Goal: Complete application form

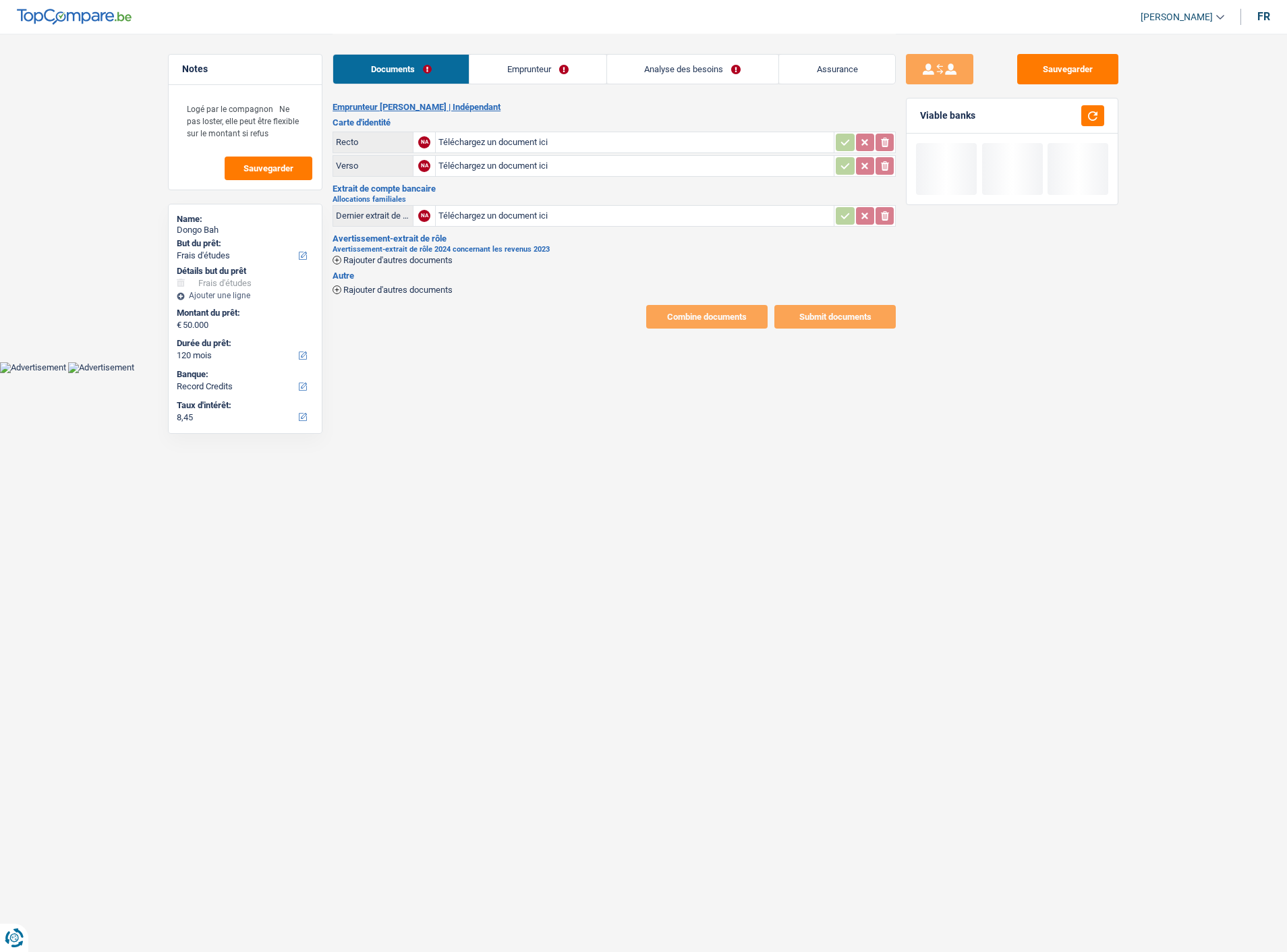
select select "study"
select select "120"
select select "record credits"
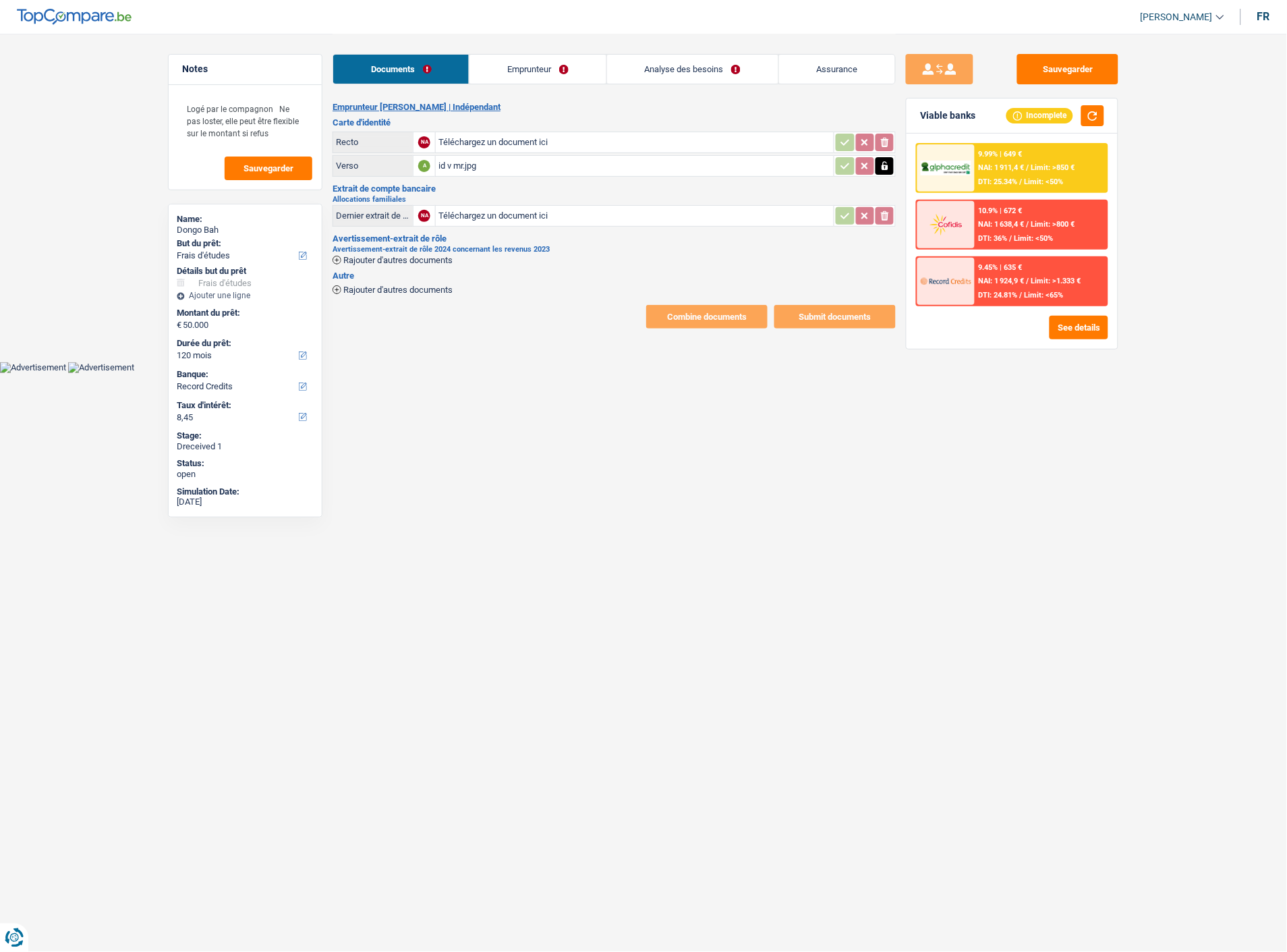
click at [881, 160] on icon "button" at bounding box center [885, 166] width 11 height 14
click at [886, 163] on icon "ionicons-v5-e" at bounding box center [885, 166] width 11 height 14
type input "C:\fakepath\id v mme.jpg"
type input "C:\fakepath\id r mme.jpg"
type input "C:\fakepath\AER 2024.pdf"
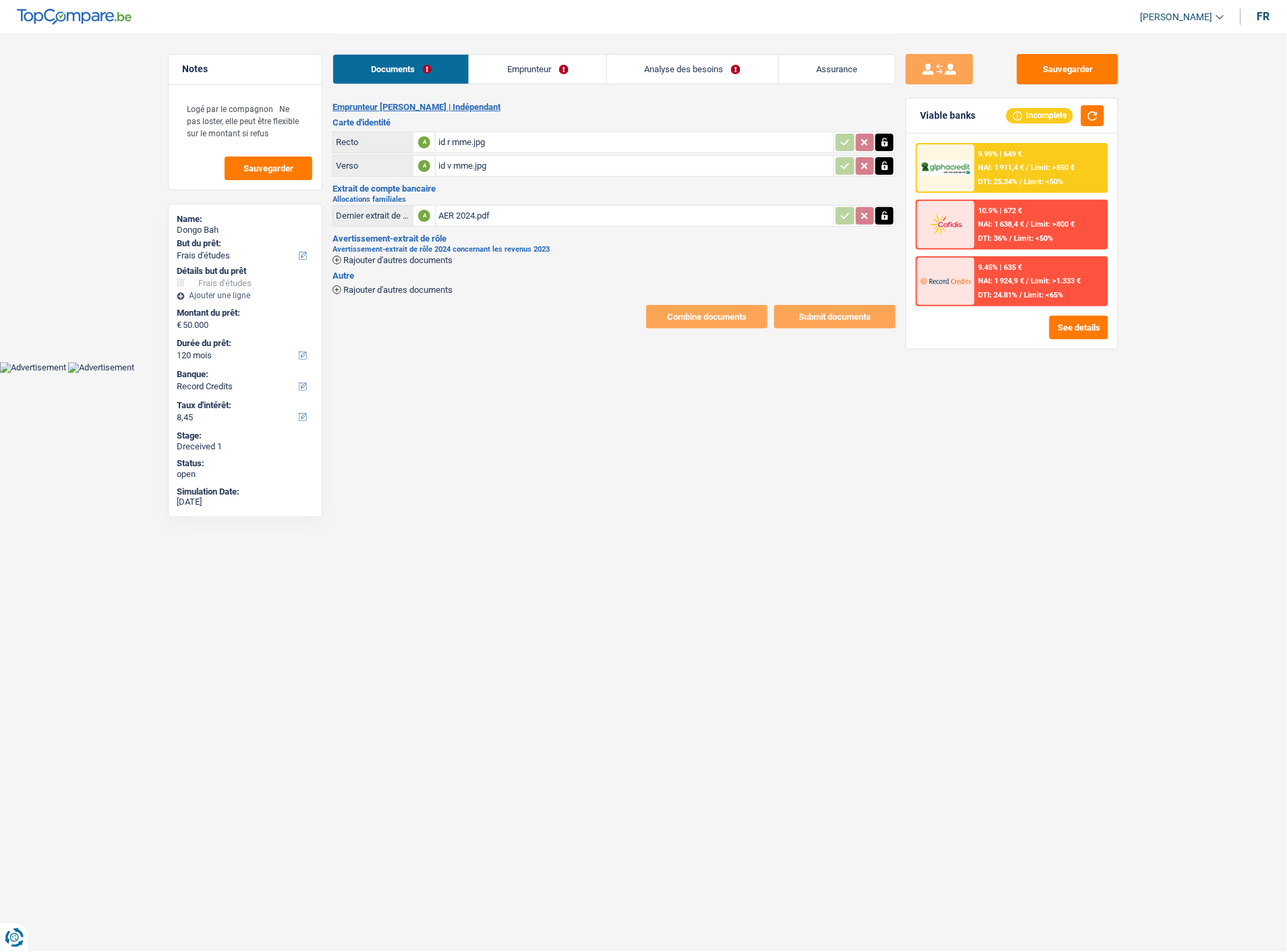
click at [552, 69] on link "Emprunteur" at bounding box center [538, 69] width 136 height 29
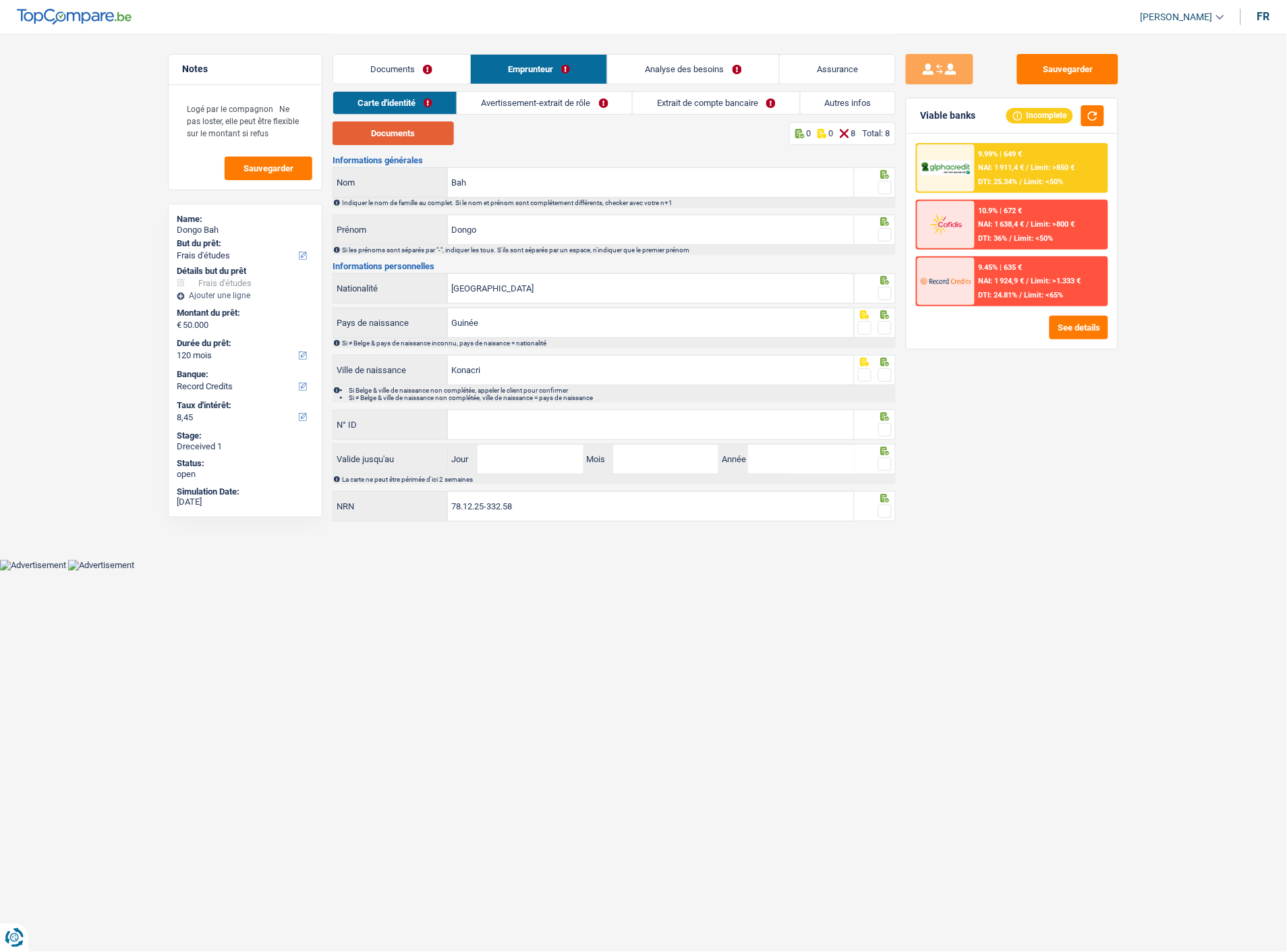
click at [405, 128] on button "Documents" at bounding box center [393, 133] width 121 height 24
drag, startPoint x: 884, startPoint y: 184, endPoint x: 884, endPoint y: 191, distance: 7.0
click at [884, 184] on span at bounding box center [886, 187] width 14 height 14
click at [0, 0] on input "radio" at bounding box center [0, 0] width 0 height 0
click at [886, 229] on span at bounding box center [886, 235] width 14 height 14
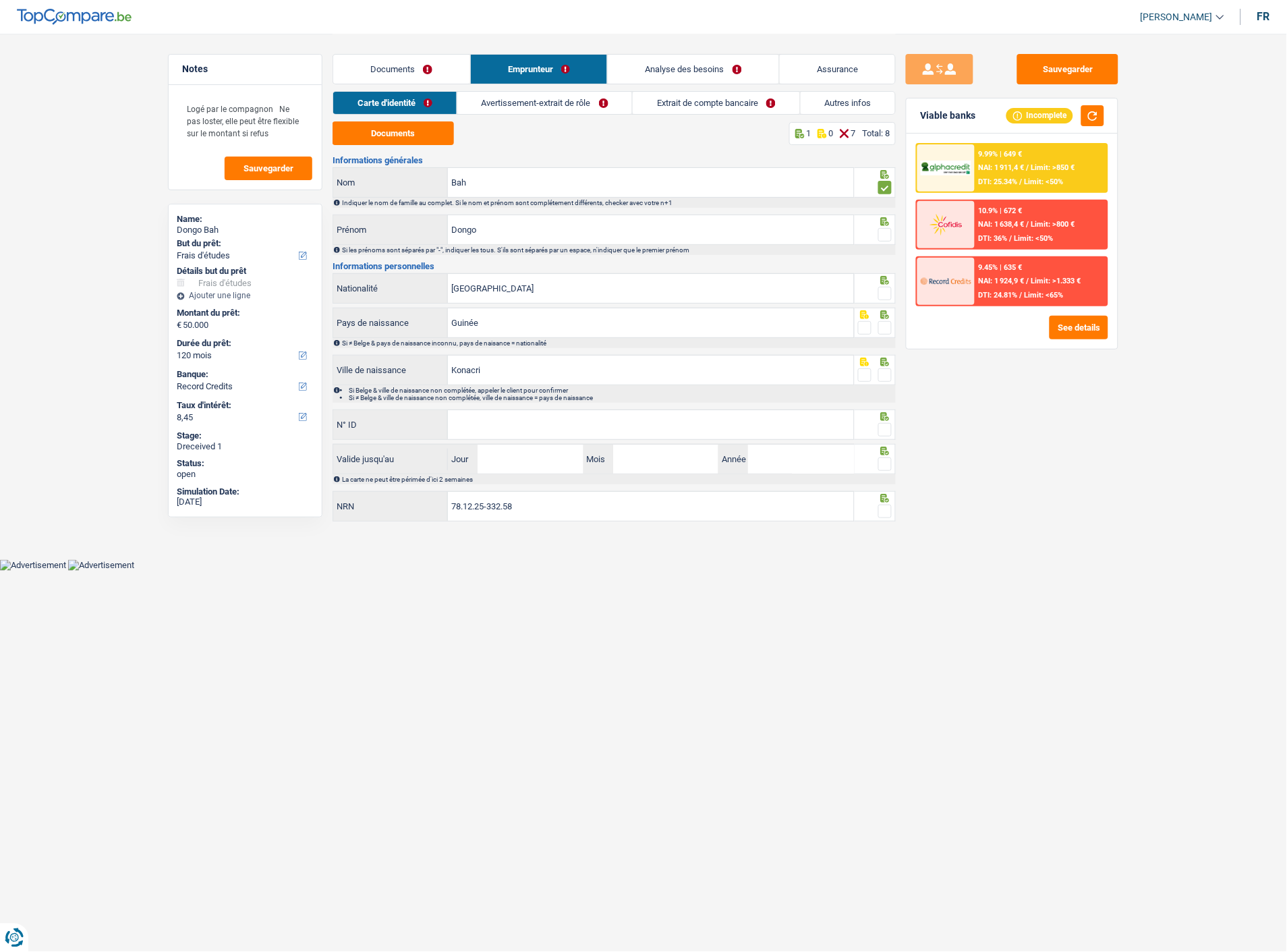
click at [0, 0] on input "radio" at bounding box center [0, 0] width 0 height 0
click at [888, 288] on span at bounding box center [886, 294] width 14 height 14
click at [0, 0] on input "radio" at bounding box center [0, 0] width 0 height 0
click at [886, 322] on span at bounding box center [886, 328] width 14 height 14
click at [0, 0] on input "radio" at bounding box center [0, 0] width 0 height 0
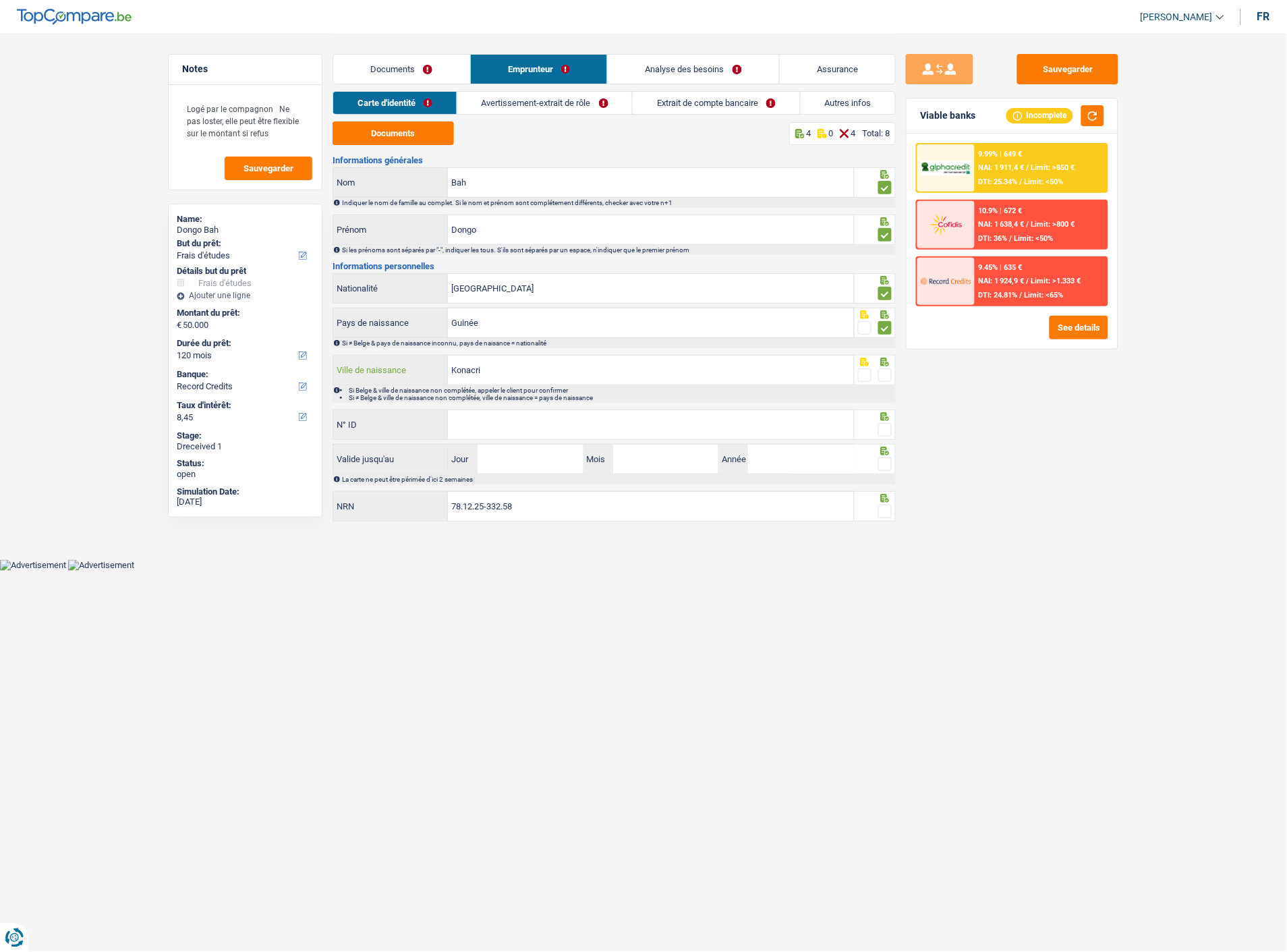
drag, startPoint x: 602, startPoint y: 368, endPoint x: 314, endPoint y: 348, distance: 288.7
click at [321, 352] on div "Notes Logé par le compagnon Ne pas loster, elle peut être flexible sur le monta…" at bounding box center [644, 280] width 972 height 492
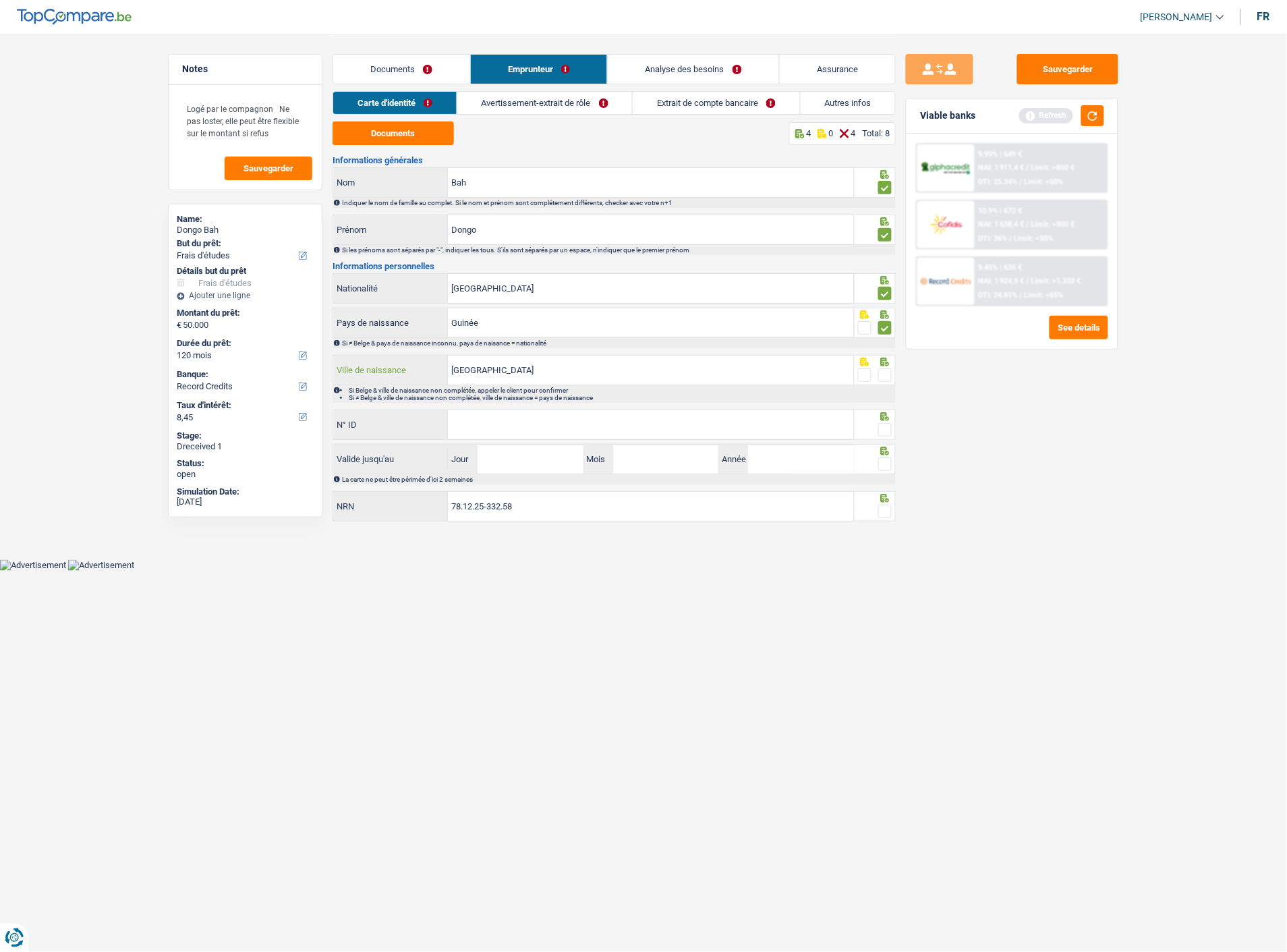
type input "Conakry"
click at [882, 369] on span at bounding box center [886, 375] width 14 height 14
click at [0, 0] on input "radio" at bounding box center [0, 0] width 0 height 0
click at [576, 417] on input "N° ID" at bounding box center [650, 425] width 406 height 29
type input "592-4680679-09"
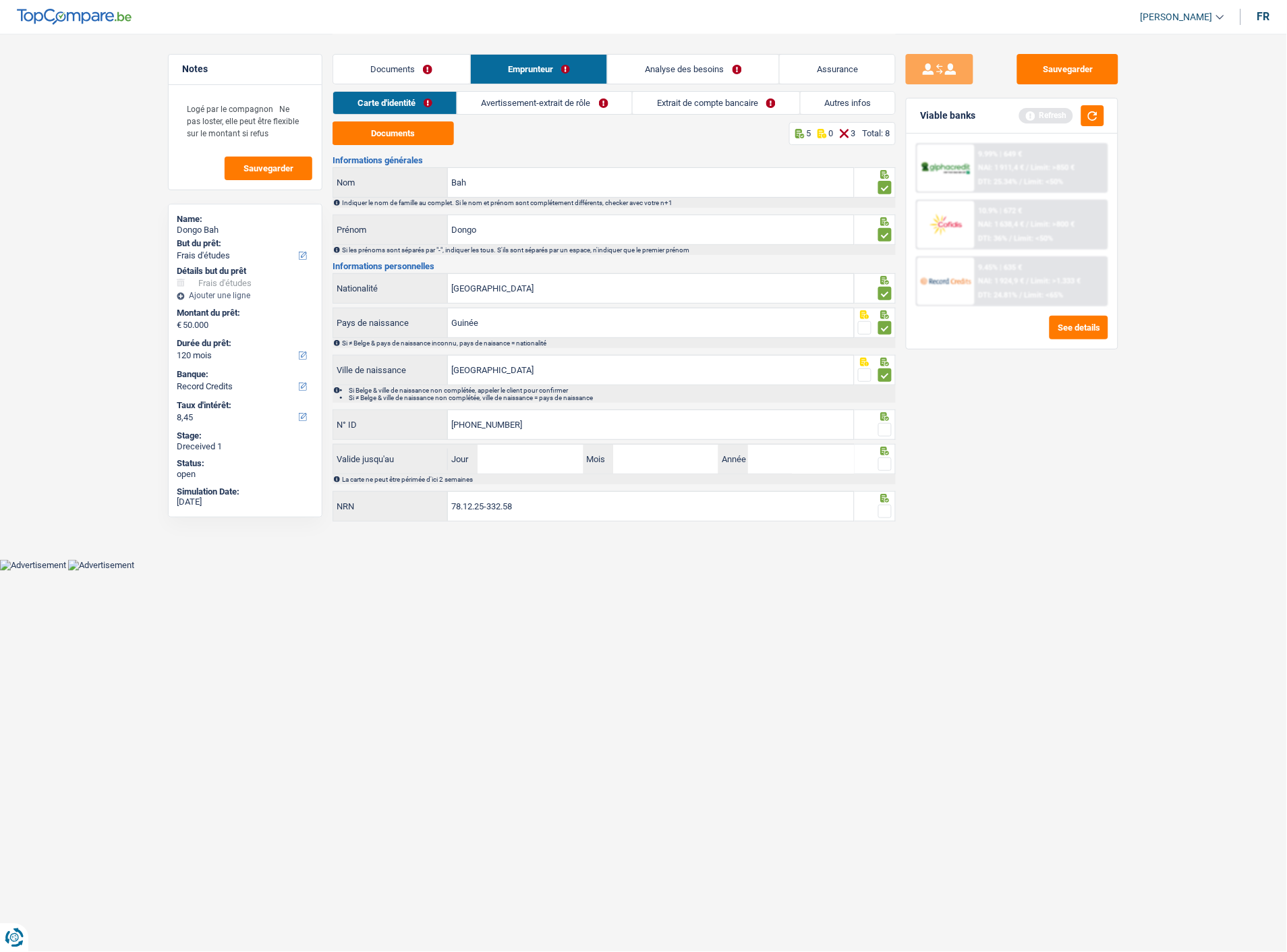
click at [881, 426] on span at bounding box center [886, 430] width 14 height 14
click at [0, 0] on input "radio" at bounding box center [0, 0] width 0 height 0
click at [494, 461] on input "Jour" at bounding box center [530, 459] width 105 height 29
type input "12"
type input "03"
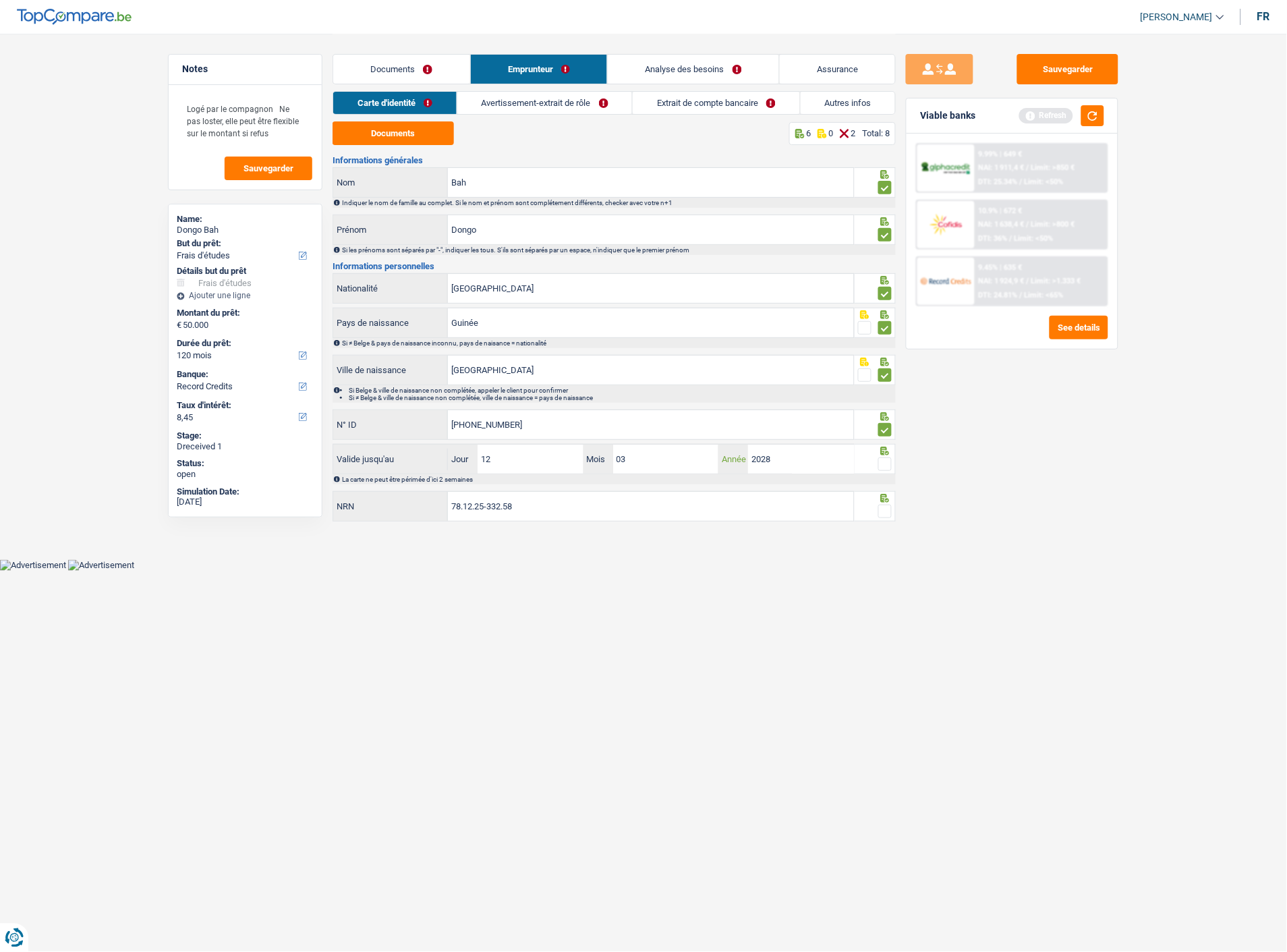
type input "2028"
click at [883, 461] on span at bounding box center [886, 465] width 14 height 14
click at [0, 0] on input "radio" at bounding box center [0, 0] width 0 height 0
click at [883, 505] on span at bounding box center [886, 512] width 14 height 14
click at [0, 0] on input "radio" at bounding box center [0, 0] width 0 height 0
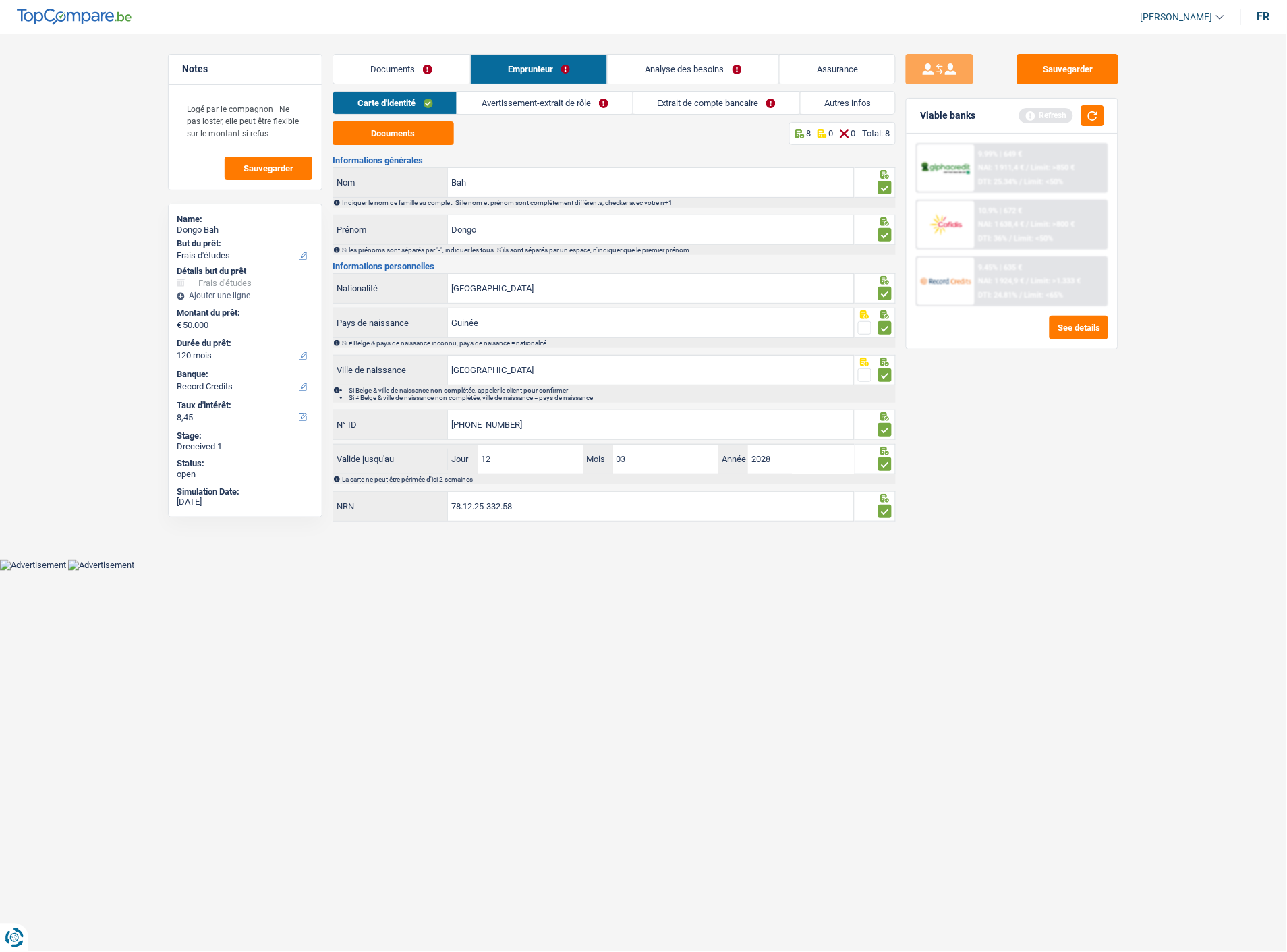
click at [592, 104] on link "Avertissement-extrait de rôle" at bounding box center [544, 102] width 174 height 22
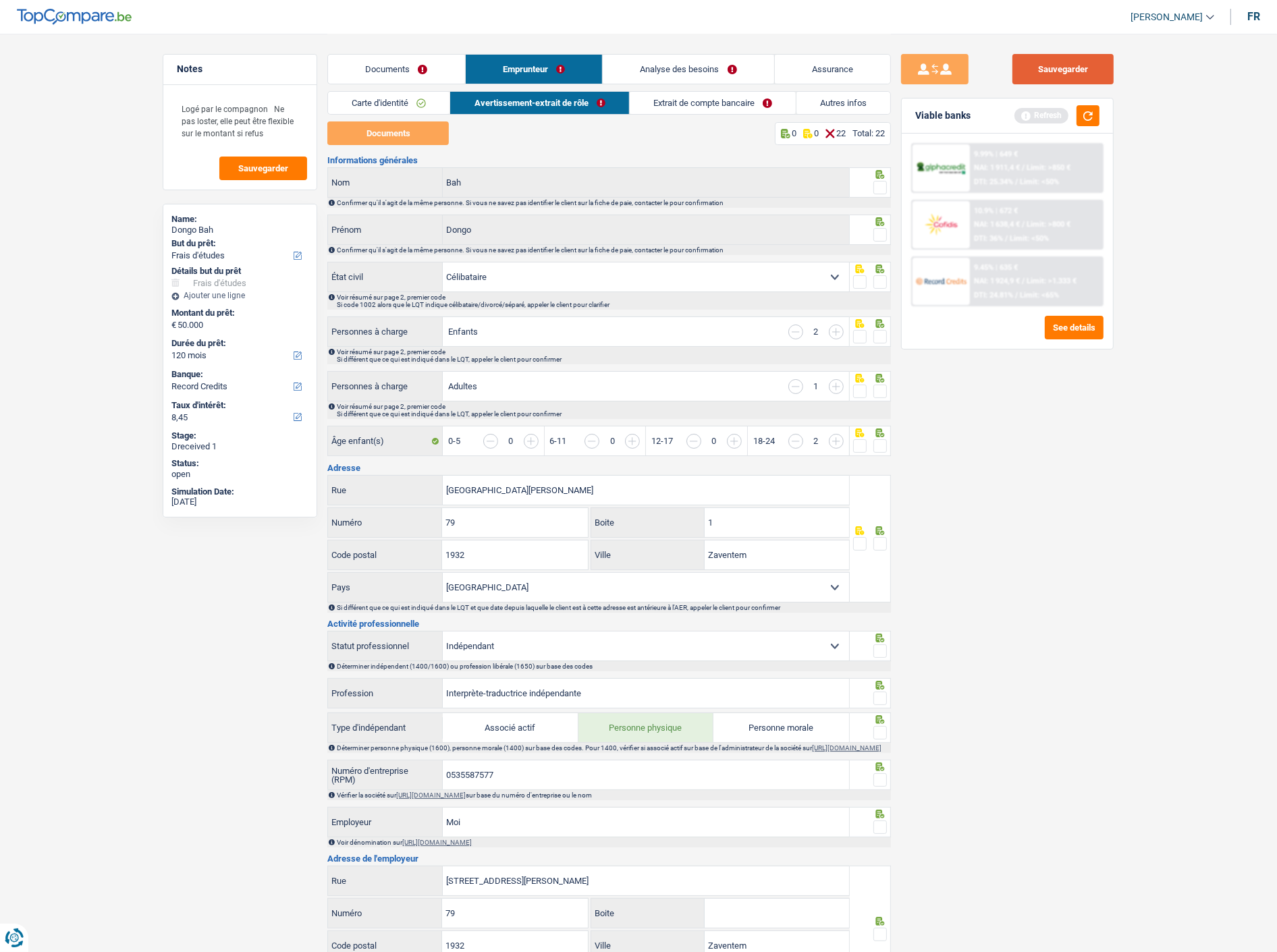
click at [1077, 64] on button "Sauvegarder" at bounding box center [1063, 69] width 101 height 30
click at [426, 72] on link "Documents" at bounding box center [397, 69] width 137 height 29
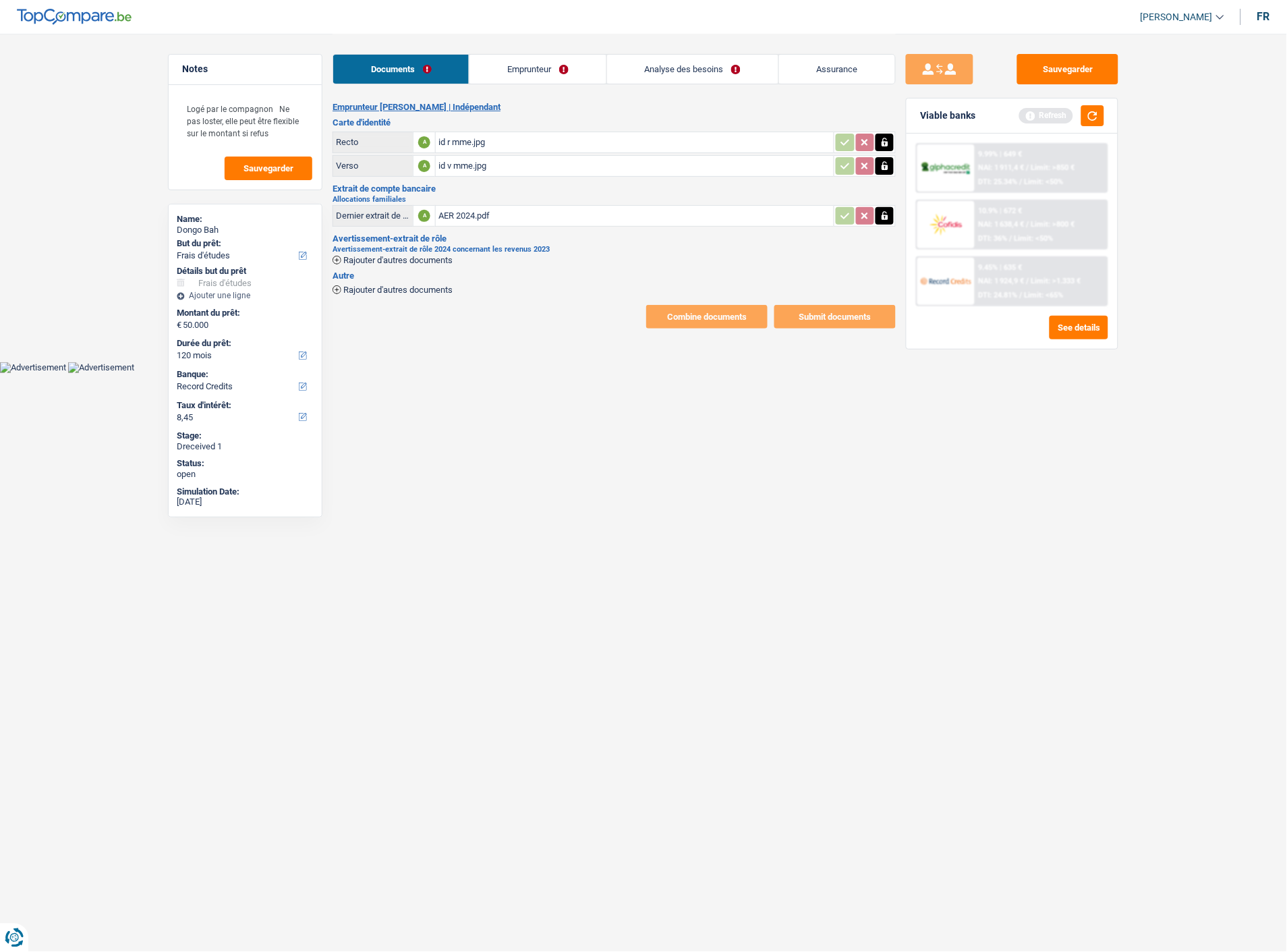
click at [433, 256] on span "Rajouter d'autres documents" at bounding box center [398, 260] width 110 height 9
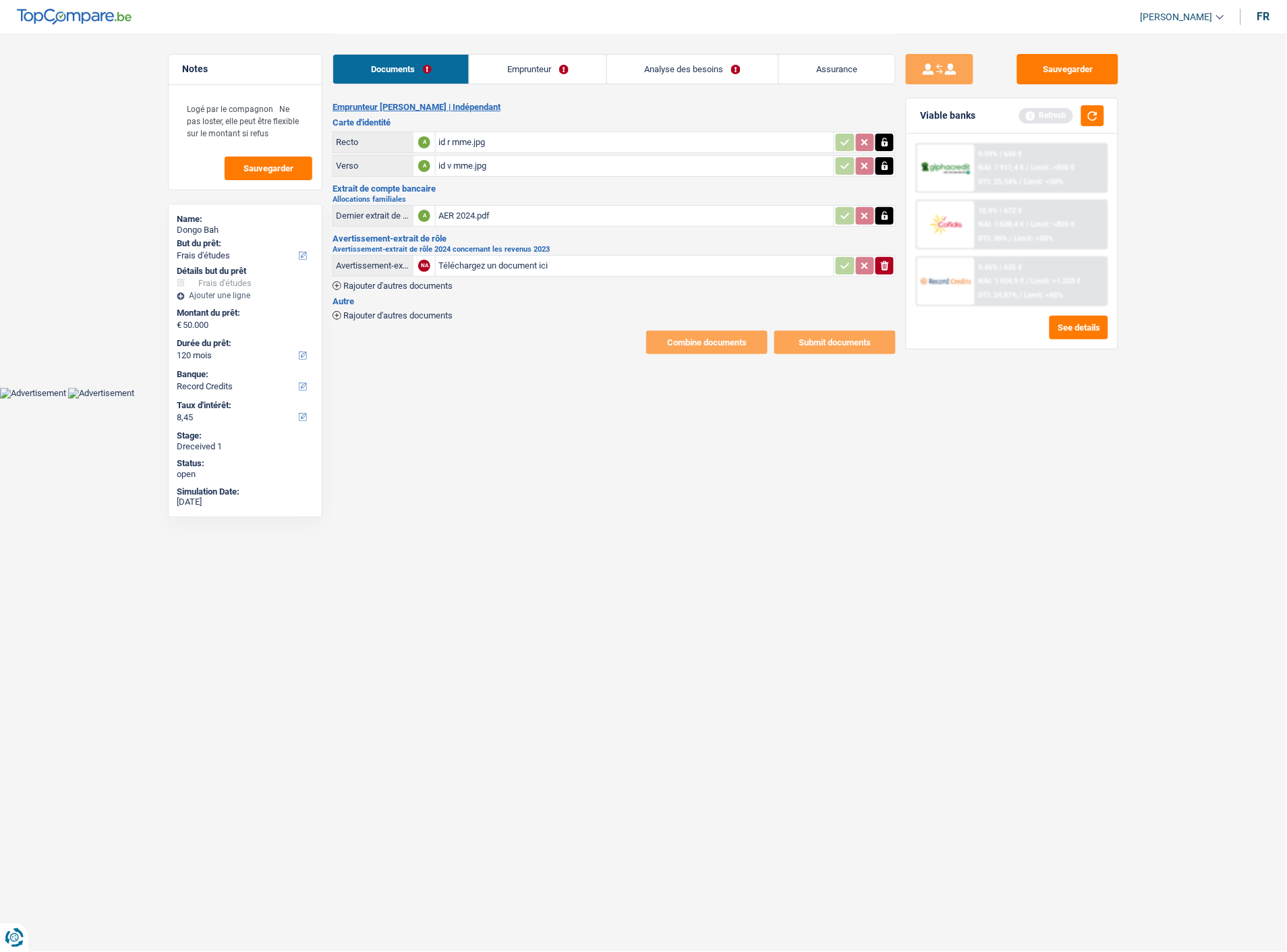
click at [494, 256] on input "Téléchargez un document ici" at bounding box center [635, 266] width 393 height 21
type input "C:\fakepath\AER 2024.pdf"
click at [886, 211] on icon "button" at bounding box center [885, 216] width 6 height 9
click at [886, 211] on icon "button" at bounding box center [885, 216] width 8 height 9
click at [1074, 66] on button "Sauvegarder" at bounding box center [1068, 69] width 101 height 30
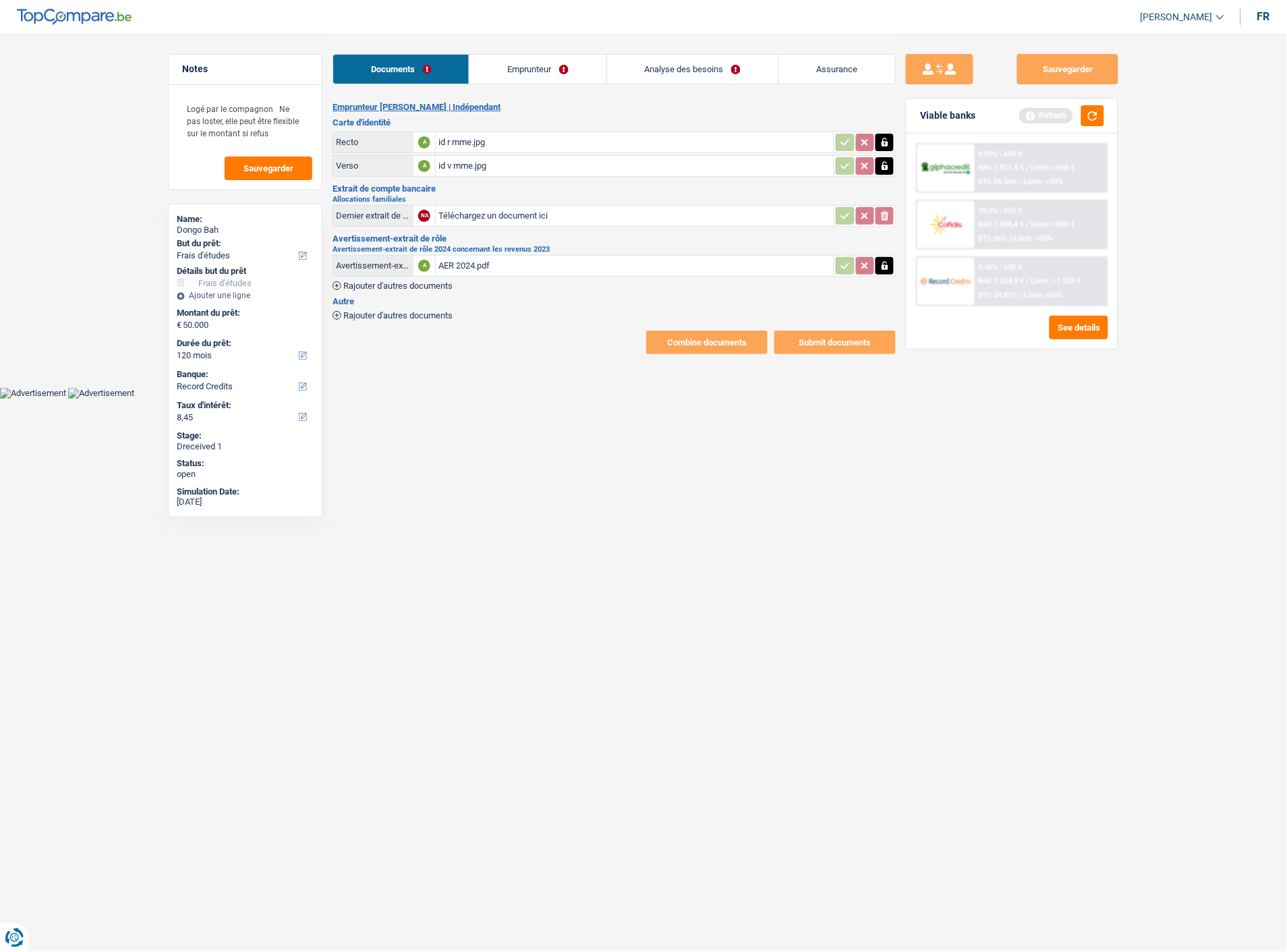
click at [574, 71] on link "Emprunteur" at bounding box center [538, 69] width 136 height 29
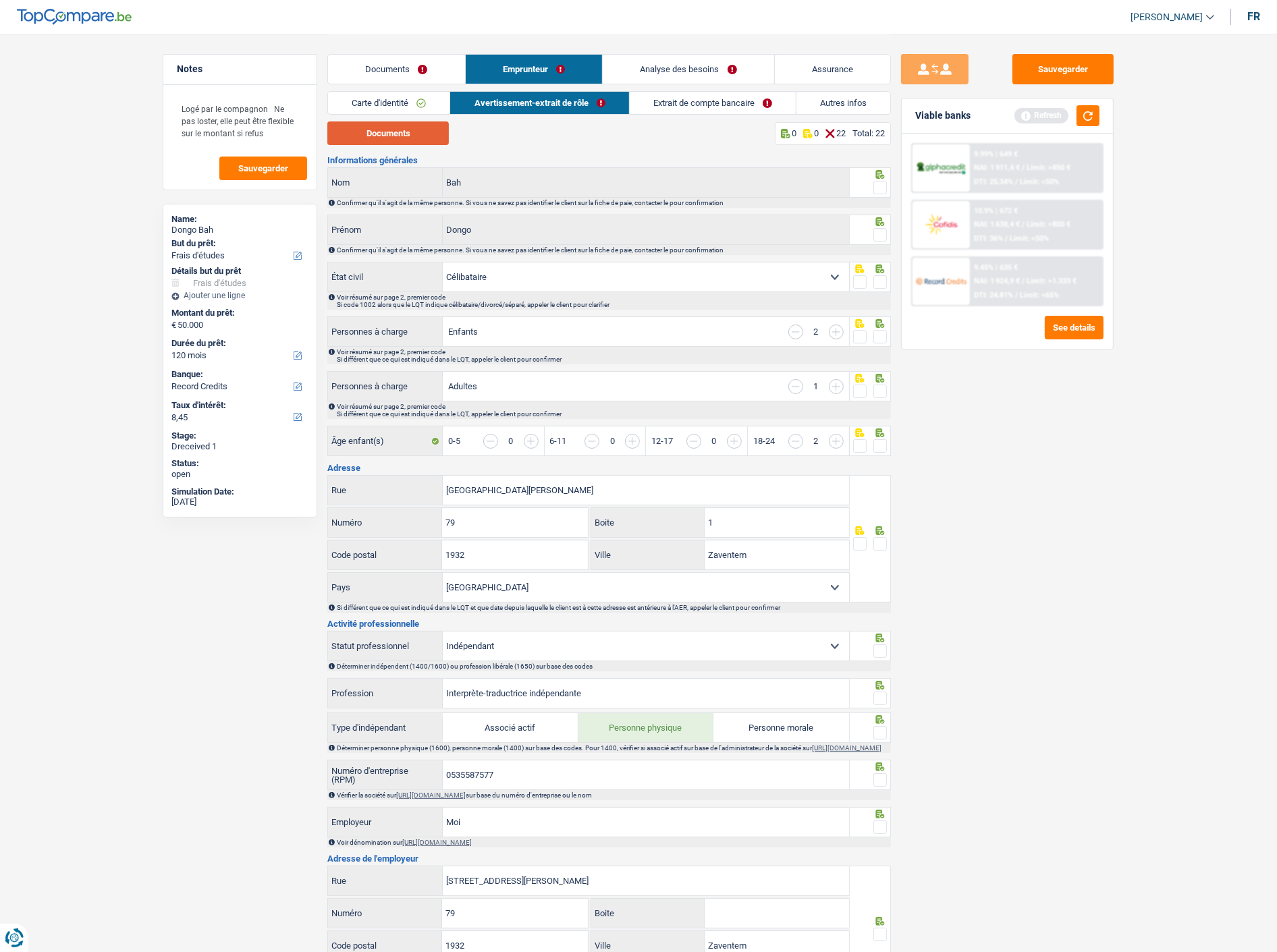
click at [403, 130] on button "Documents" at bounding box center [388, 133] width 121 height 24
drag, startPoint x: 878, startPoint y: 183, endPoint x: 878, endPoint y: 228, distance: 45.0
click at [878, 184] on span at bounding box center [880, 187] width 14 height 14
click at [0, 0] on input "radio" at bounding box center [0, 0] width 0 height 0
click at [879, 228] on span at bounding box center [880, 235] width 14 height 14
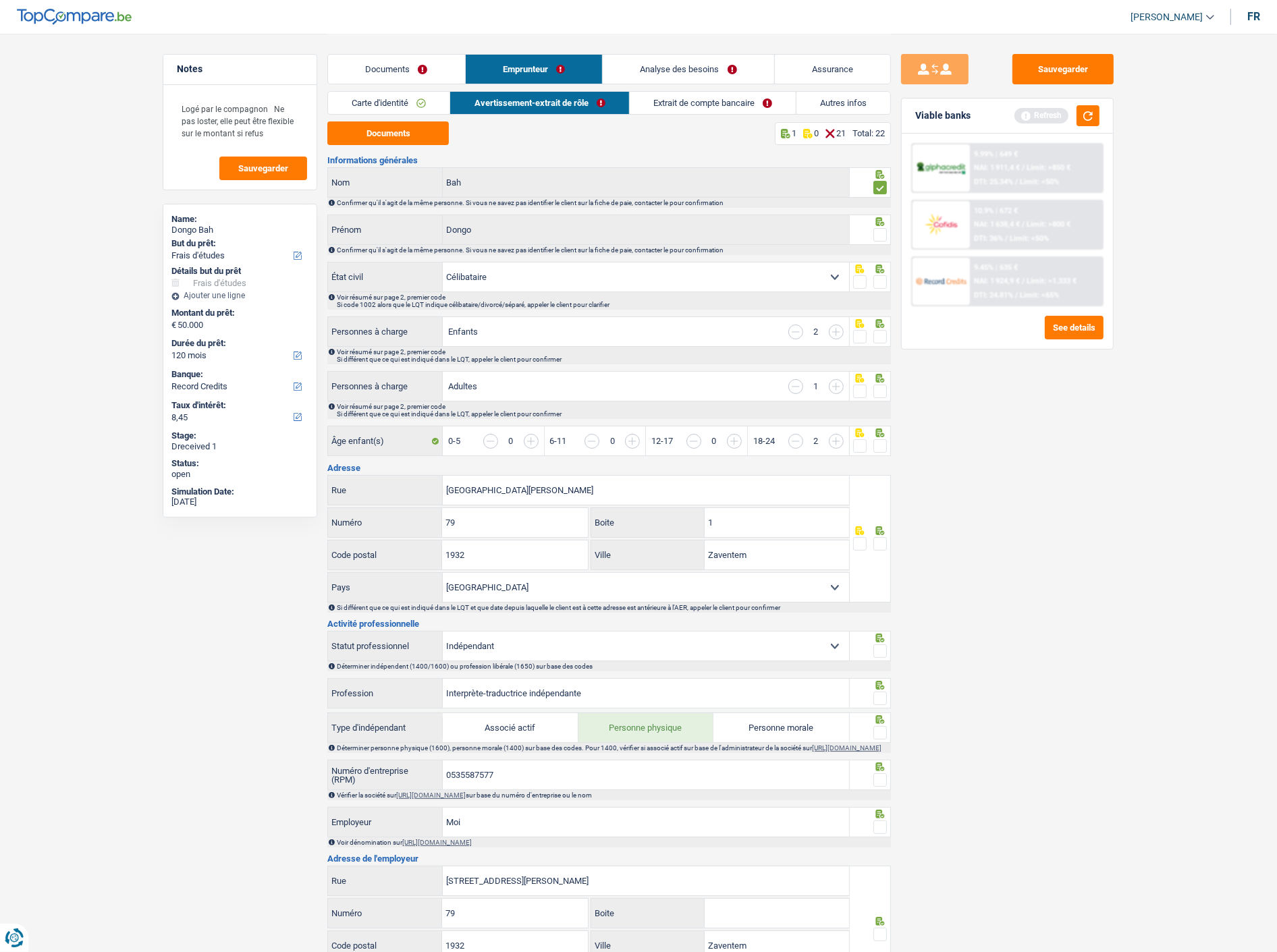
click at [0, 0] on input "radio" at bounding box center [0, 0] width 0 height 0
click at [883, 279] on span at bounding box center [880, 282] width 14 height 14
click at [0, 0] on input "radio" at bounding box center [0, 0] width 0 height 0
click at [875, 330] on span at bounding box center [880, 337] width 14 height 14
click at [0, 0] on input "radio" at bounding box center [0, 0] width 0 height 0
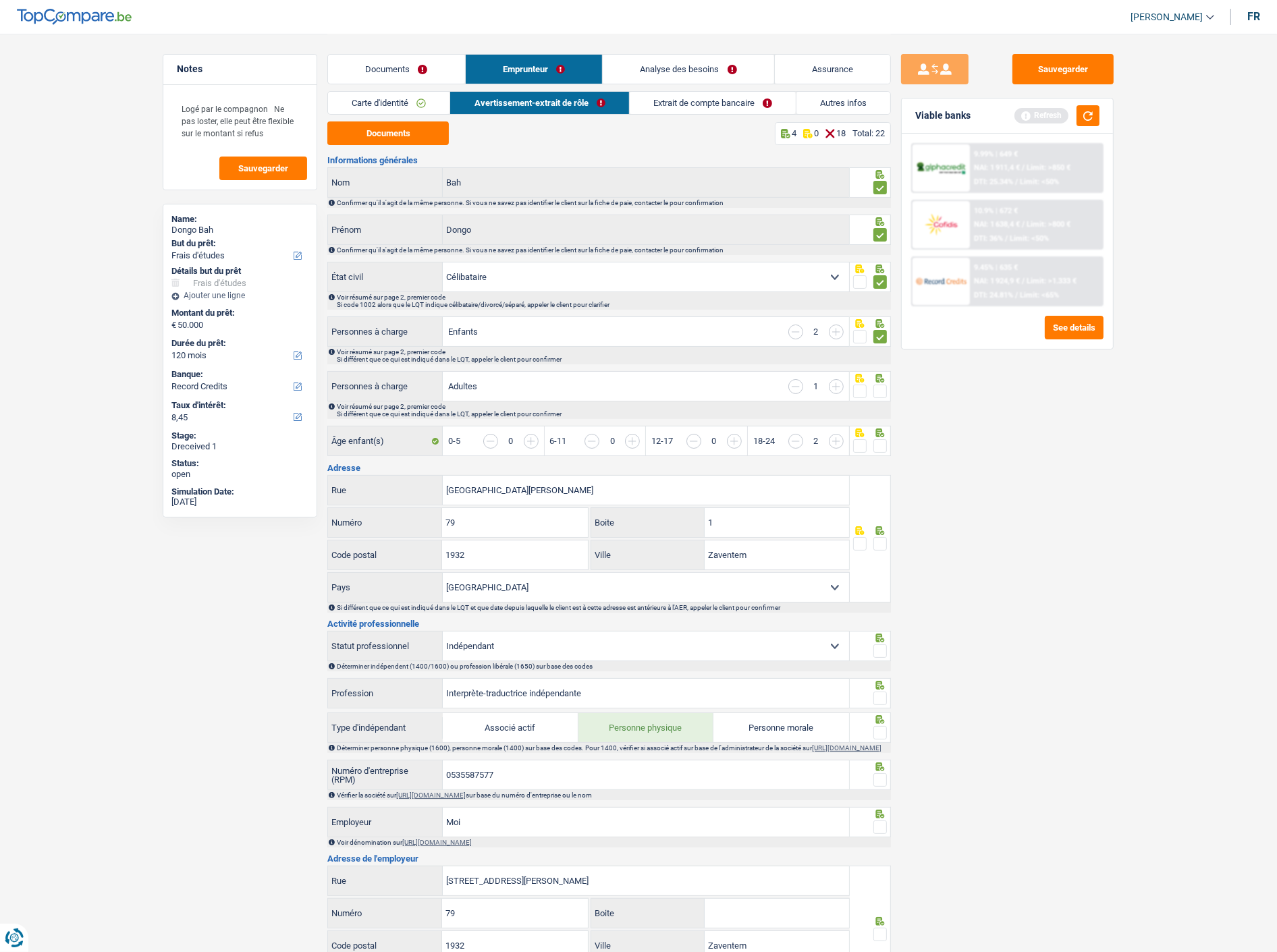
click at [879, 385] on span at bounding box center [880, 391] width 14 height 14
click at [0, 0] on input "radio" at bounding box center [0, 0] width 0 height 0
click at [883, 442] on span at bounding box center [880, 446] width 14 height 14
click at [0, 0] on input "radio" at bounding box center [0, 0] width 0 height 0
drag, startPoint x: 881, startPoint y: 540, endPoint x: 866, endPoint y: 553, distance: 19.8
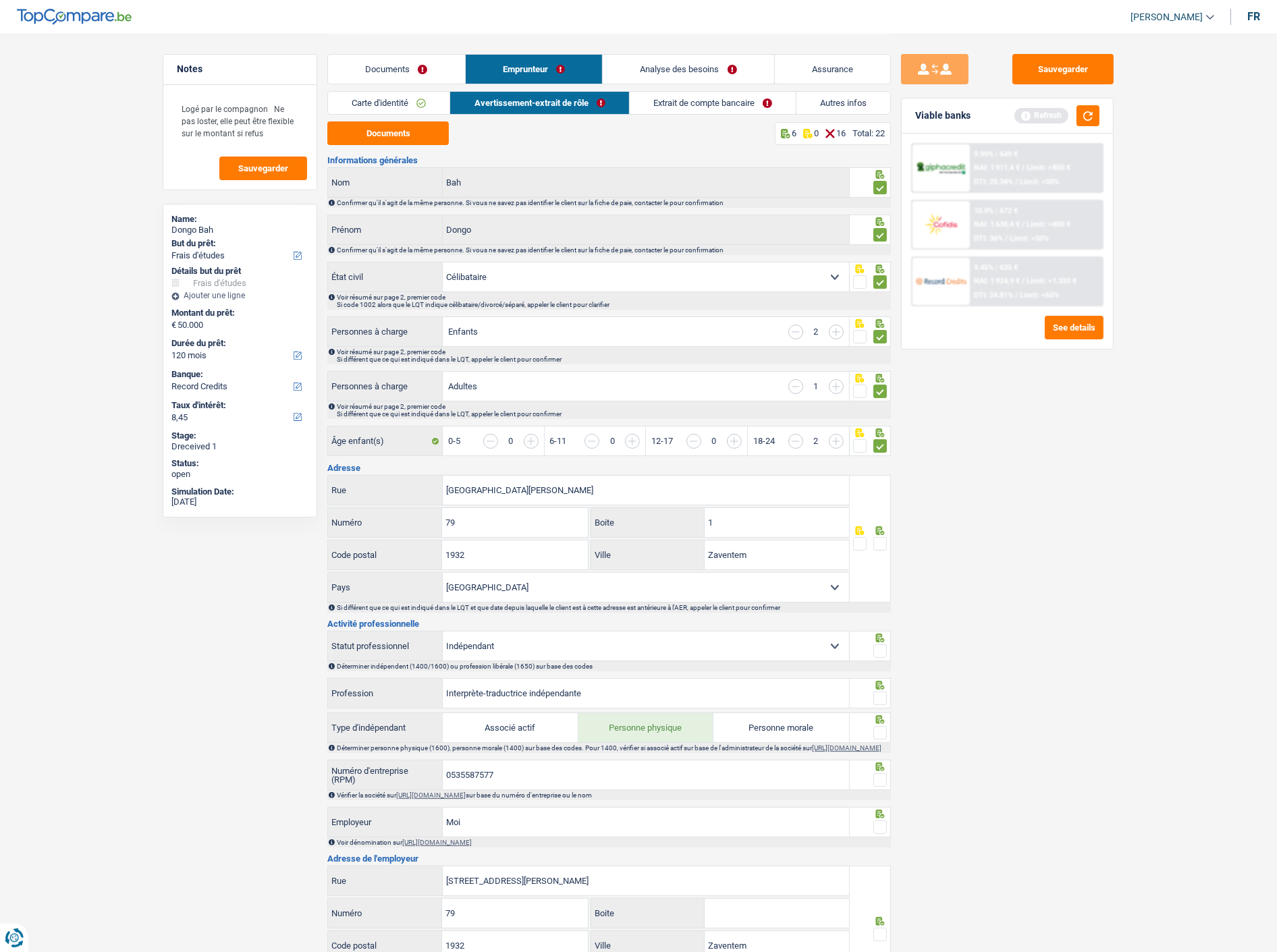
click at [881, 540] on span at bounding box center [880, 544] width 14 height 14
click at [0, 0] on input "radio" at bounding box center [0, 0] width 0 height 0
click at [778, 525] on input "1" at bounding box center [777, 522] width 145 height 29
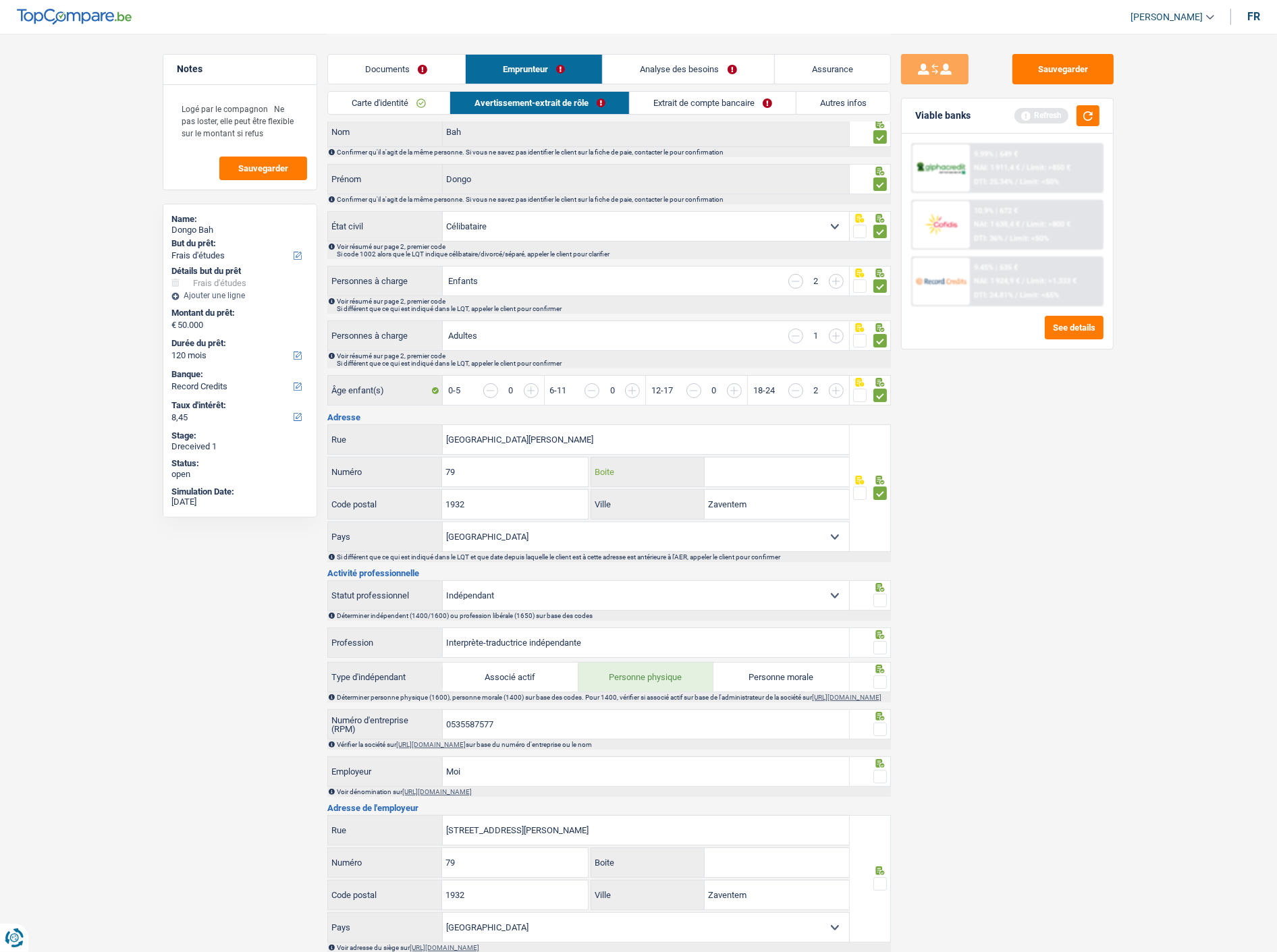
scroll to position [150, 0]
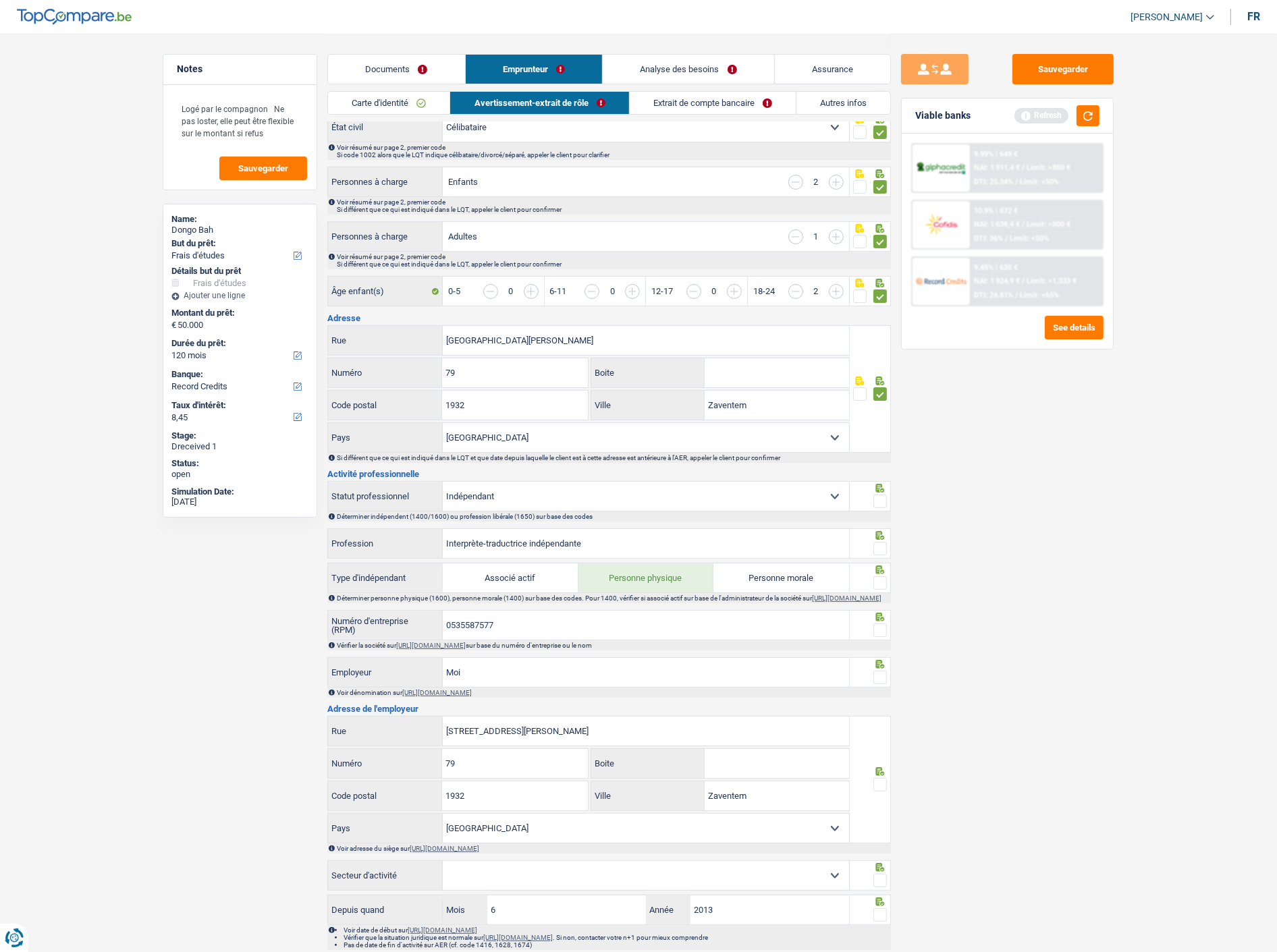
click at [875, 500] on span at bounding box center [880, 501] width 14 height 14
click at [0, 0] on input "radio" at bounding box center [0, 0] width 0 height 0
drag, startPoint x: 880, startPoint y: 545, endPoint x: 876, endPoint y: 570, distance: 25.3
click at [879, 548] on span at bounding box center [880, 548] width 14 height 14
click at [0, 0] on input "radio" at bounding box center [0, 0] width 0 height 0
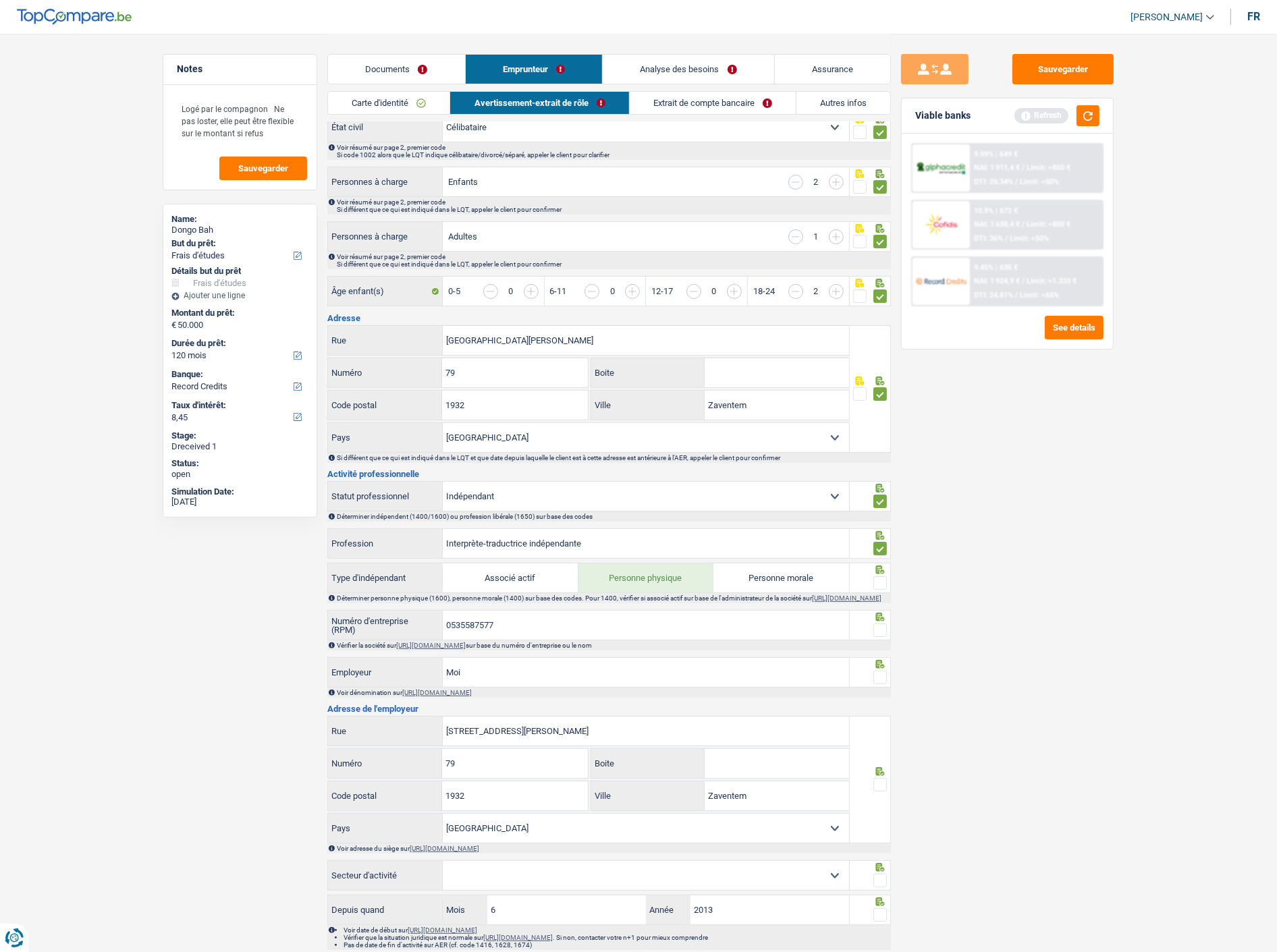
click at [879, 577] on span at bounding box center [880, 583] width 14 height 14
click at [0, 0] on input "radio" at bounding box center [0, 0] width 0 height 0
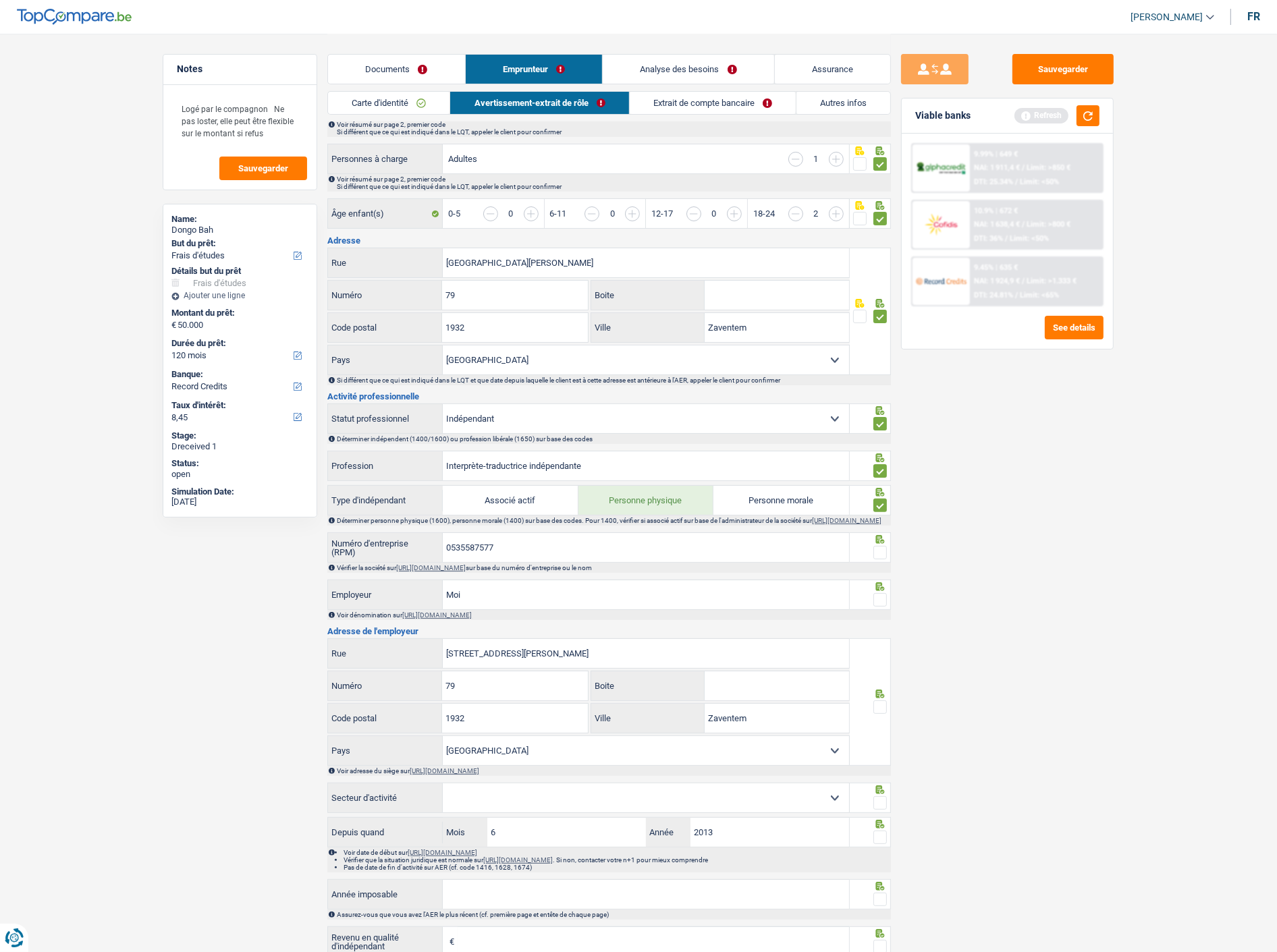
scroll to position [299, 0]
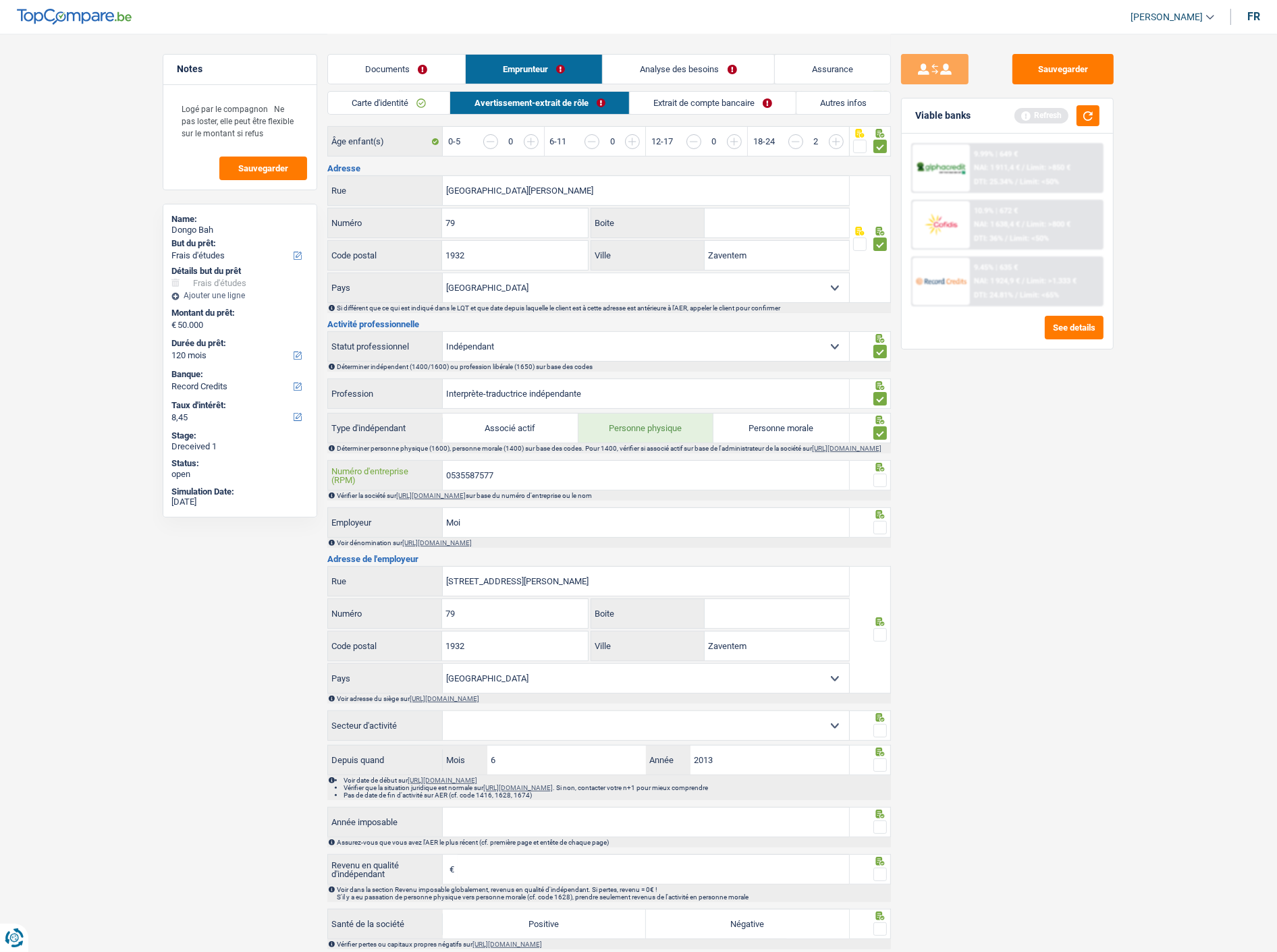
drag, startPoint x: 518, startPoint y: 482, endPoint x: 325, endPoint y: 473, distance: 193.2
click at [325, 473] on div "Notes Logé par le compagnon Ne pas loster, elle peut être flexible sur le monta…" at bounding box center [638, 490] width 972 height 1513
click at [466, 500] on link "https://kbopub.economie.fgov.be/kbopub/zoeknummerform.html" at bounding box center [430, 496] width 69 height 8
click at [876, 483] on span at bounding box center [880, 481] width 14 height 14
click at [0, 0] on input "radio" at bounding box center [0, 0] width 0 height 0
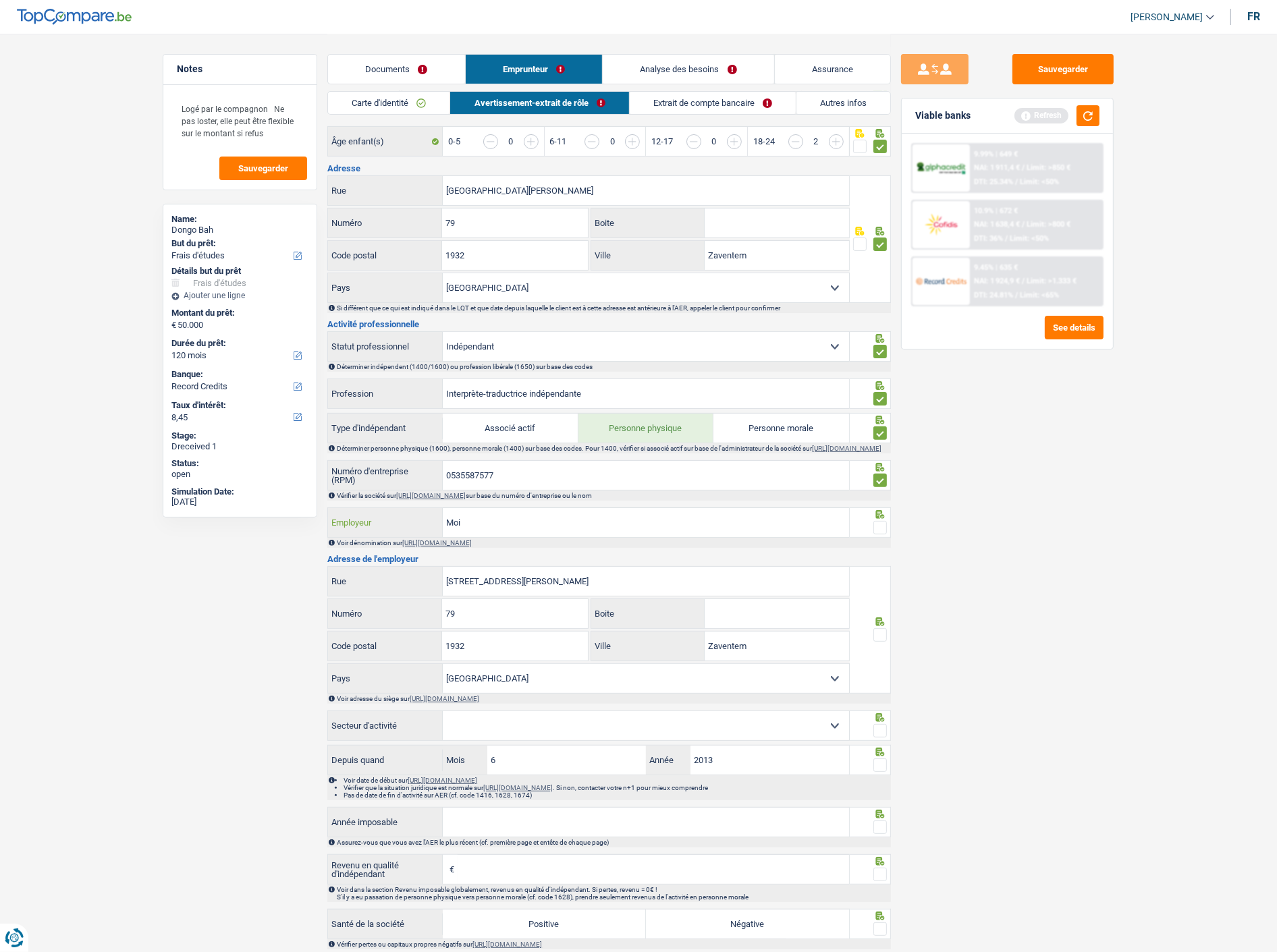
drag, startPoint x: 535, startPoint y: 536, endPoint x: 373, endPoint y: 533, distance: 162.0
click at [373, 533] on div "Moi Employeur" at bounding box center [589, 522] width 521 height 29
type input "Bah Dongo"
click at [879, 534] on span at bounding box center [880, 528] width 14 height 14
click at [0, 0] on input "radio" at bounding box center [0, 0] width 0 height 0
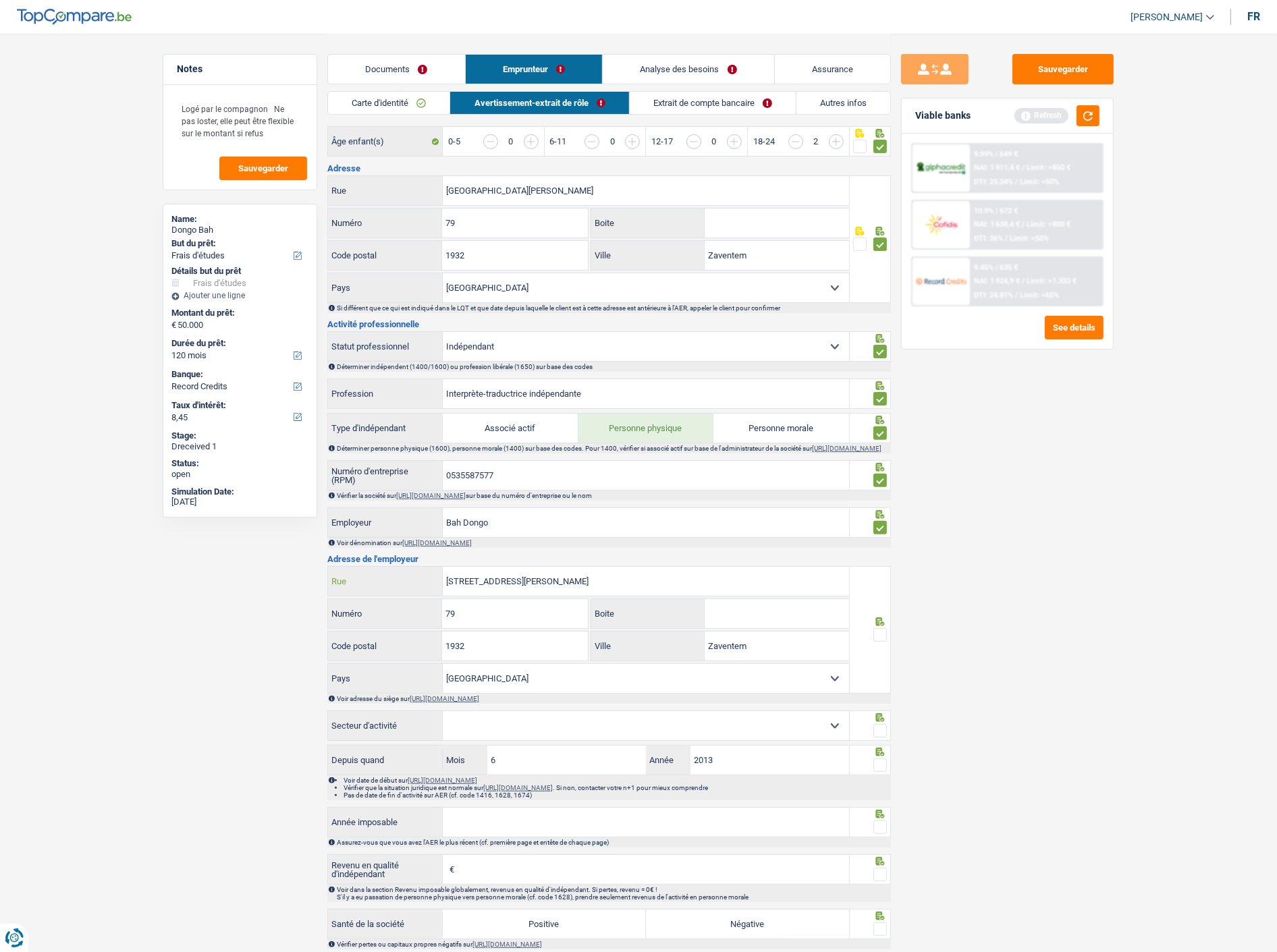
drag, startPoint x: 599, startPoint y: 589, endPoint x: 523, endPoint y: 588, distance: 76.0
click at [523, 588] on input "Sint-Stefaansstraat 79 Zaventem" at bounding box center [645, 581] width 406 height 29
type input "Sint-Stefaansstraat"
click at [882, 641] on span at bounding box center [880, 635] width 14 height 14
click at [0, 0] on input "radio" at bounding box center [0, 0] width 0 height 0
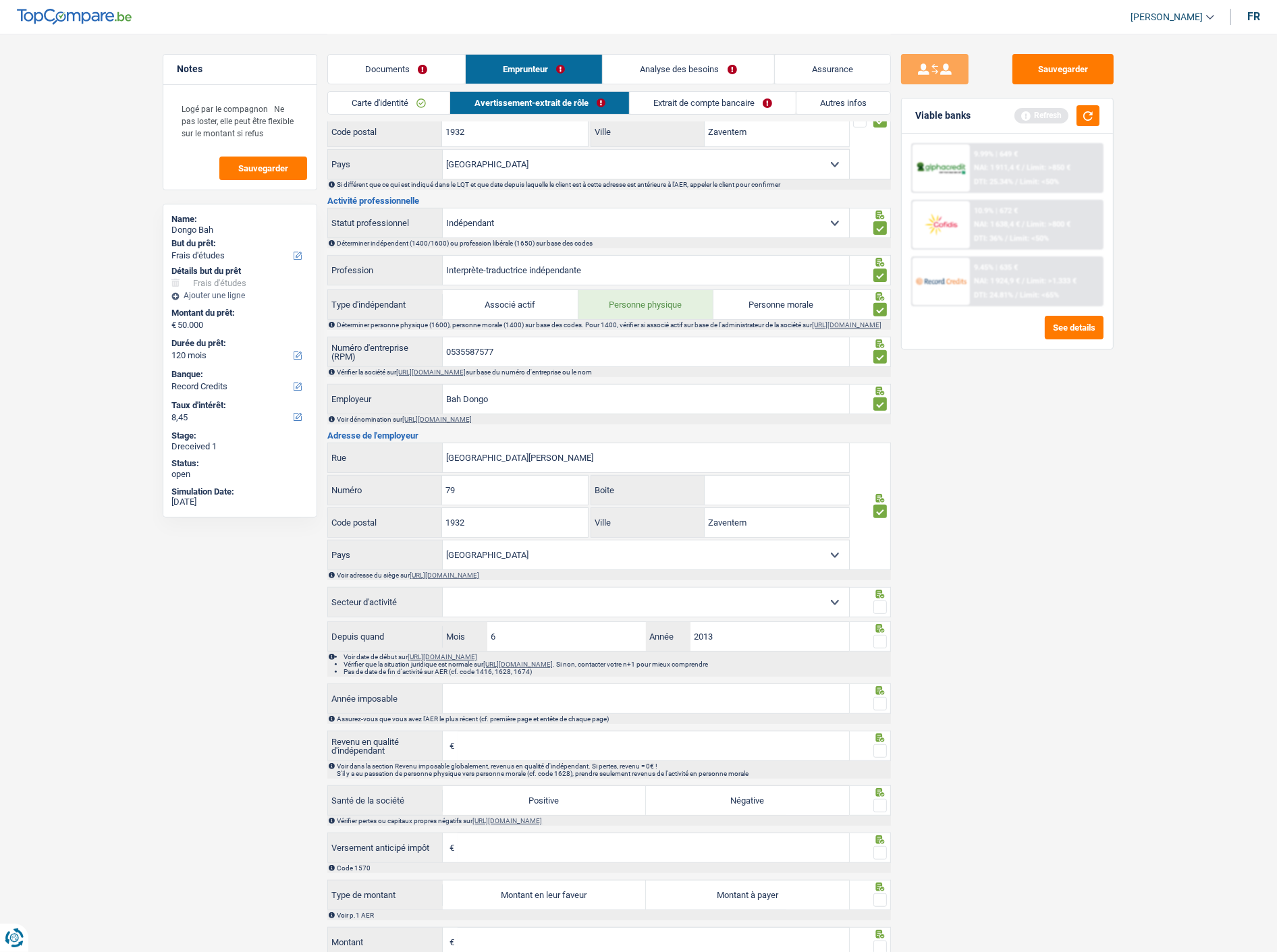
scroll to position [449, 0]
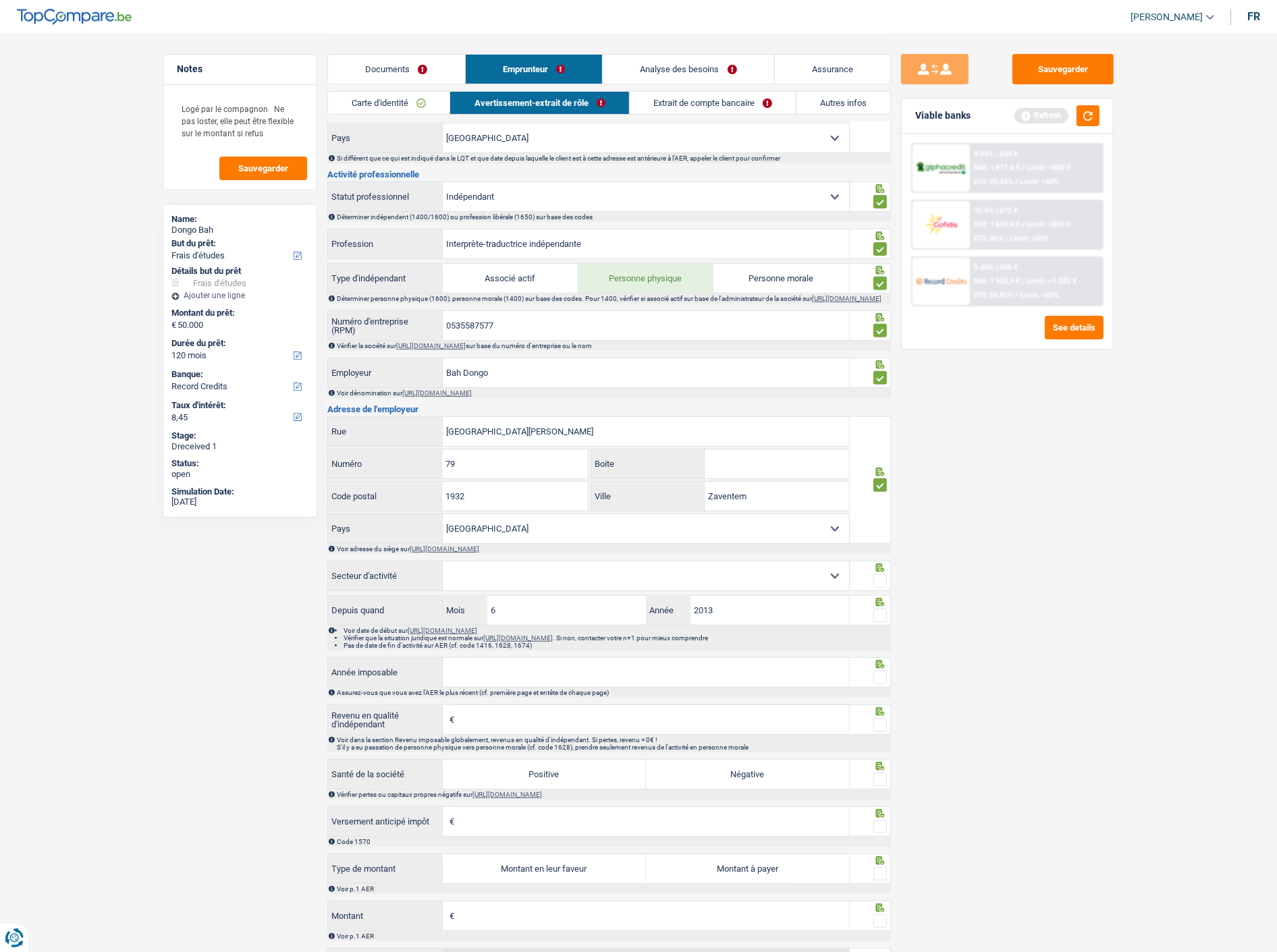
click at [644, 578] on select "Agriculture/Pêche Industrie Horeca Courier/Fitness/Taxi Construction Banques/As…" at bounding box center [645, 576] width 406 height 29
click at [1068, 599] on div "Sauvegarder Viable banks Refresh 9.99% | 649 € NAI: 1 911,4 € / Limit: >850 € D…" at bounding box center [1007, 492] width 233 height 877
click at [647, 571] on select "Agriculture/Pêche Industrie Horeca Courier/Fitness/Taxi Construction Banques/As…" at bounding box center [645, 576] width 406 height 29
select select "smallCompanies"
click at [443, 567] on select "Agriculture/Pêche Industrie Horeca Courier/Fitness/Taxi Construction Banques/As…" at bounding box center [645, 576] width 406 height 29
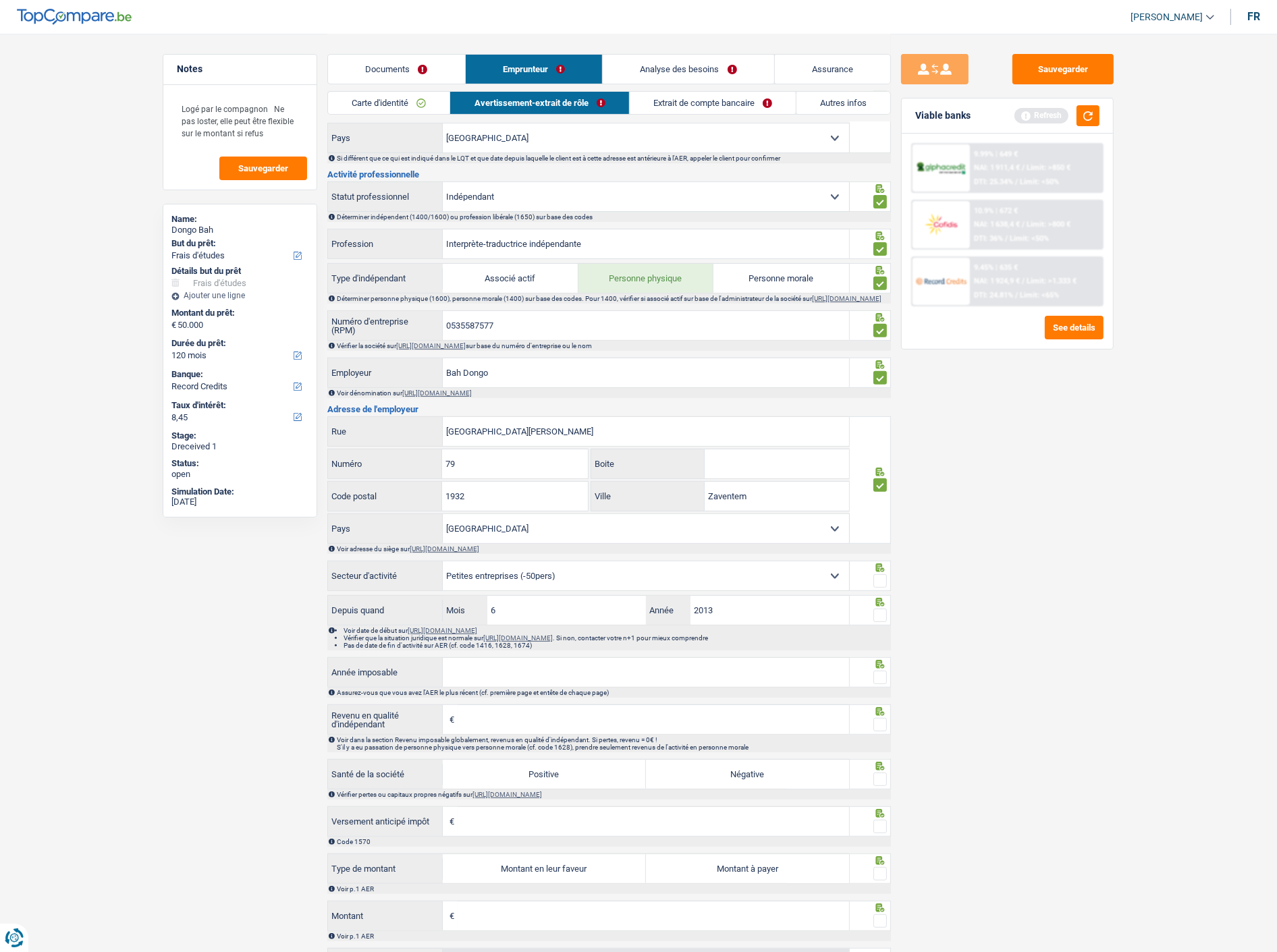
click at [880, 583] on span at bounding box center [880, 581] width 14 height 14
click at [0, 0] on input "radio" at bounding box center [0, 0] width 0 height 0
click at [881, 618] on span at bounding box center [880, 615] width 14 height 14
click at [0, 0] on input "radio" at bounding box center [0, 0] width 0 height 0
drag, startPoint x: 576, startPoint y: 614, endPoint x: 364, endPoint y: 612, distance: 212.0
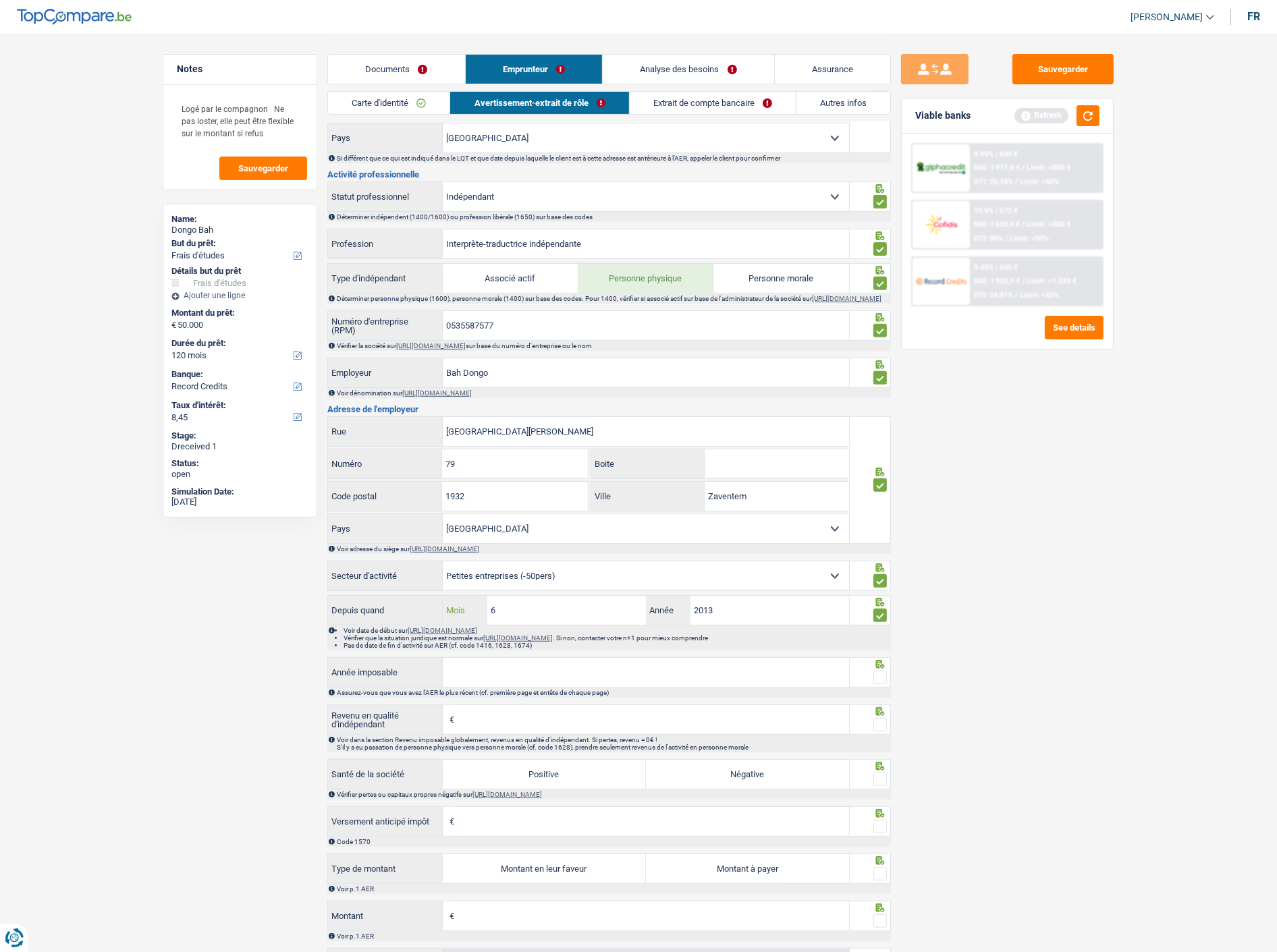
click at [364, 612] on div "Depuis quand 6 Mois / 2013 Année" at bounding box center [589, 610] width 521 height 29
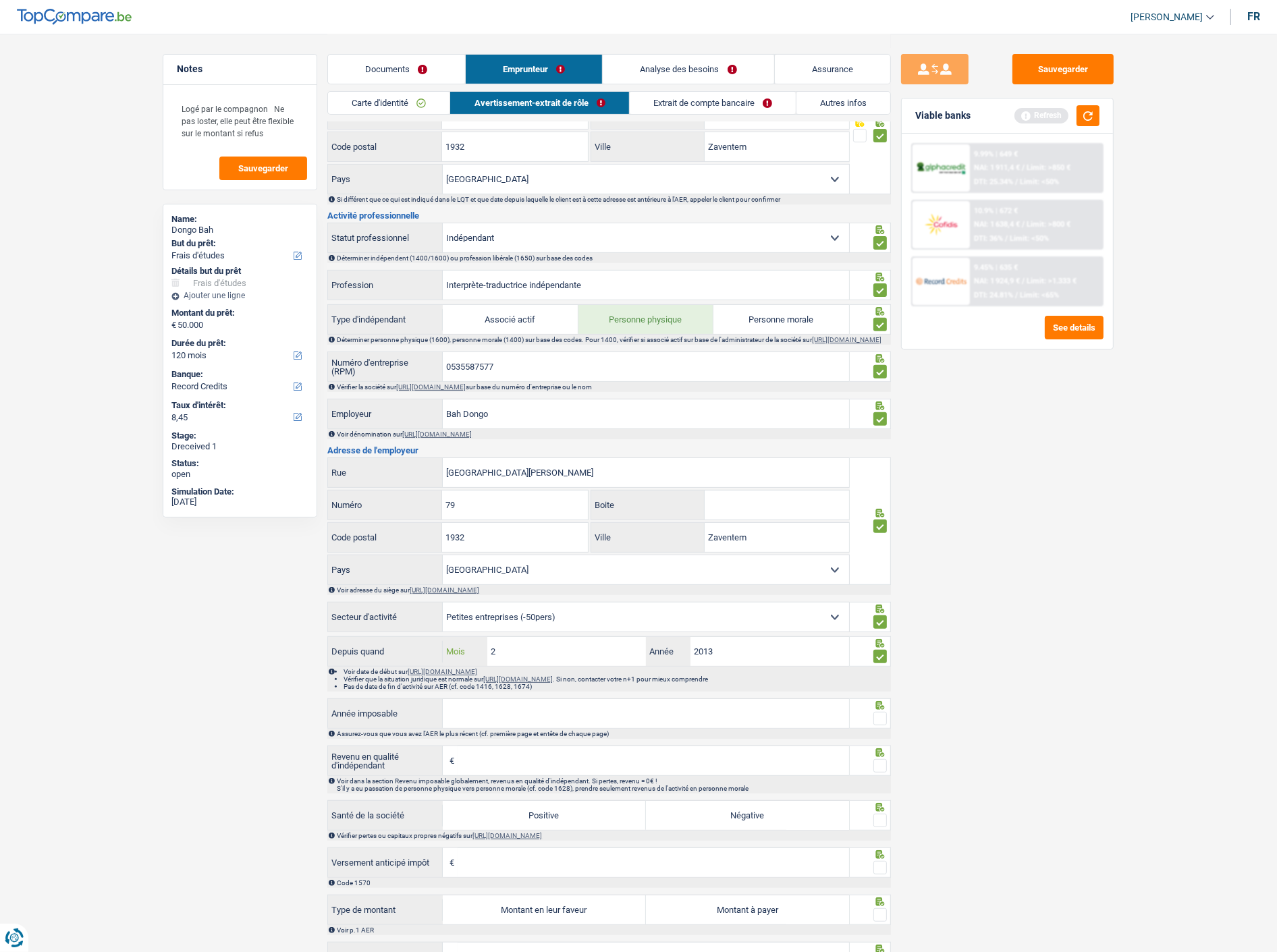
scroll to position [375, 0]
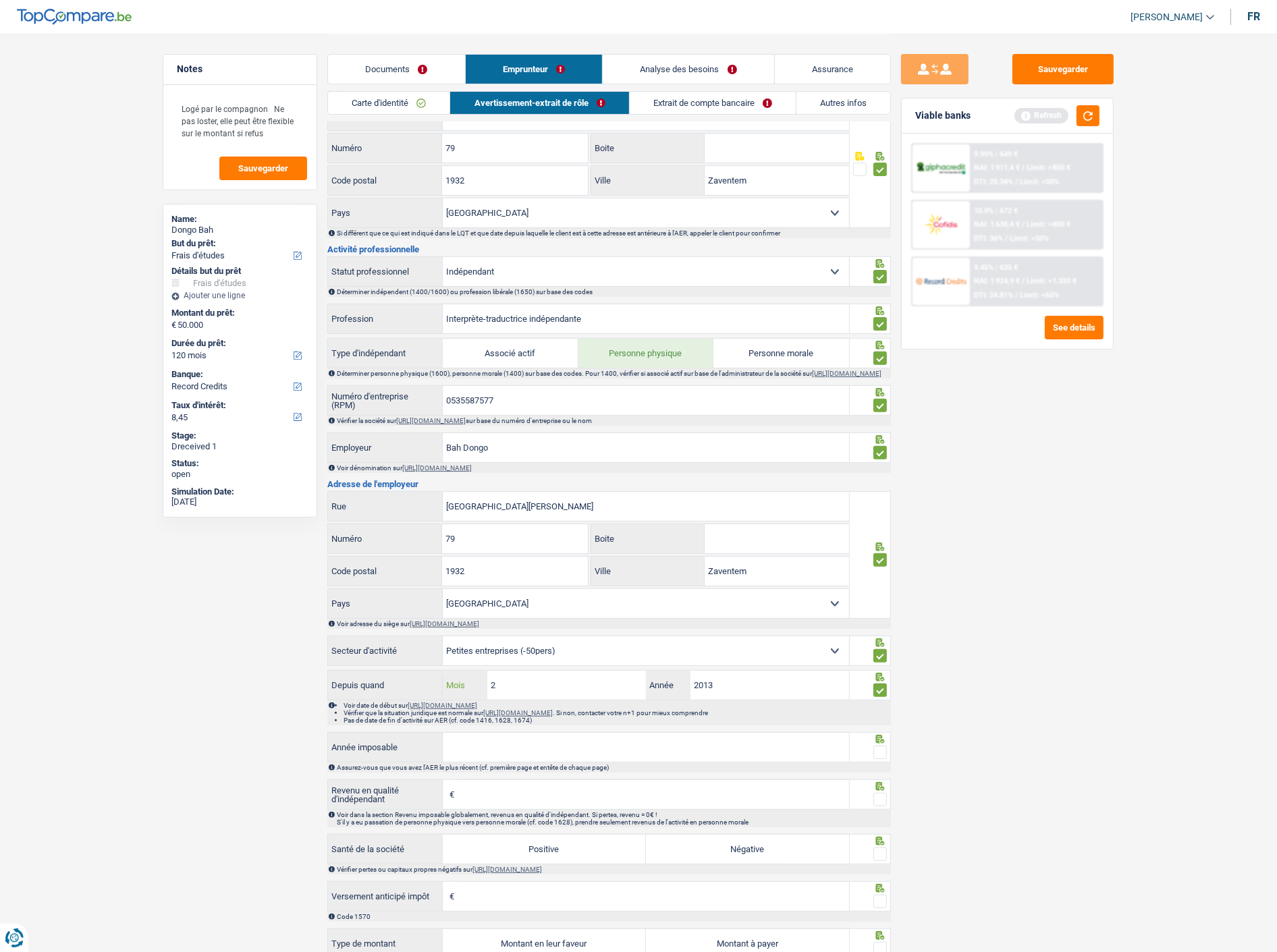
type input "2"
click at [671, 752] on input "Année imposable" at bounding box center [645, 747] width 406 height 29
type input "2023"
click at [614, 809] on input "Revenu en qualité d'indépendant" at bounding box center [654, 794] width 392 height 29
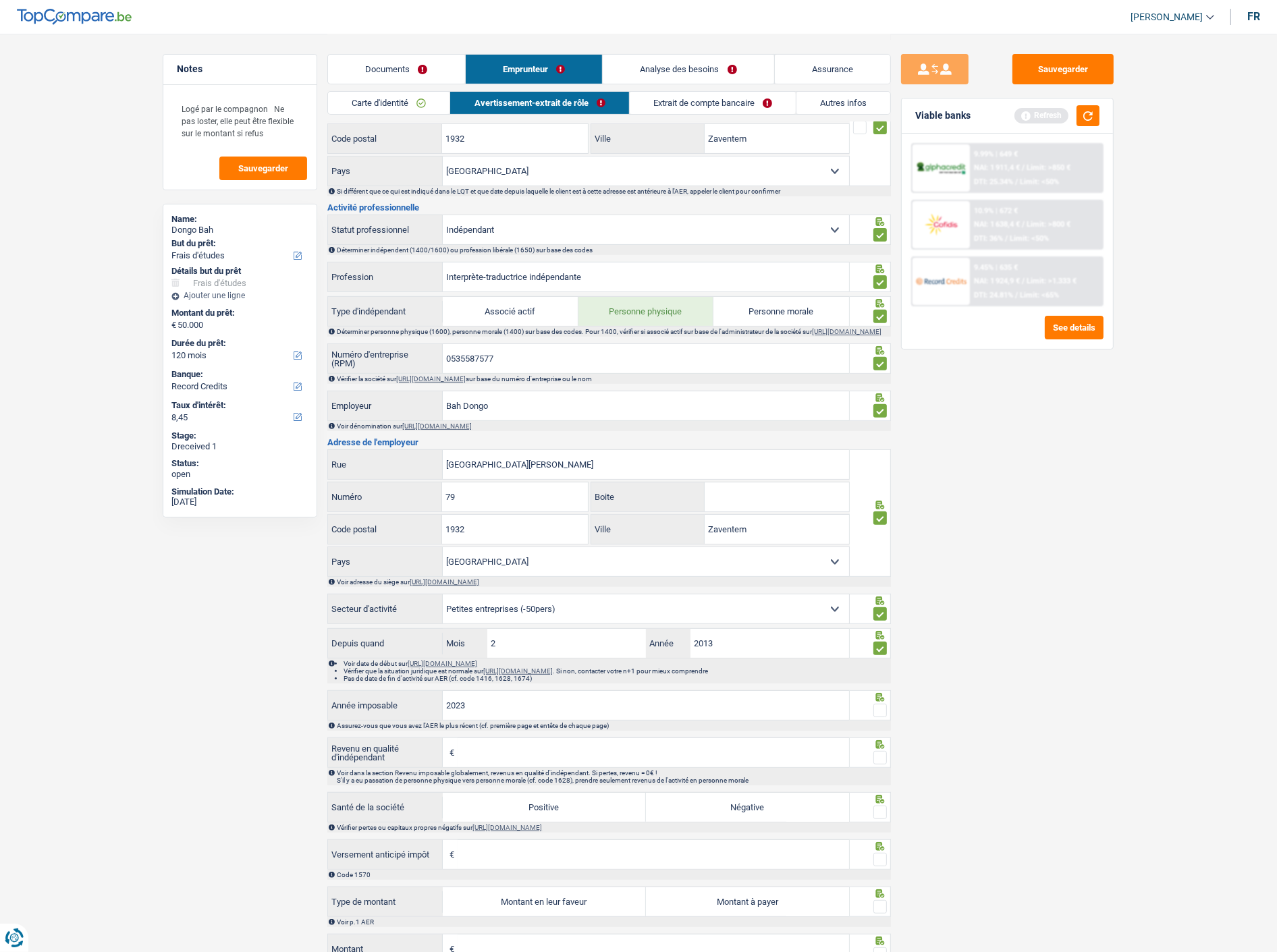
scroll to position [647, 0]
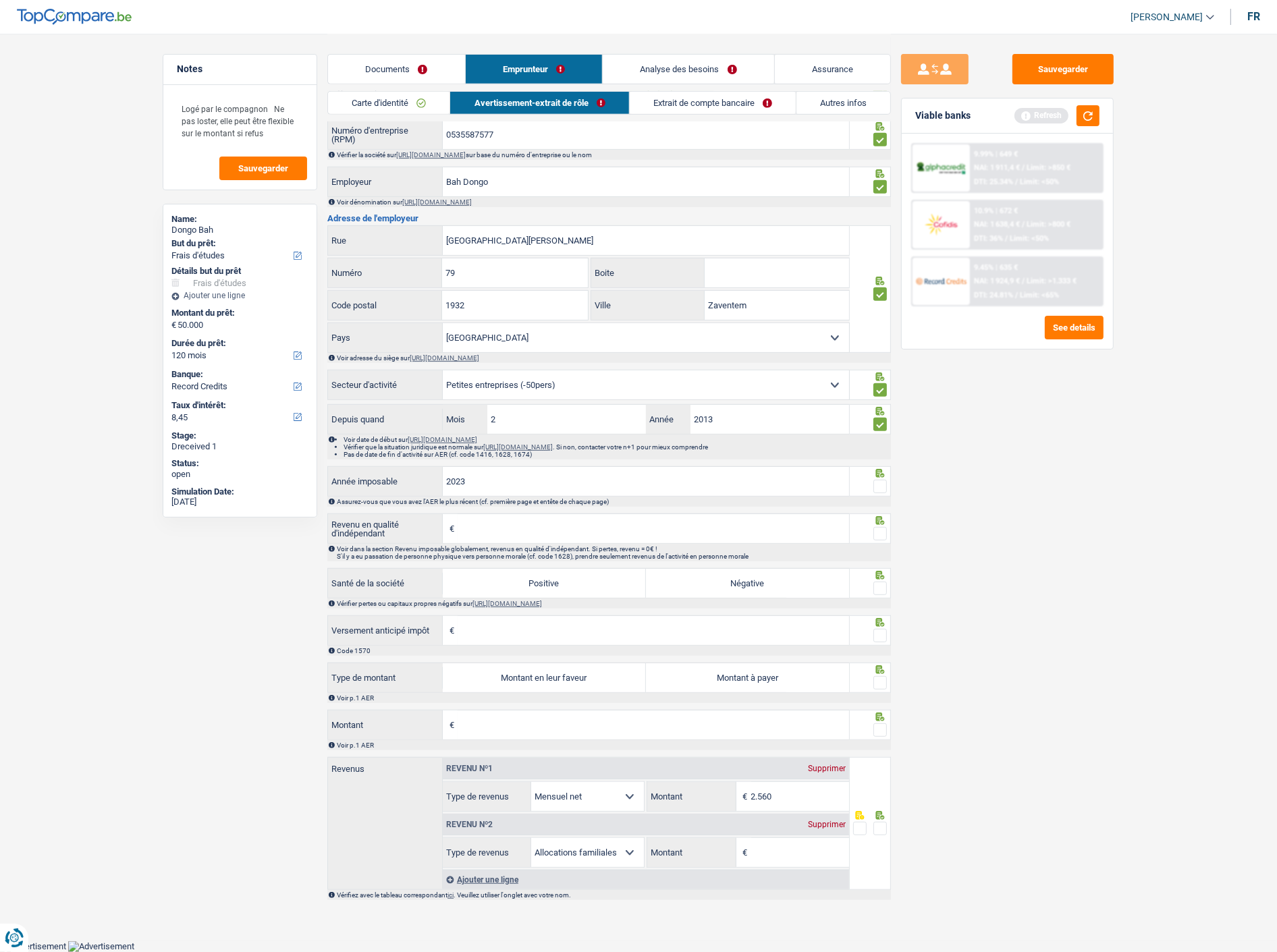
click at [882, 488] on span at bounding box center [880, 487] width 14 height 14
click at [0, 0] on input "radio" at bounding box center [0, 0] width 0 height 0
click at [555, 538] on input "Revenu en qualité d'indépendant" at bounding box center [654, 529] width 392 height 29
click at [882, 530] on span at bounding box center [880, 534] width 14 height 14
click at [0, 0] on input "radio" at bounding box center [0, 0] width 0 height 0
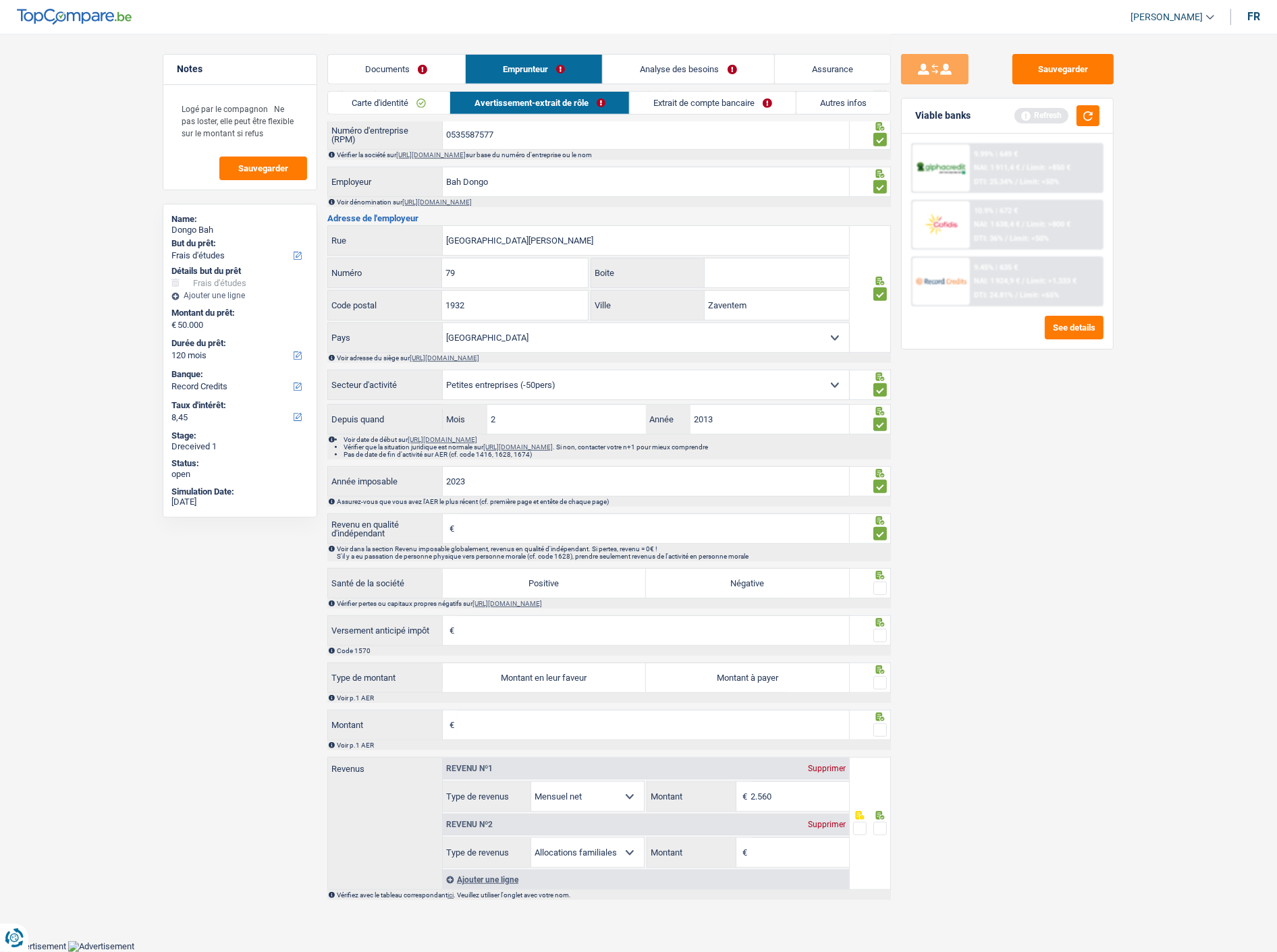
click at [645, 535] on input "Revenu en qualité d'indépendant" at bounding box center [654, 529] width 392 height 29
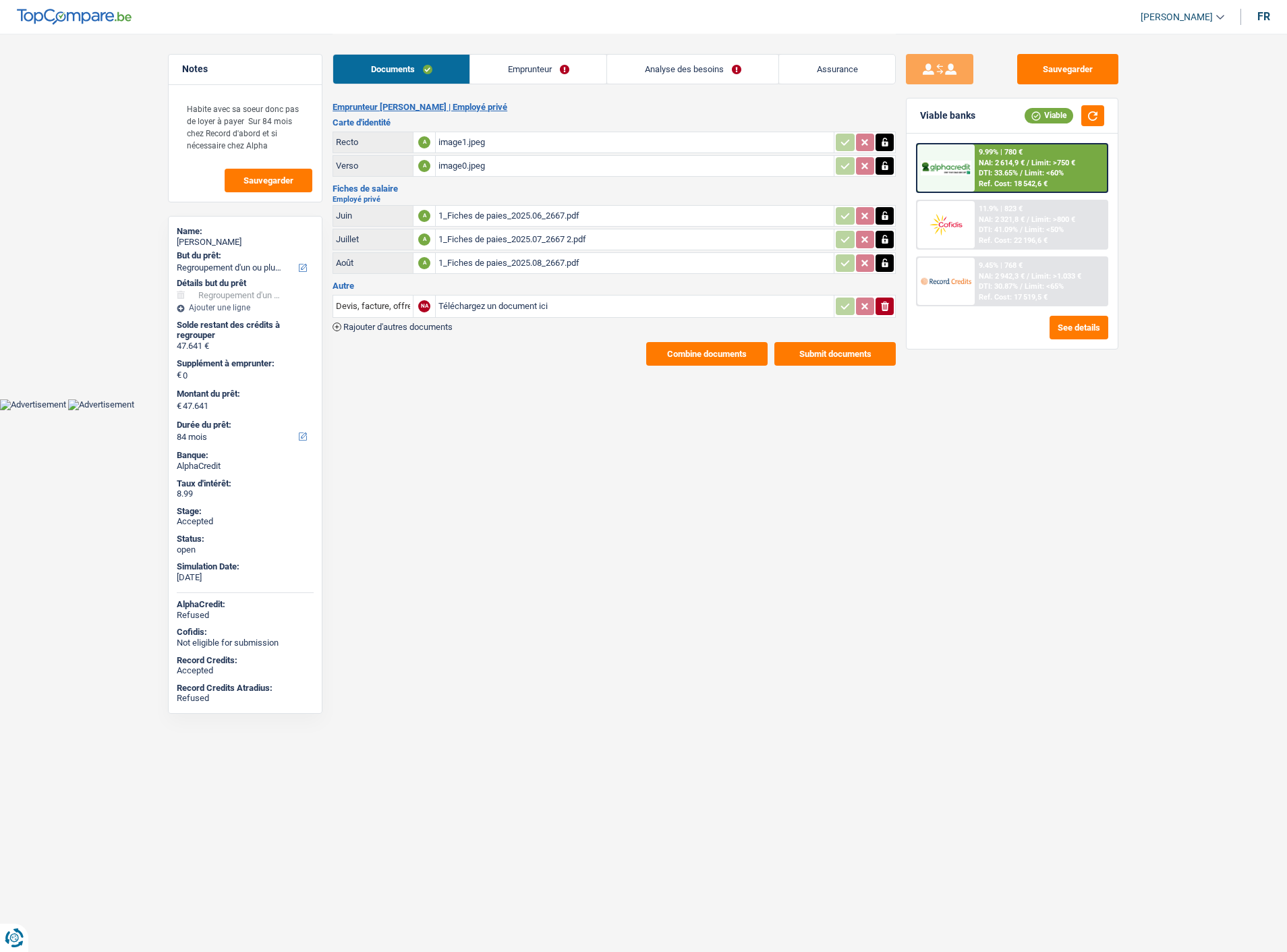
select select "refinancing"
select select "84"
click at [713, 62] on link "Analyse des besoins" at bounding box center [692, 69] width 171 height 29
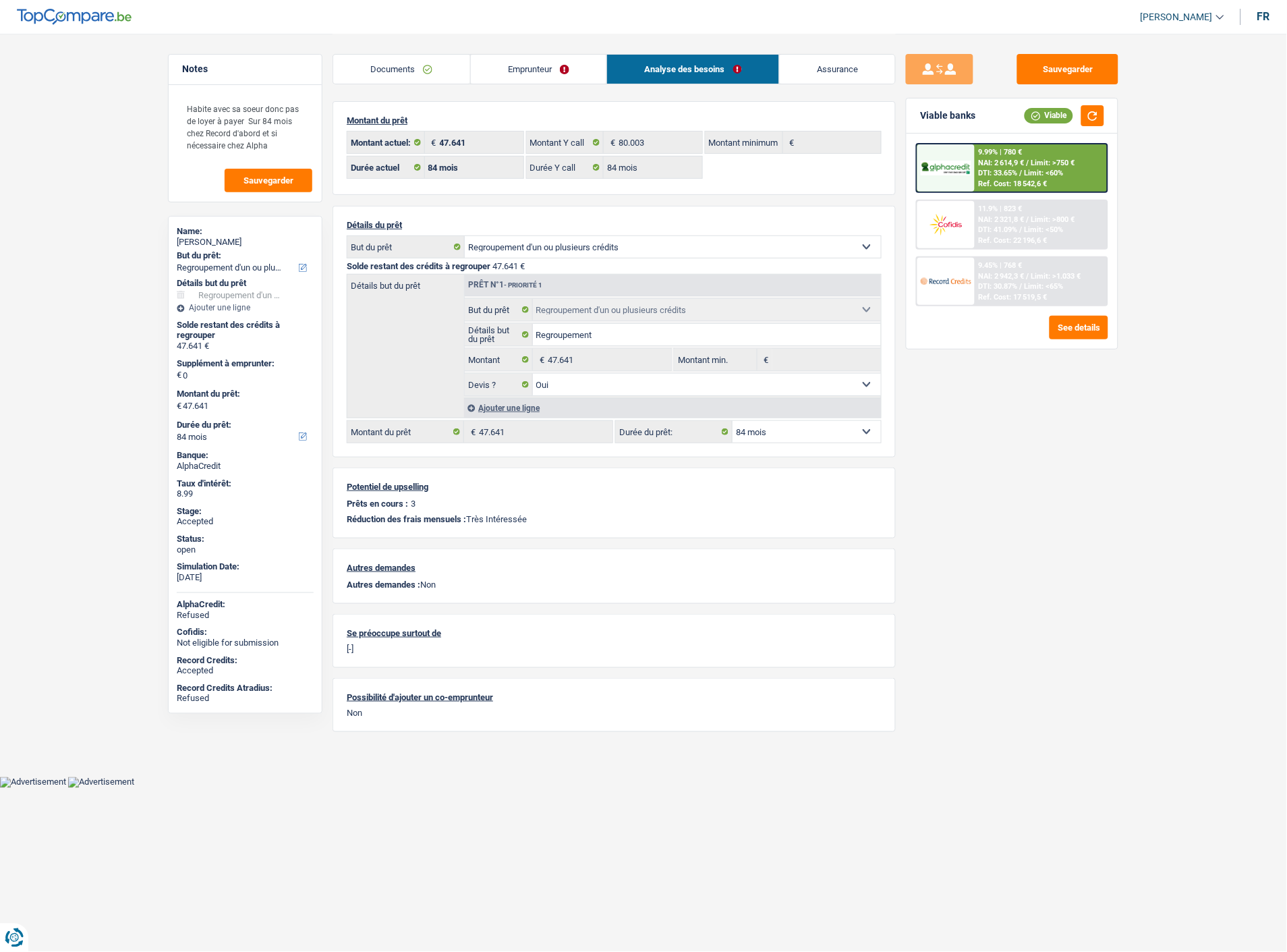
click at [541, 68] on link "Emprunteur" at bounding box center [538, 69] width 136 height 29
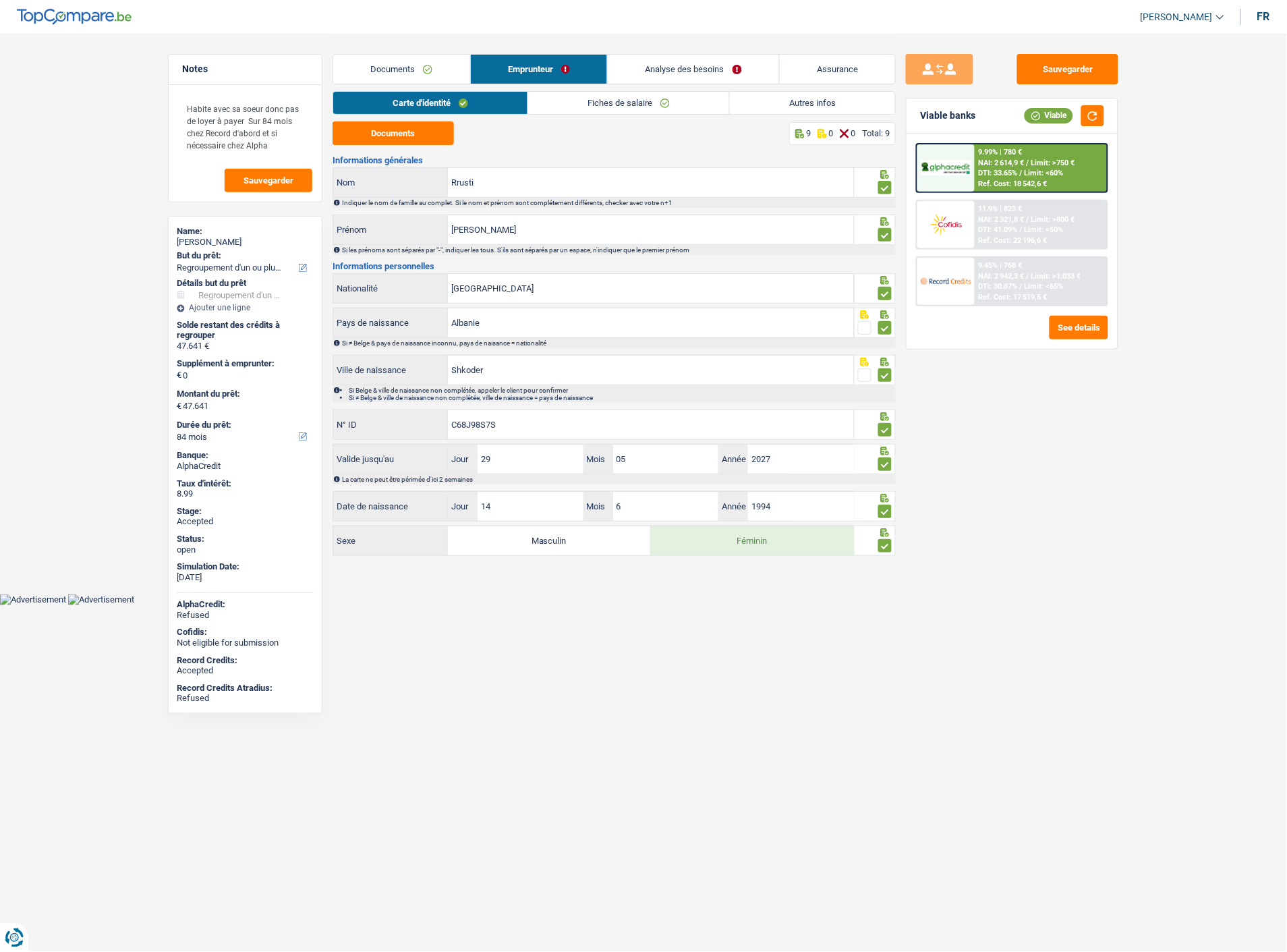
click at [813, 91] on link "Autres infos" at bounding box center [813, 102] width 165 height 22
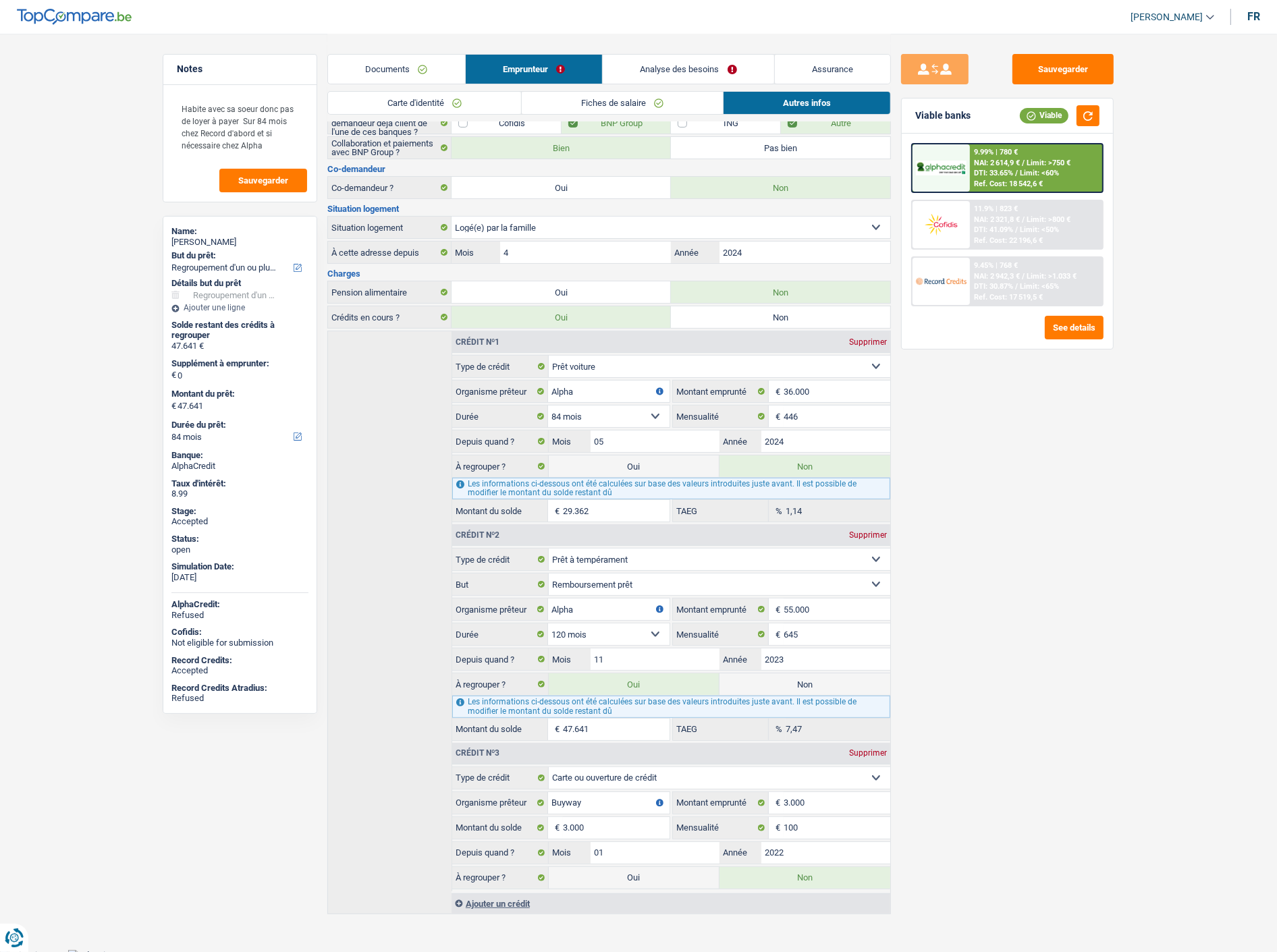
scroll to position [124, 0]
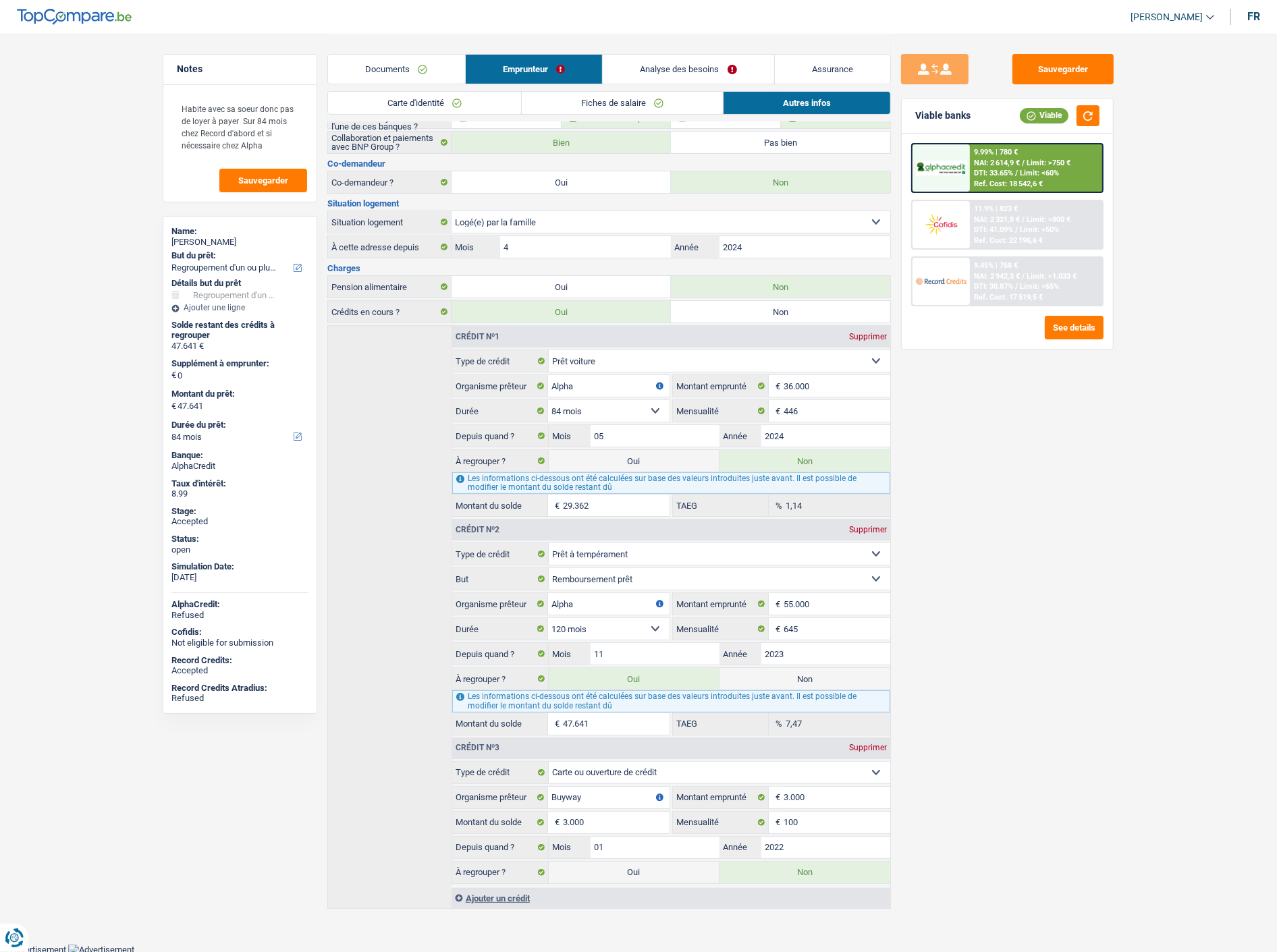
click at [442, 104] on link "Carte d'identité" at bounding box center [424, 102] width 193 height 22
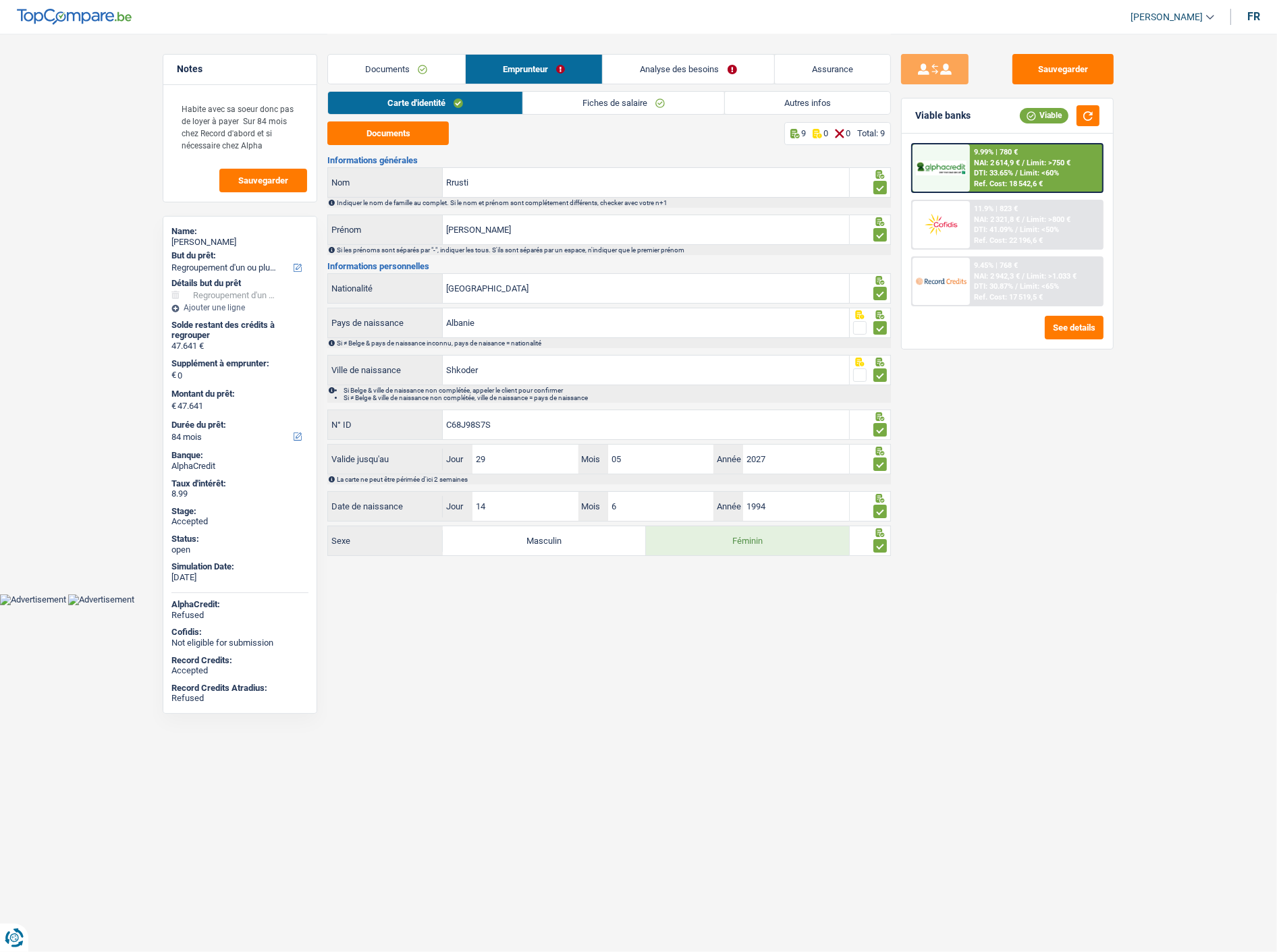
scroll to position [0, 0]
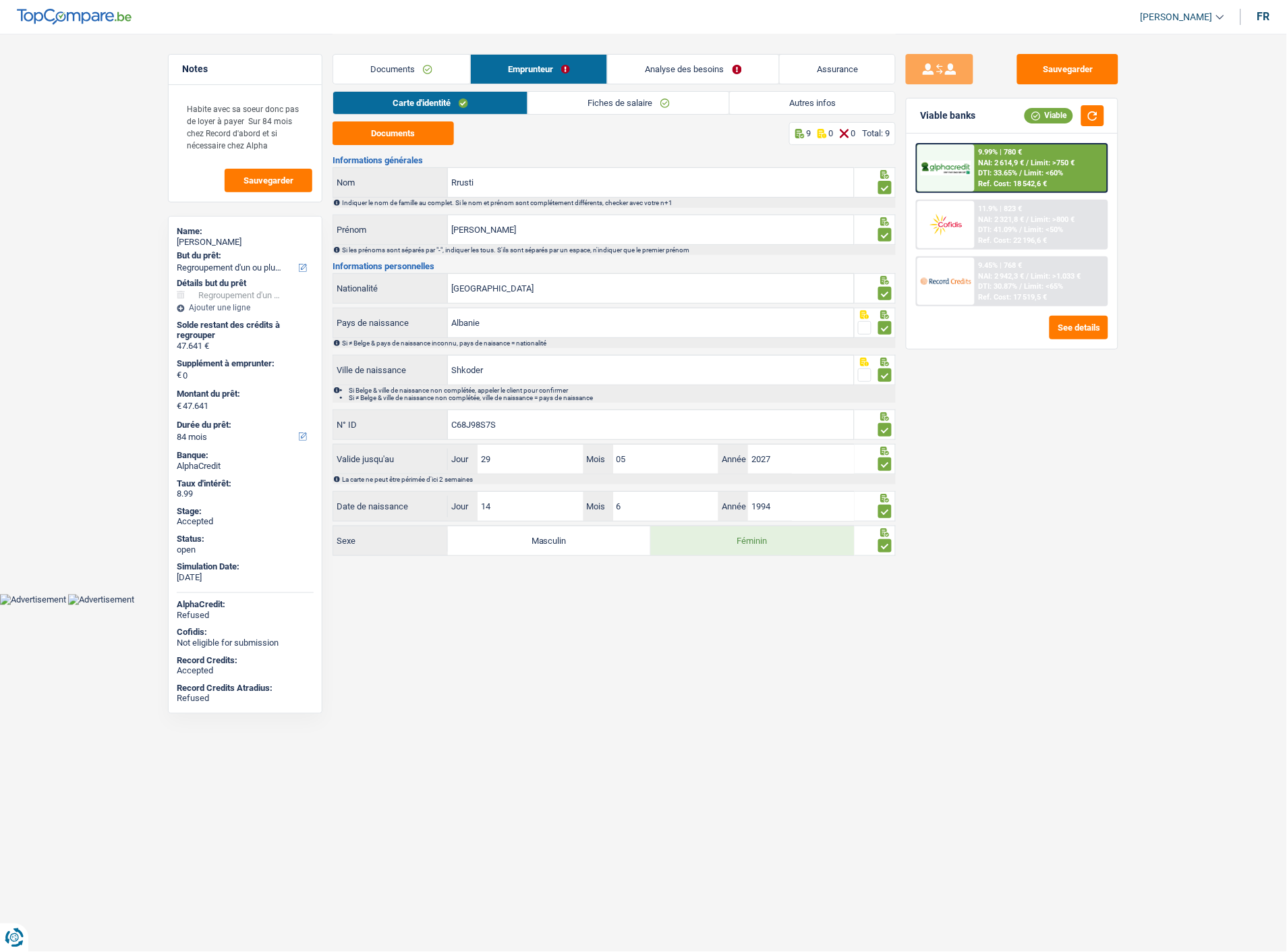
click at [583, 96] on link "Fiches de salaire" at bounding box center [629, 102] width 201 height 22
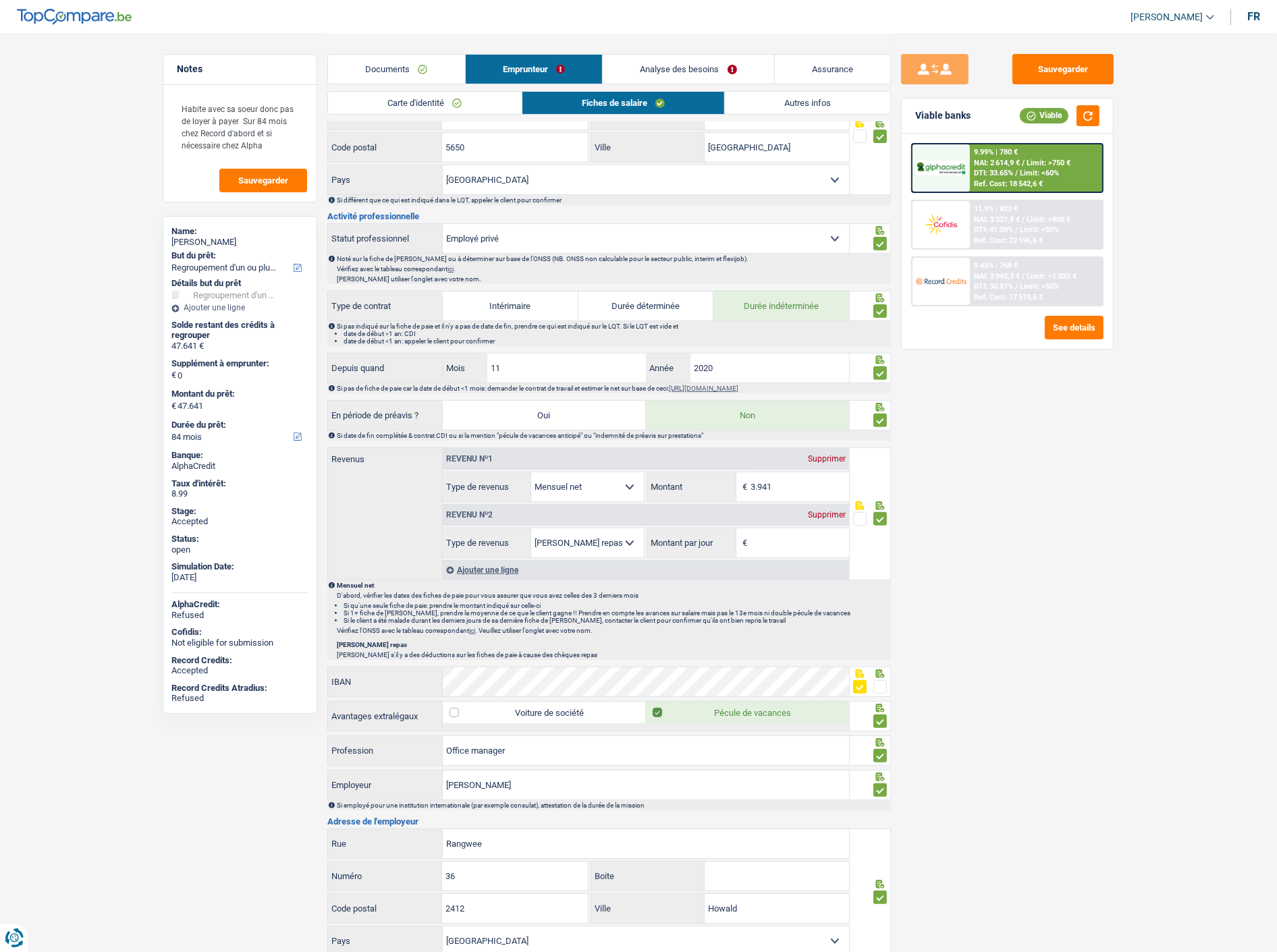
scroll to position [375, 0]
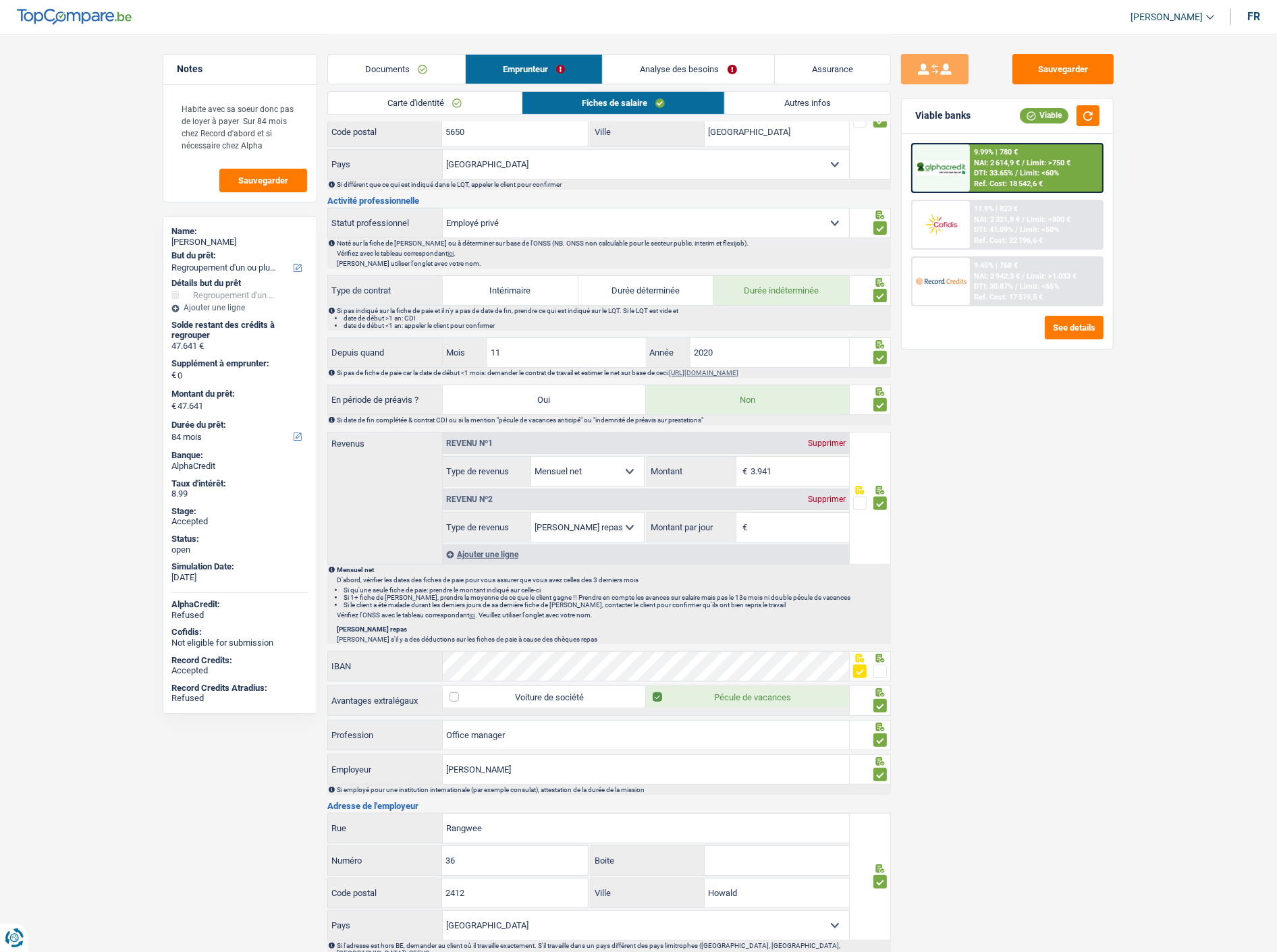
click at [824, 497] on div "Supprimer" at bounding box center [827, 499] width 44 height 8
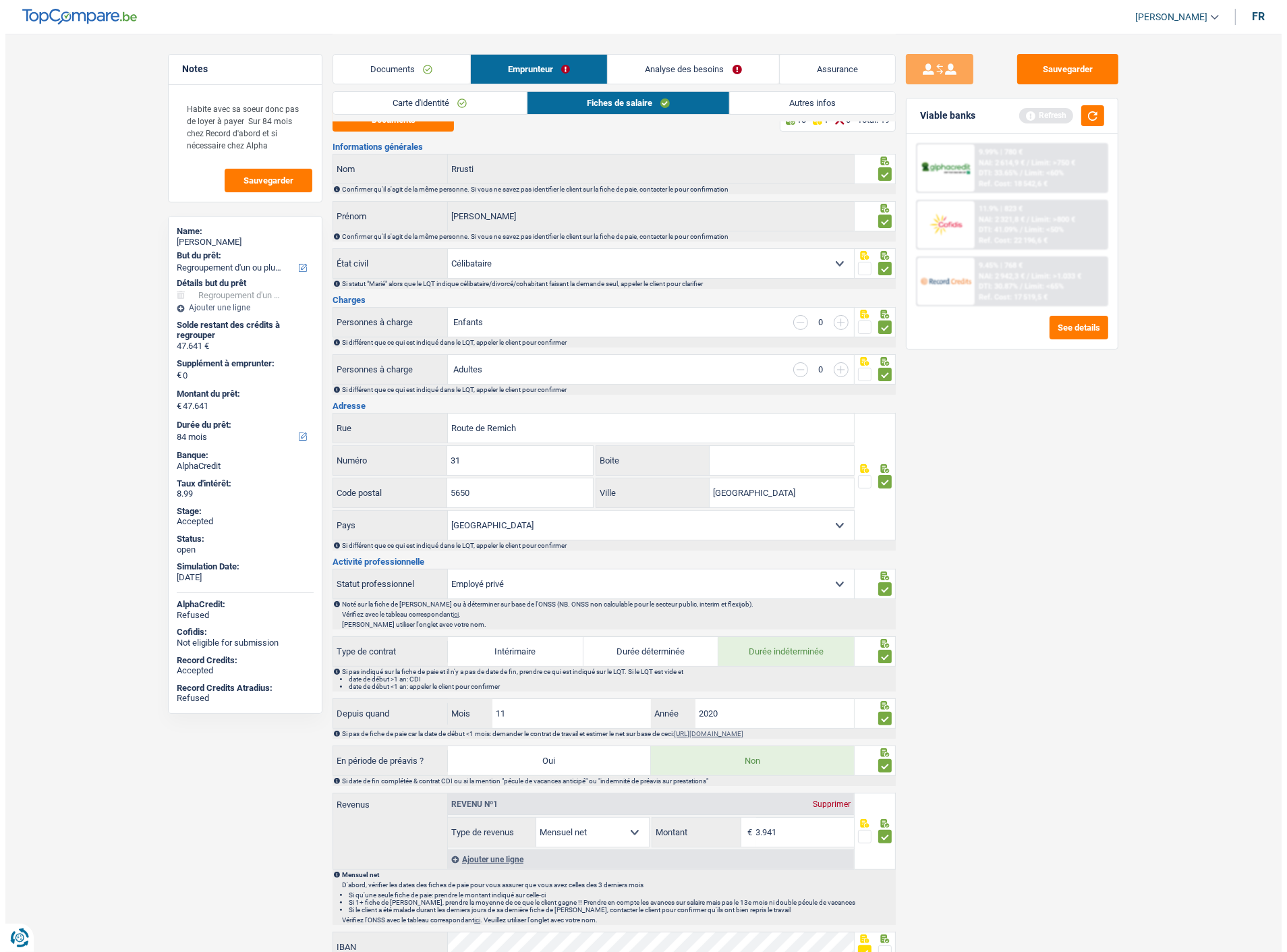
scroll to position [0, 0]
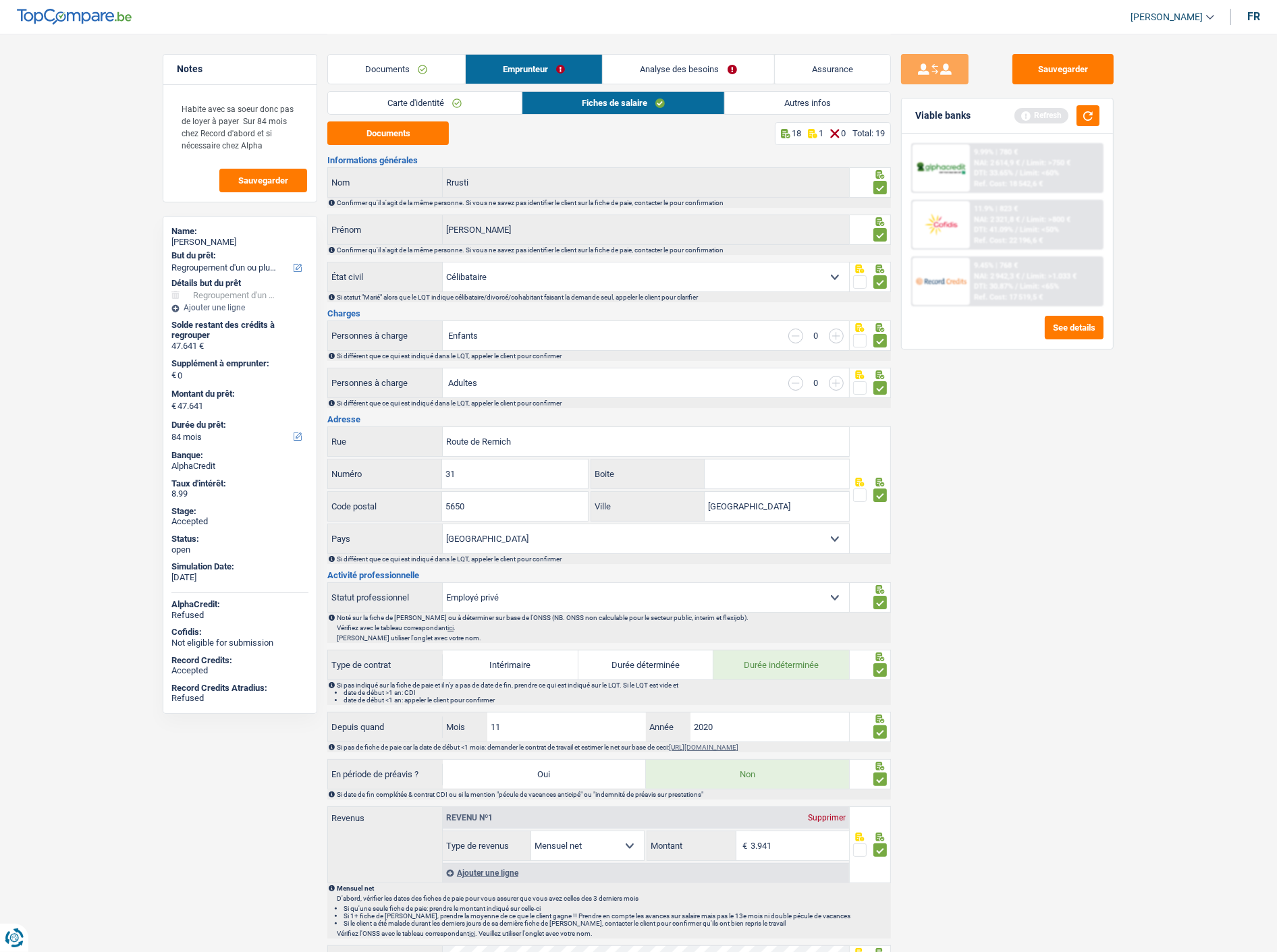
click at [478, 105] on link "Carte d'identité" at bounding box center [424, 102] width 193 height 22
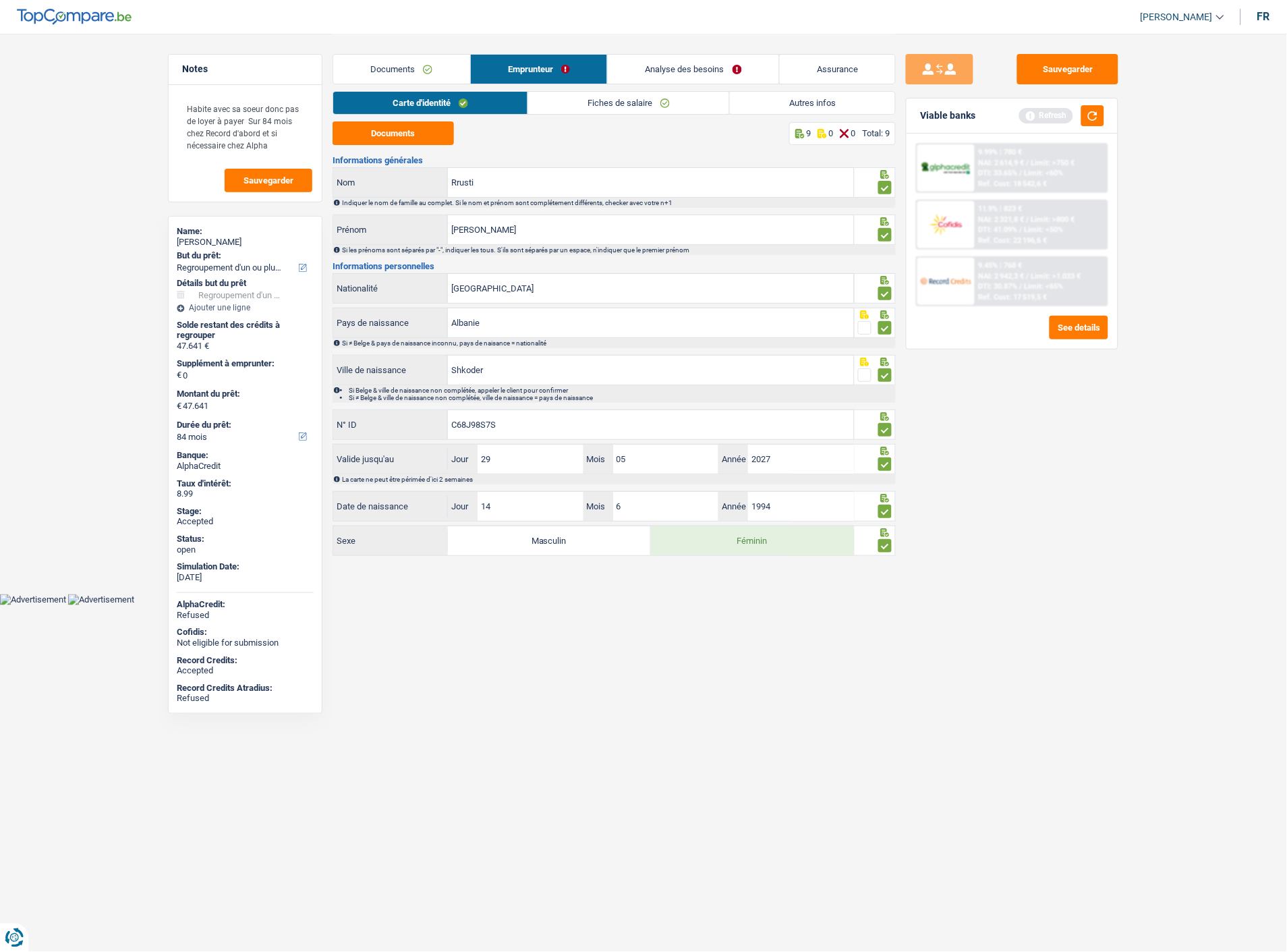
click at [408, 70] on link "Documents" at bounding box center [402, 69] width 137 height 29
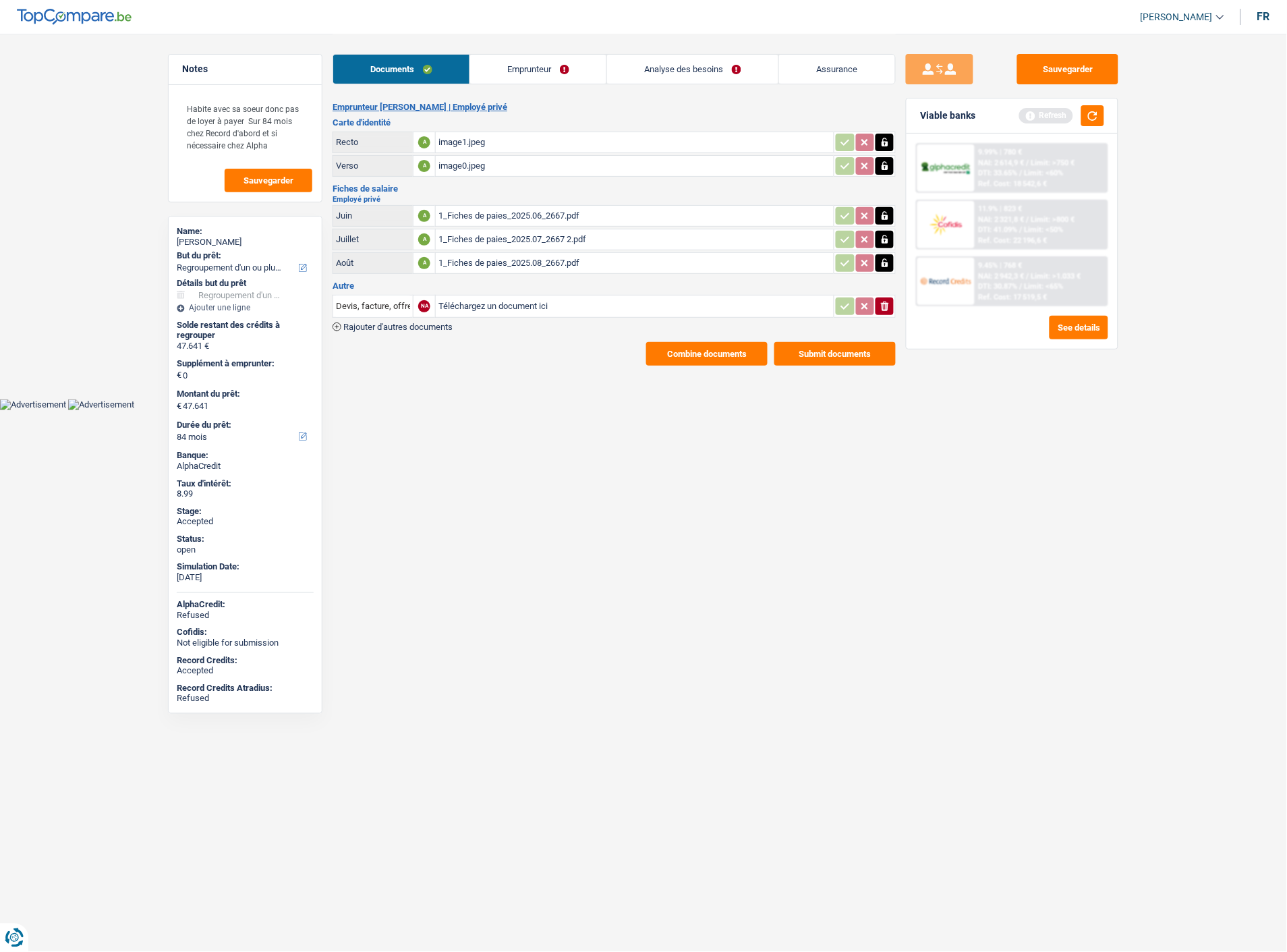
click at [695, 69] on link "Analyse des besoins" at bounding box center [692, 69] width 171 height 29
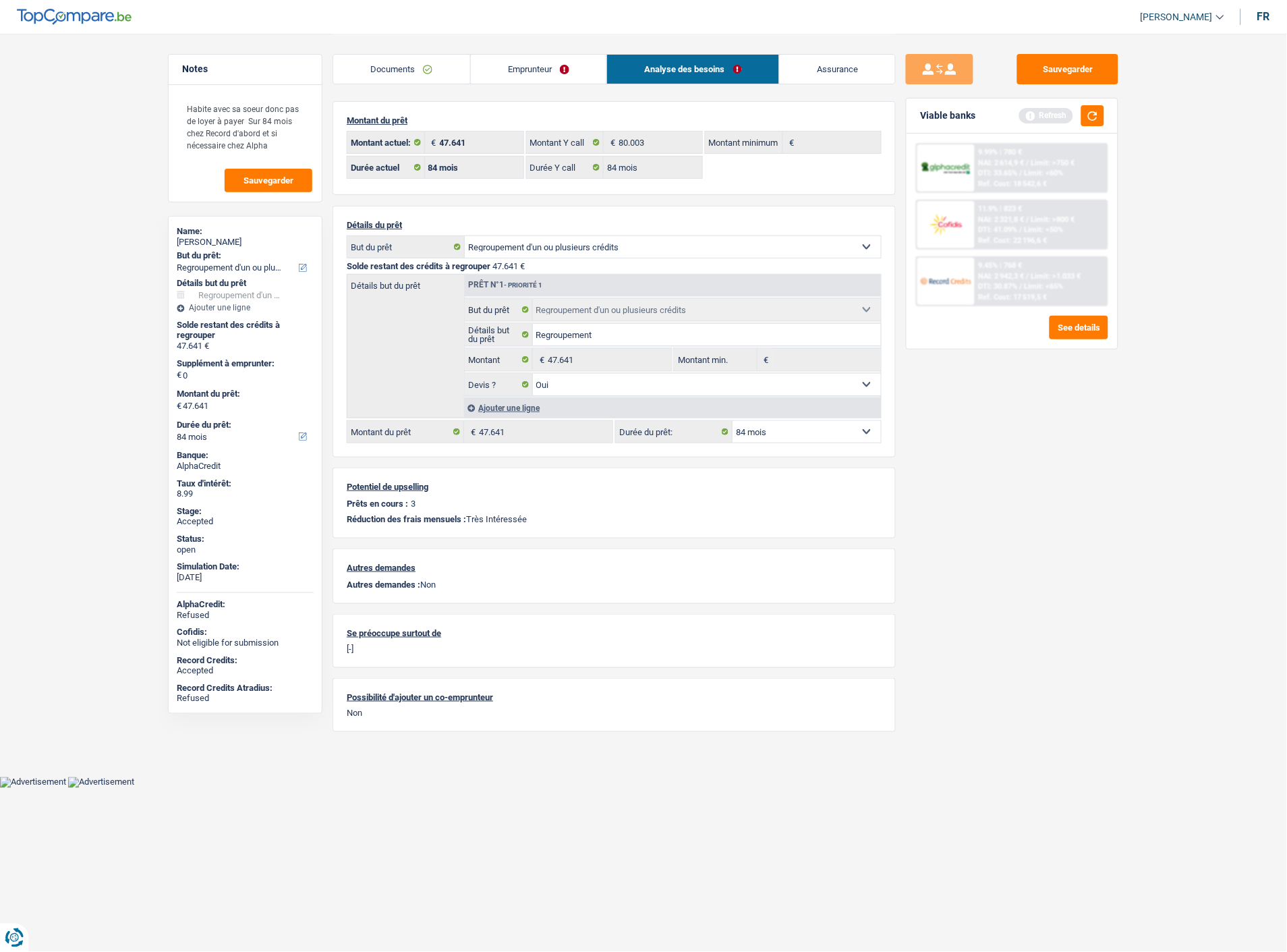
click at [1032, 273] on span "Limit: >1.033 €" at bounding box center [1057, 276] width 50 height 9
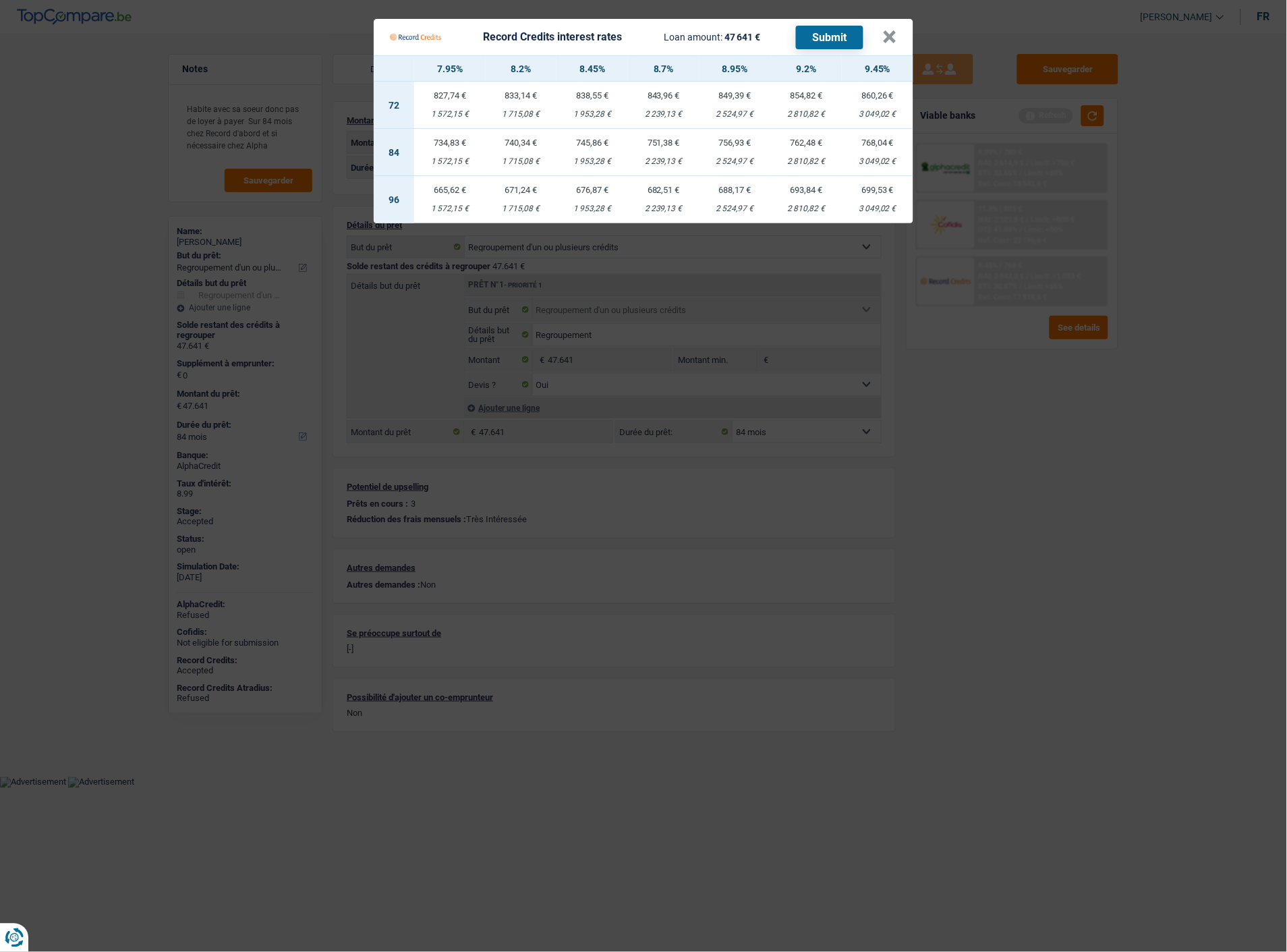
click at [442, 145] on td "734,83 € 1 572,15 €" at bounding box center [450, 152] width 72 height 47
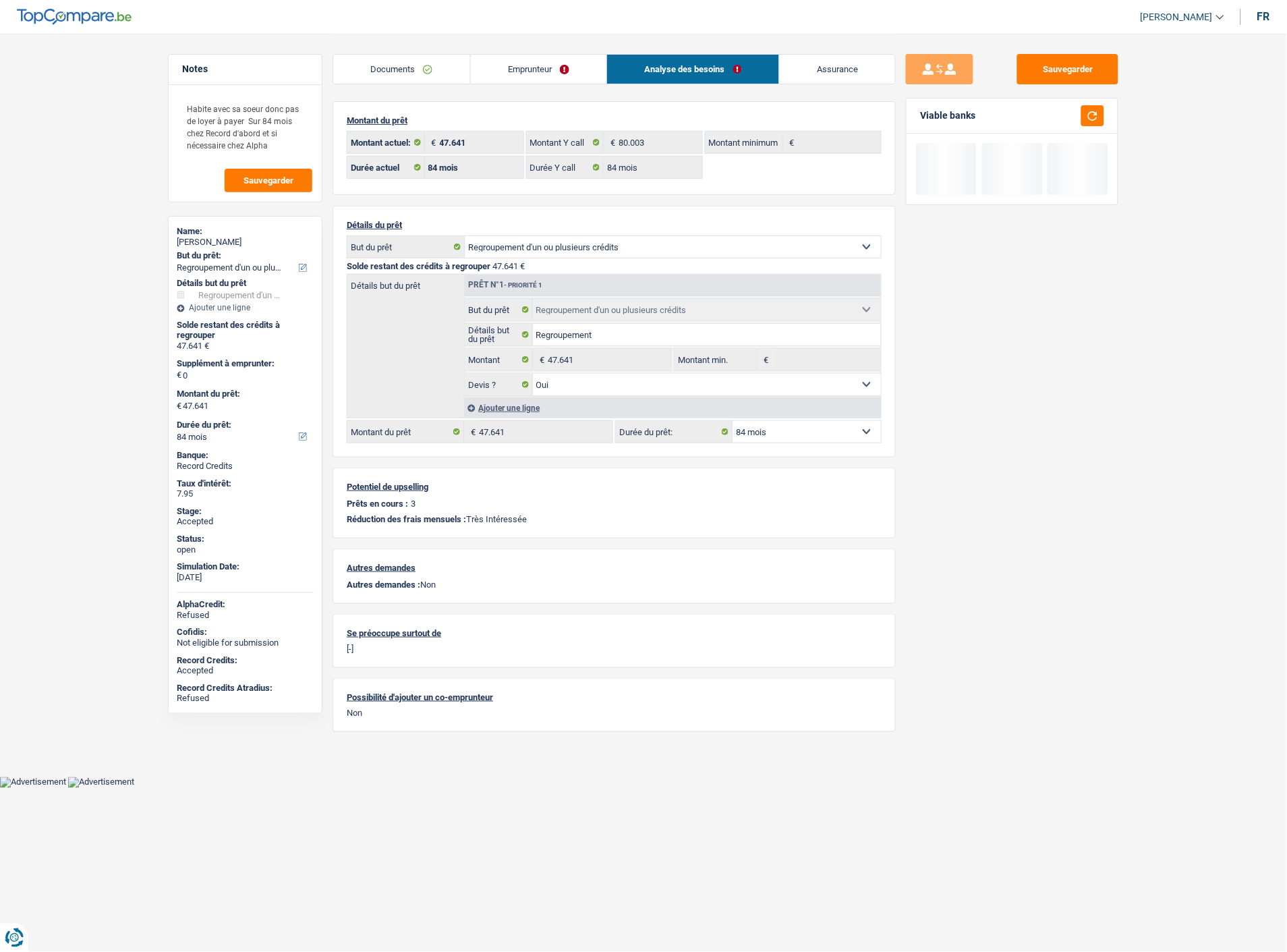
click at [547, 71] on link "Emprunteur" at bounding box center [538, 69] width 136 height 29
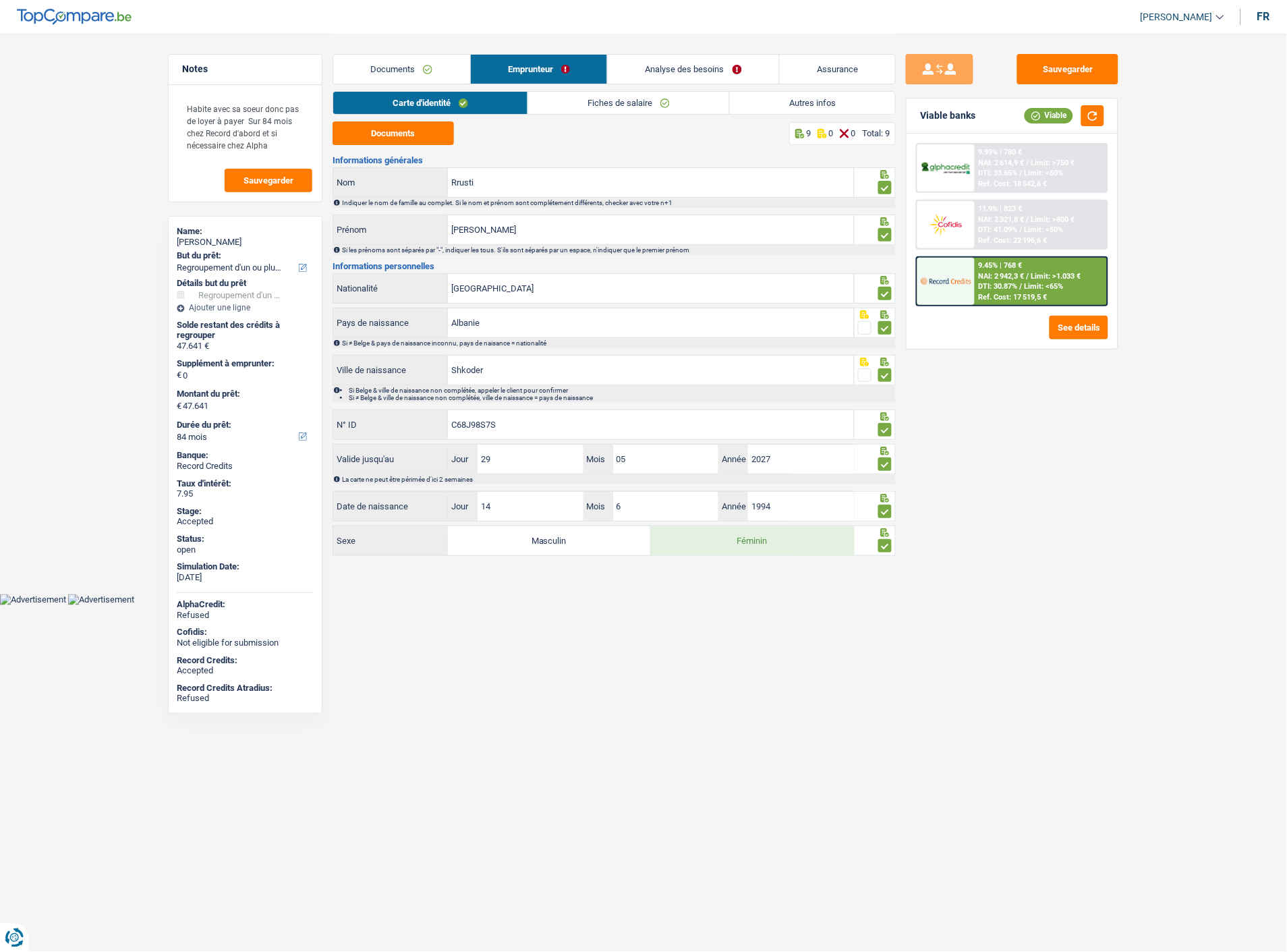
click at [819, 97] on link "Autres infos" at bounding box center [813, 102] width 165 height 22
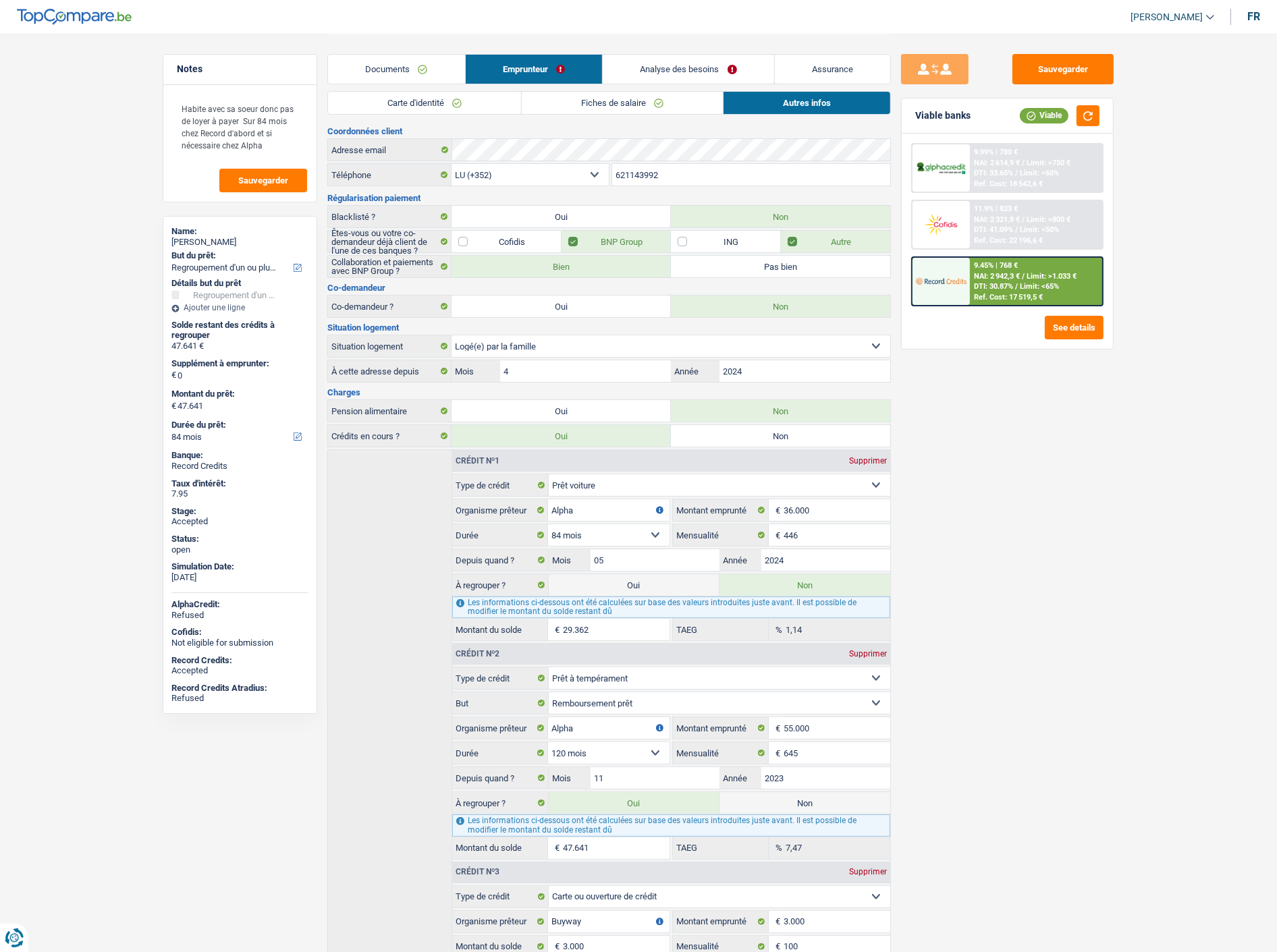
click at [975, 282] on span "DTI: 30.87%" at bounding box center [993, 286] width 39 height 9
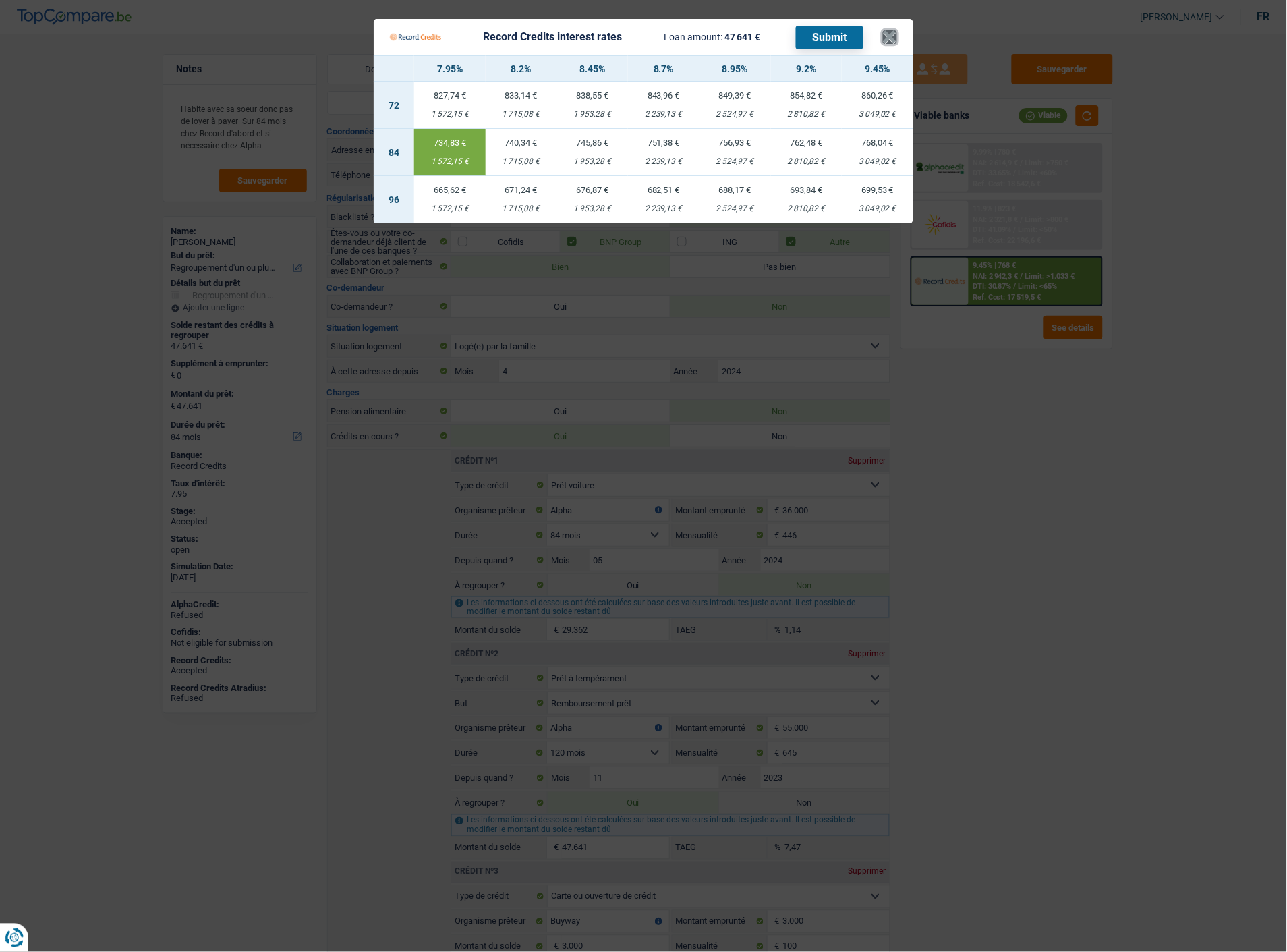
click at [894, 30] on button "×" at bounding box center [890, 37] width 14 height 14
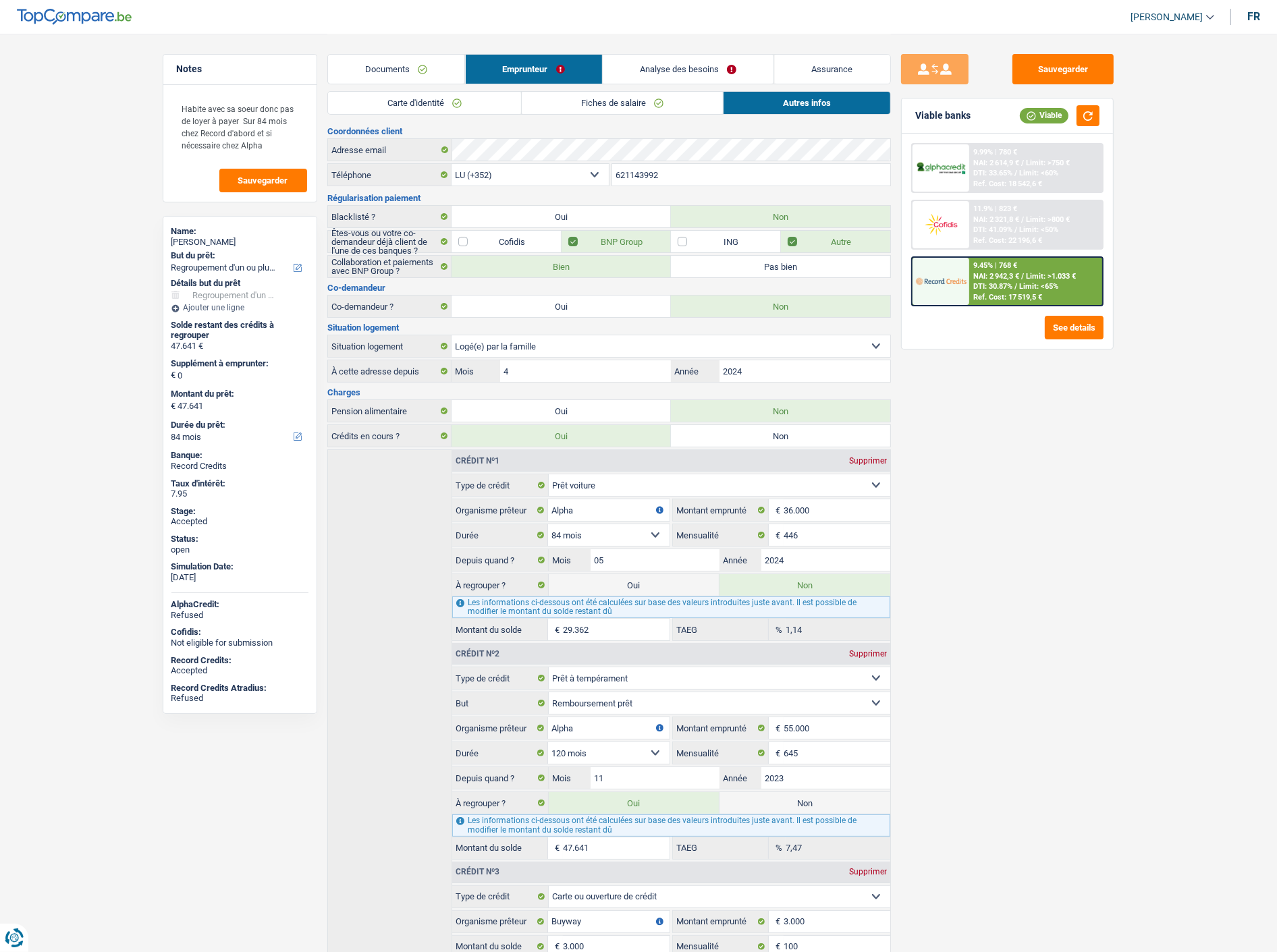
click at [405, 71] on link "Documents" at bounding box center [397, 69] width 137 height 29
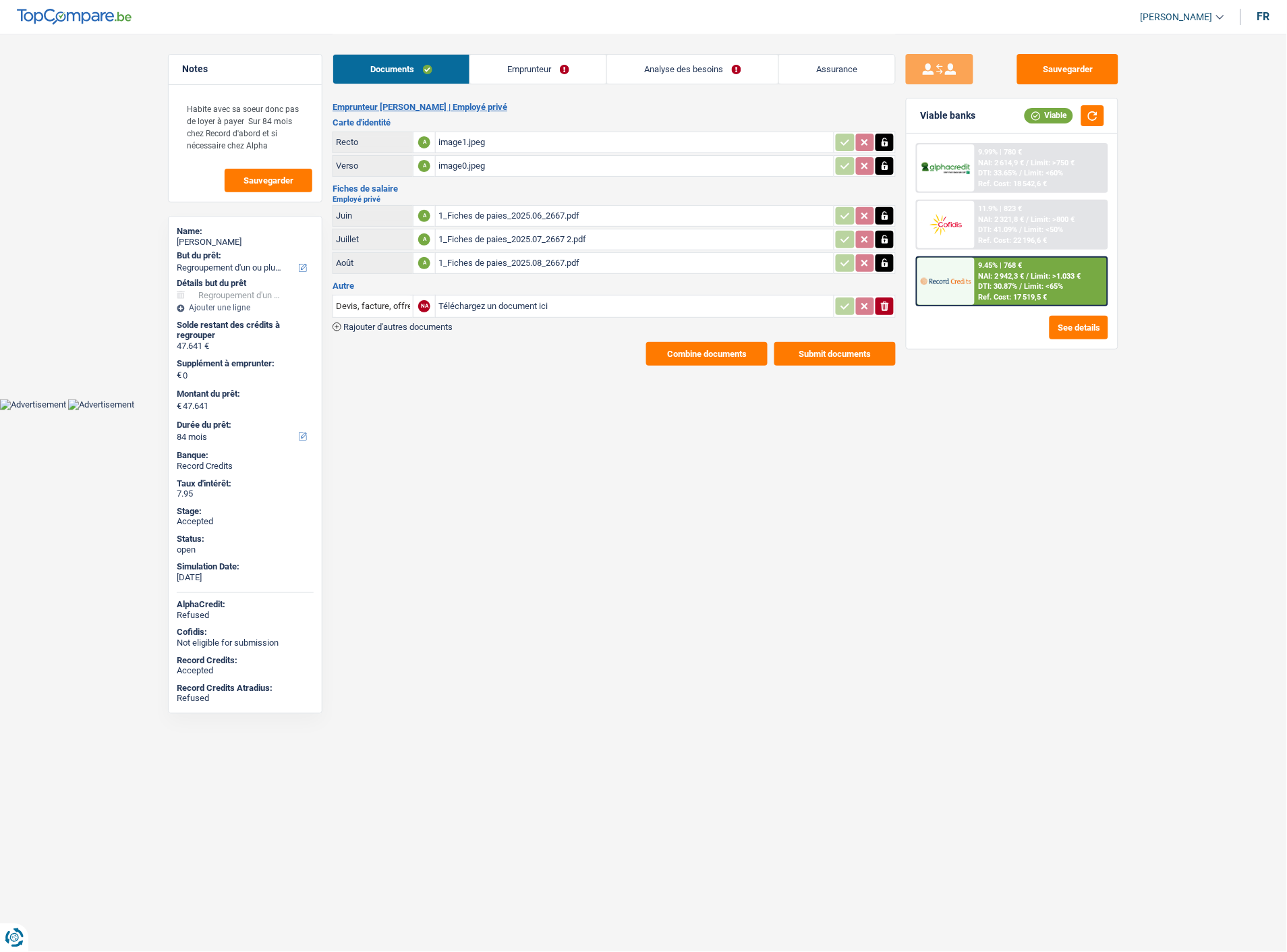
click at [732, 342] on button "Combine documents" at bounding box center [707, 353] width 121 height 24
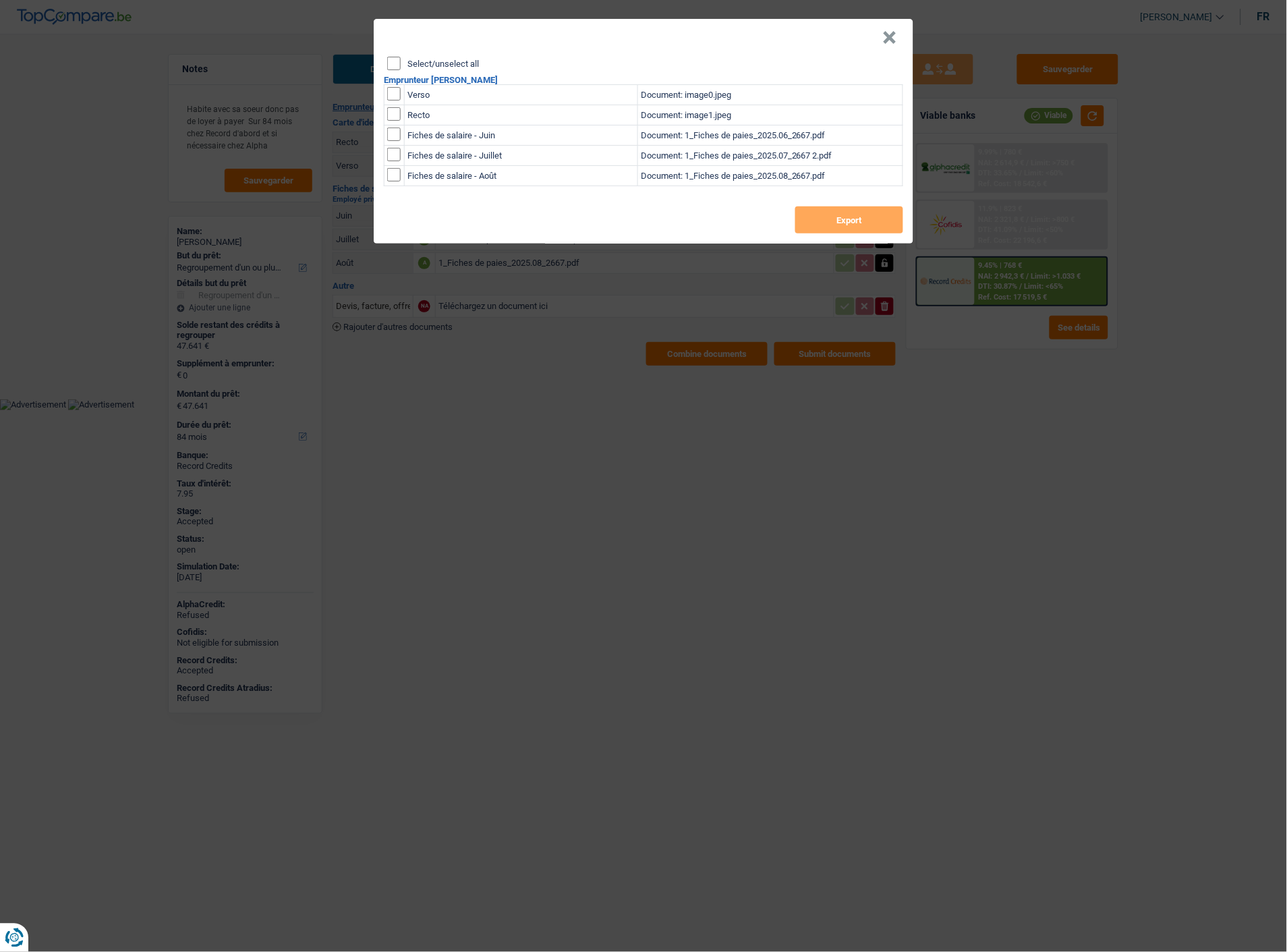
click at [398, 58] on input "Select/unselect all" at bounding box center [394, 63] width 14 height 14
checkbox input "true"
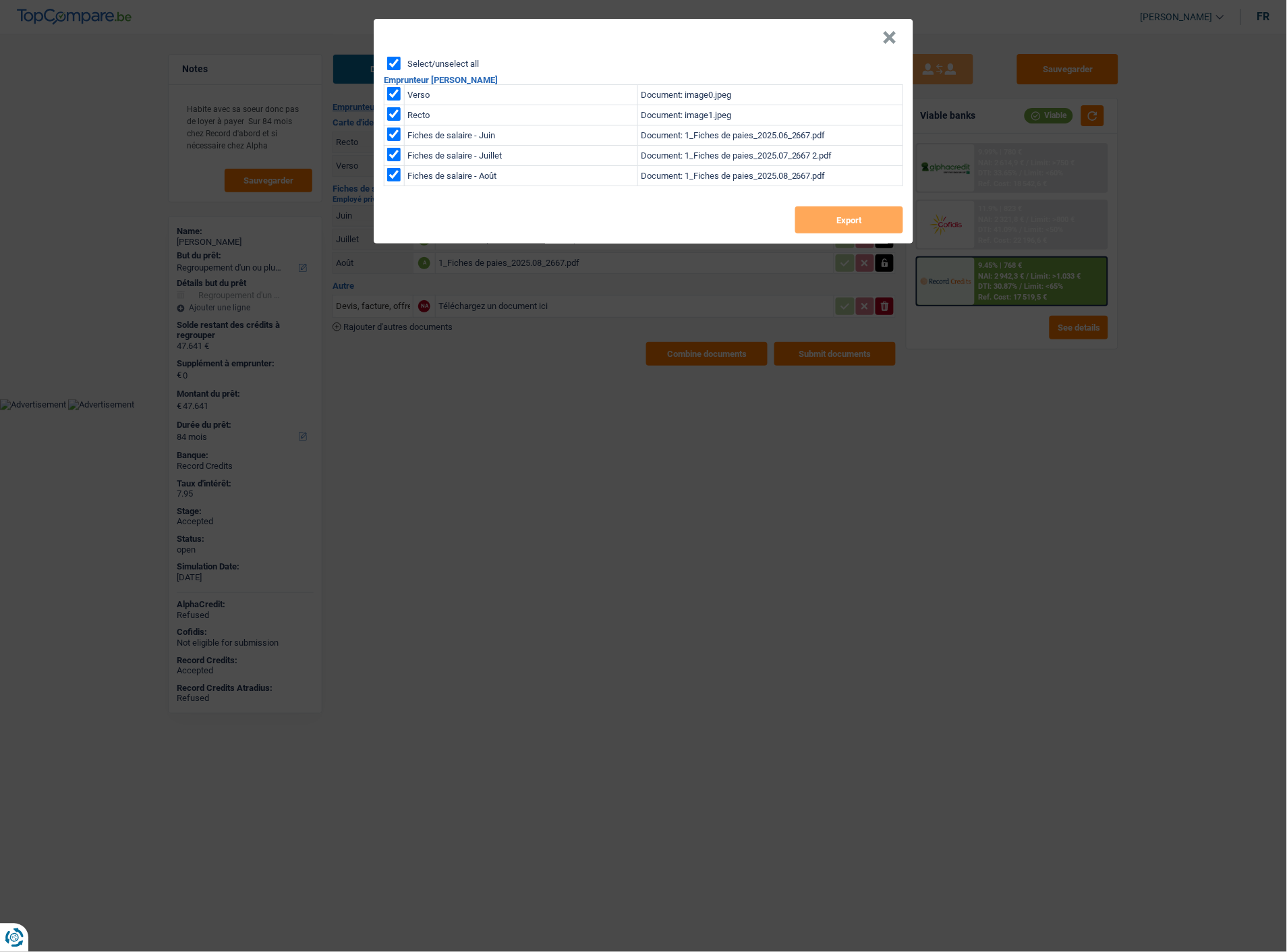
checkbox input "true"
click at [830, 206] on button "Export" at bounding box center [850, 219] width 108 height 27
click at [893, 31] on button "×" at bounding box center [890, 38] width 14 height 14
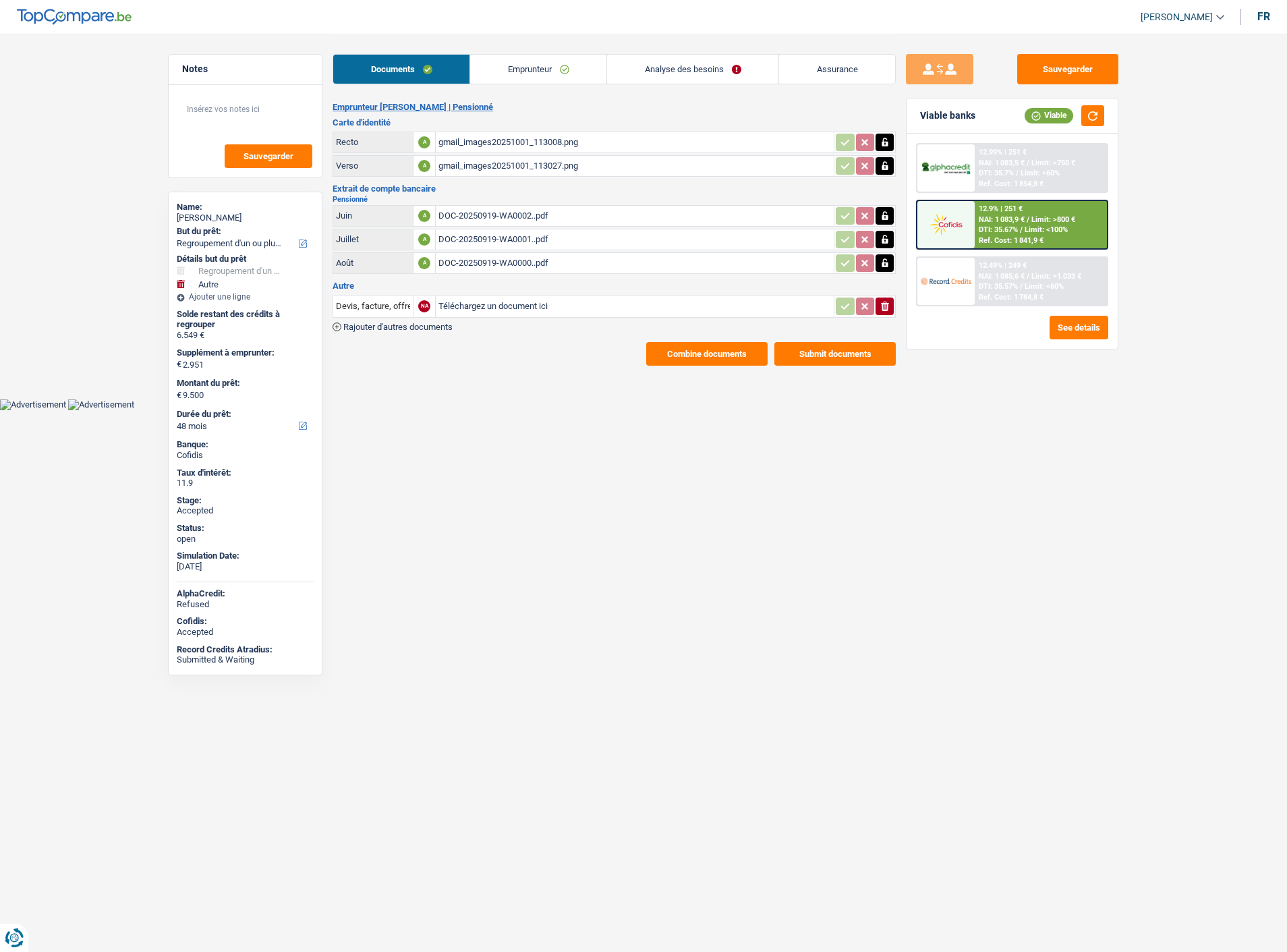
select select "refinancing"
select select "other"
select select "48"
click at [980, 226] on span "DTI: 35.67%" at bounding box center [998, 230] width 39 height 9
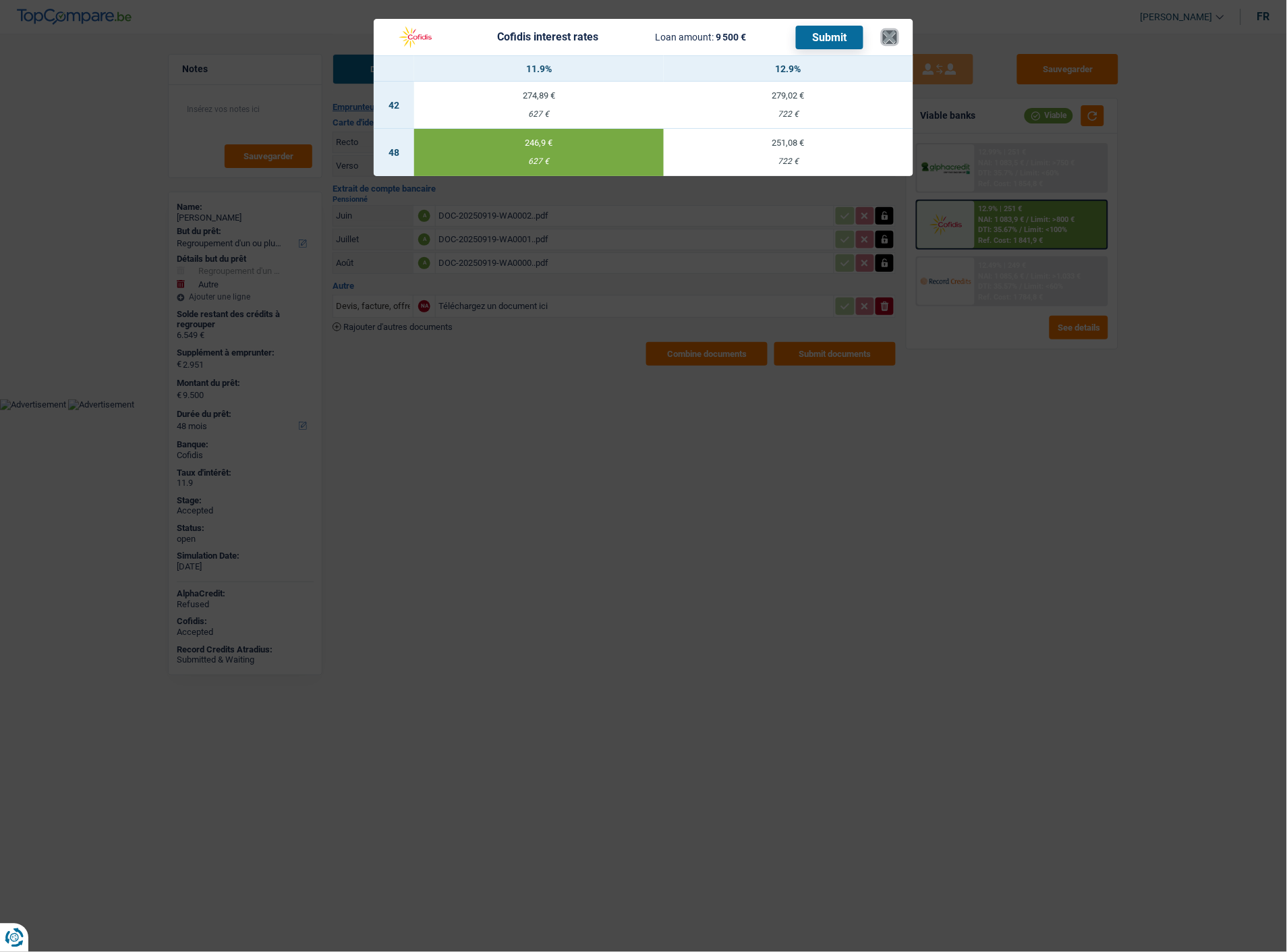
click at [894, 30] on button "×" at bounding box center [890, 37] width 14 height 14
